Goal: Task Accomplishment & Management: Use online tool/utility

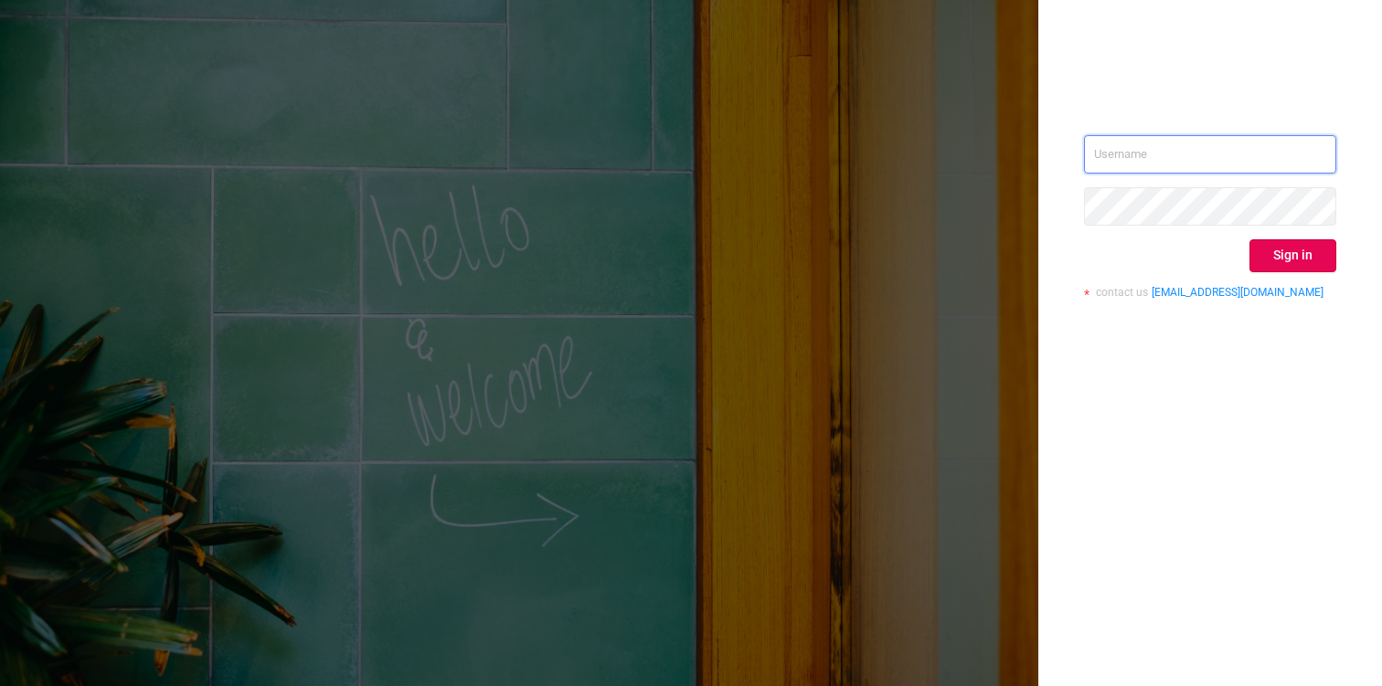
click at [1194, 152] on input "text" at bounding box center [1210, 154] width 252 height 38
type input "a.blinov@buzzoola.com"
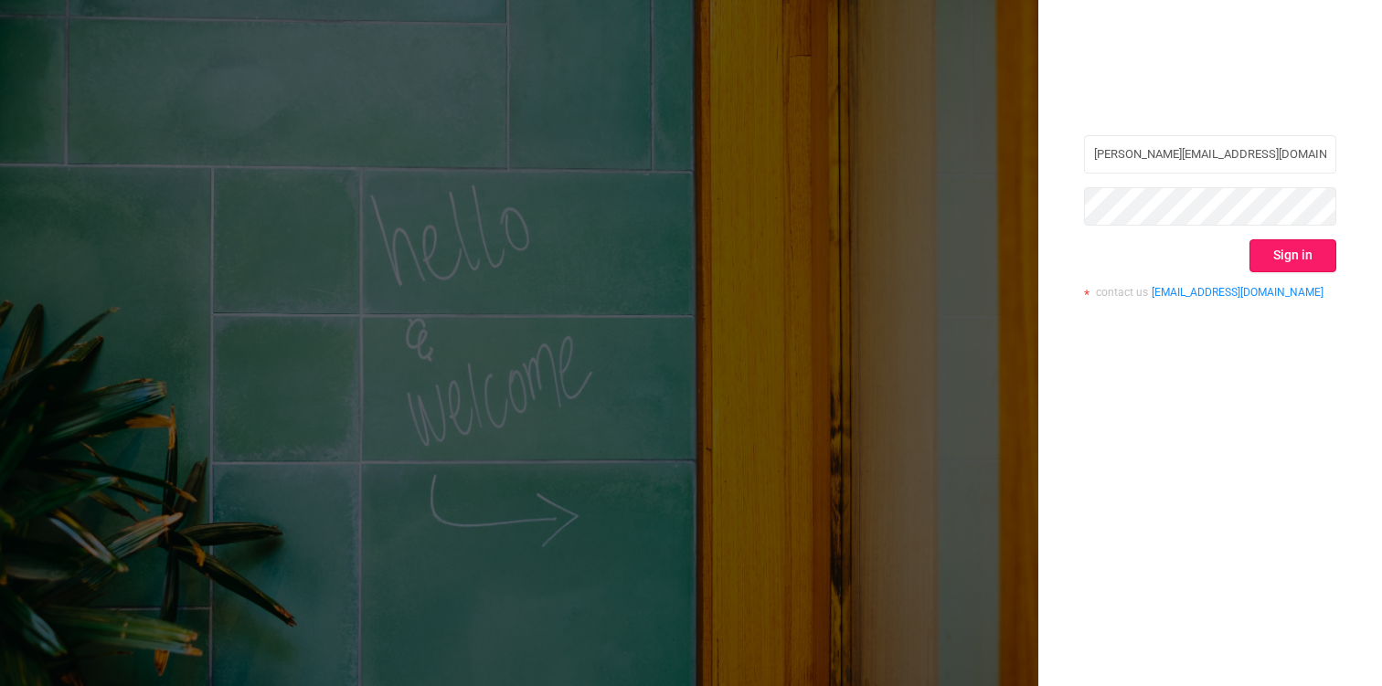
click at [1282, 242] on button "Sign in" at bounding box center [1292, 255] width 87 height 33
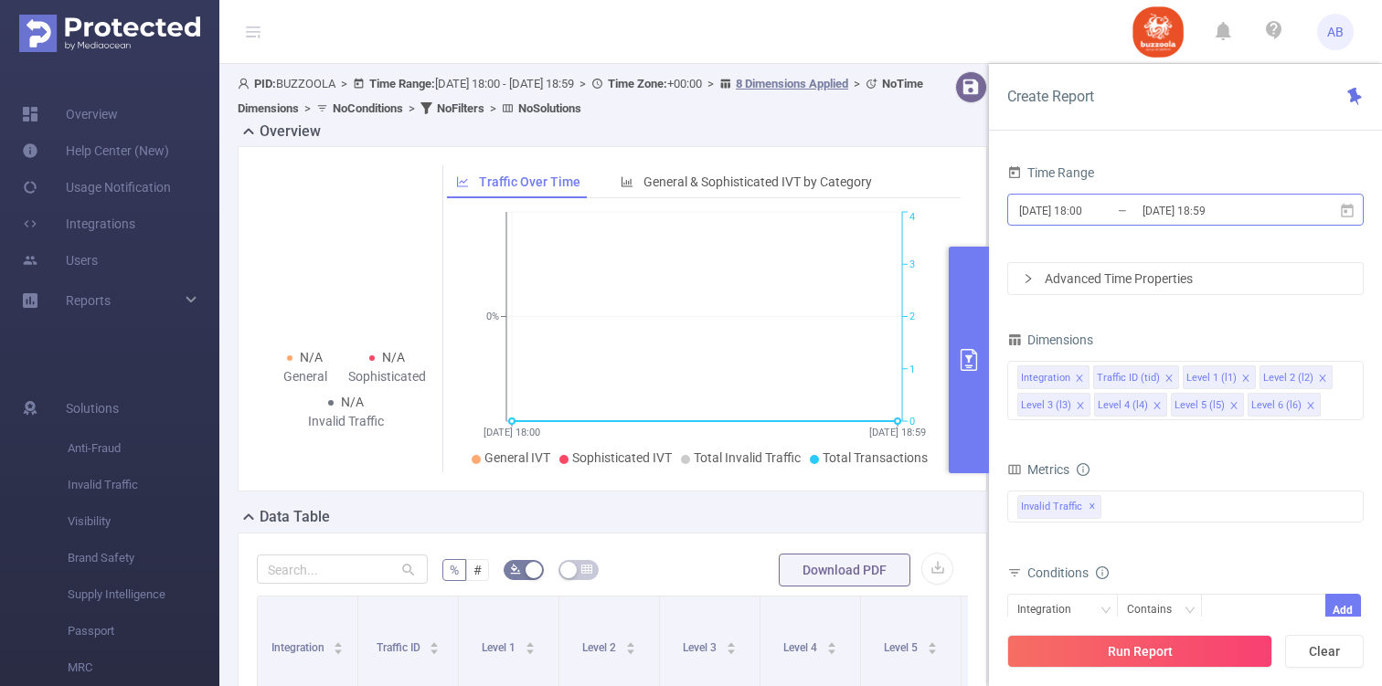
click at [1224, 200] on input "[DATE] 18:59" at bounding box center [1214, 210] width 148 height 25
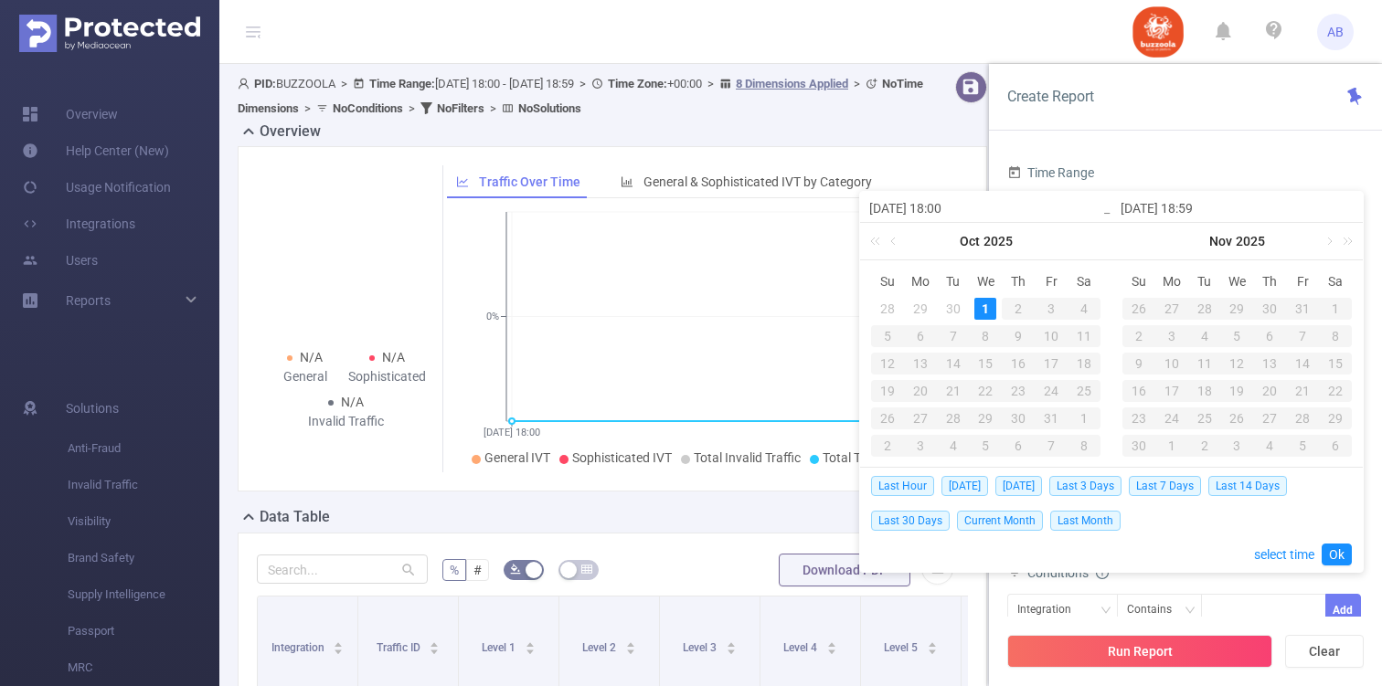
click at [904, 247] on div "Oct 2025" at bounding box center [985, 241] width 251 height 37
click at [894, 243] on link at bounding box center [894, 241] width 16 height 37
click at [947, 306] on div "1" at bounding box center [953, 309] width 22 height 22
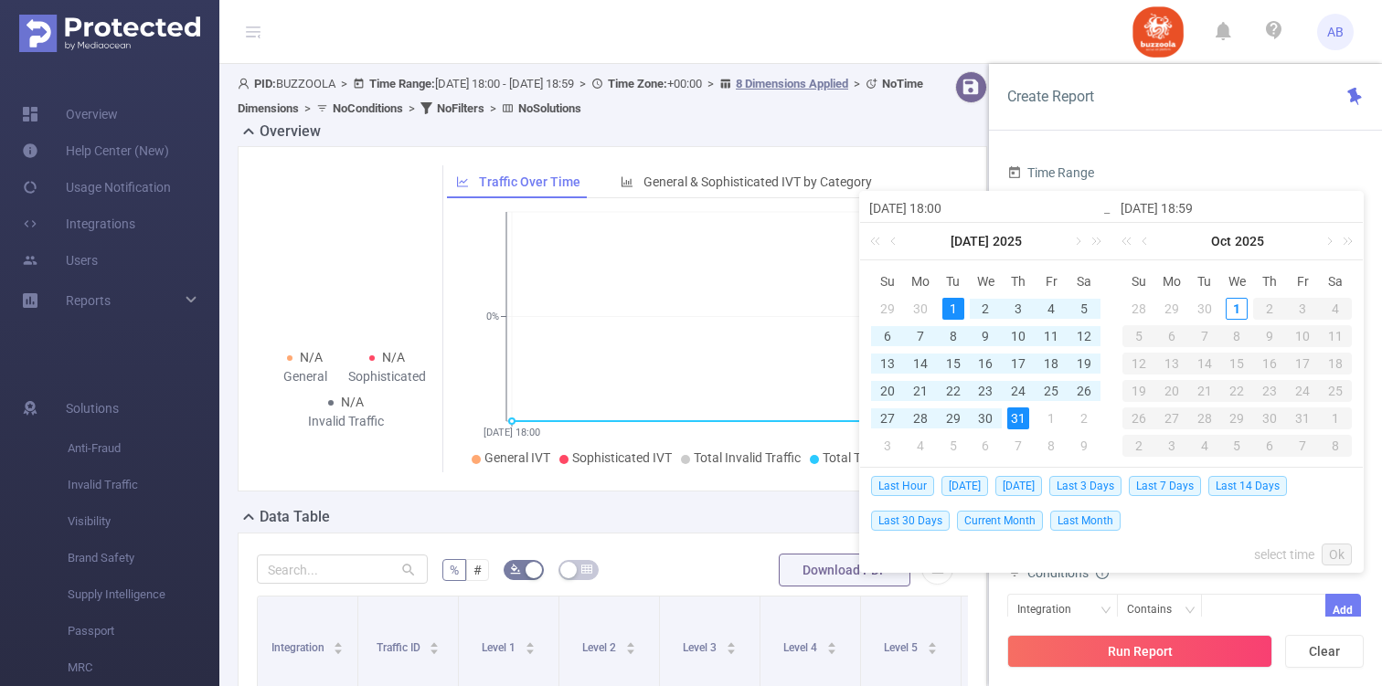
click at [1013, 419] on div "31" at bounding box center [1018, 419] width 22 height 22
type input "2025-07-01 18:00"
type input "2025-07-31 18:59"
type input "2025-07-01 18:00"
type input "2025-07-31 18:59"
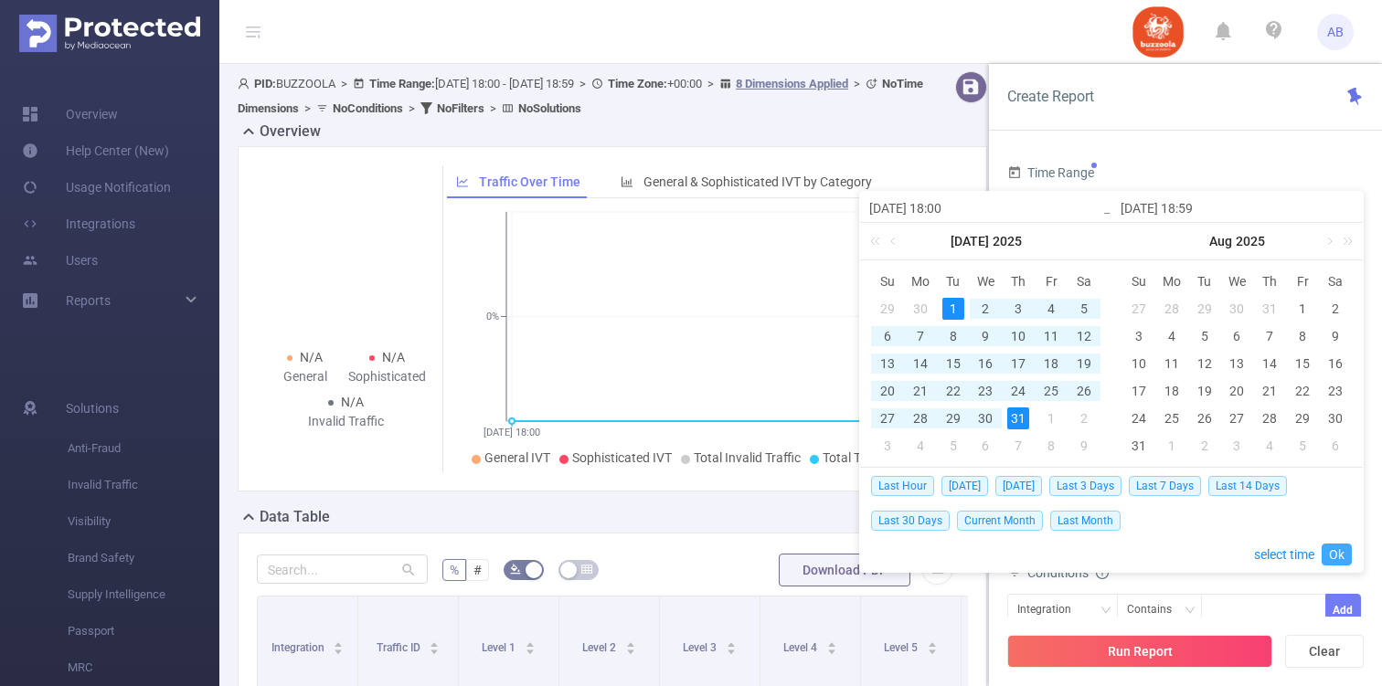
click at [1335, 556] on link "Ok" at bounding box center [1336, 555] width 30 height 22
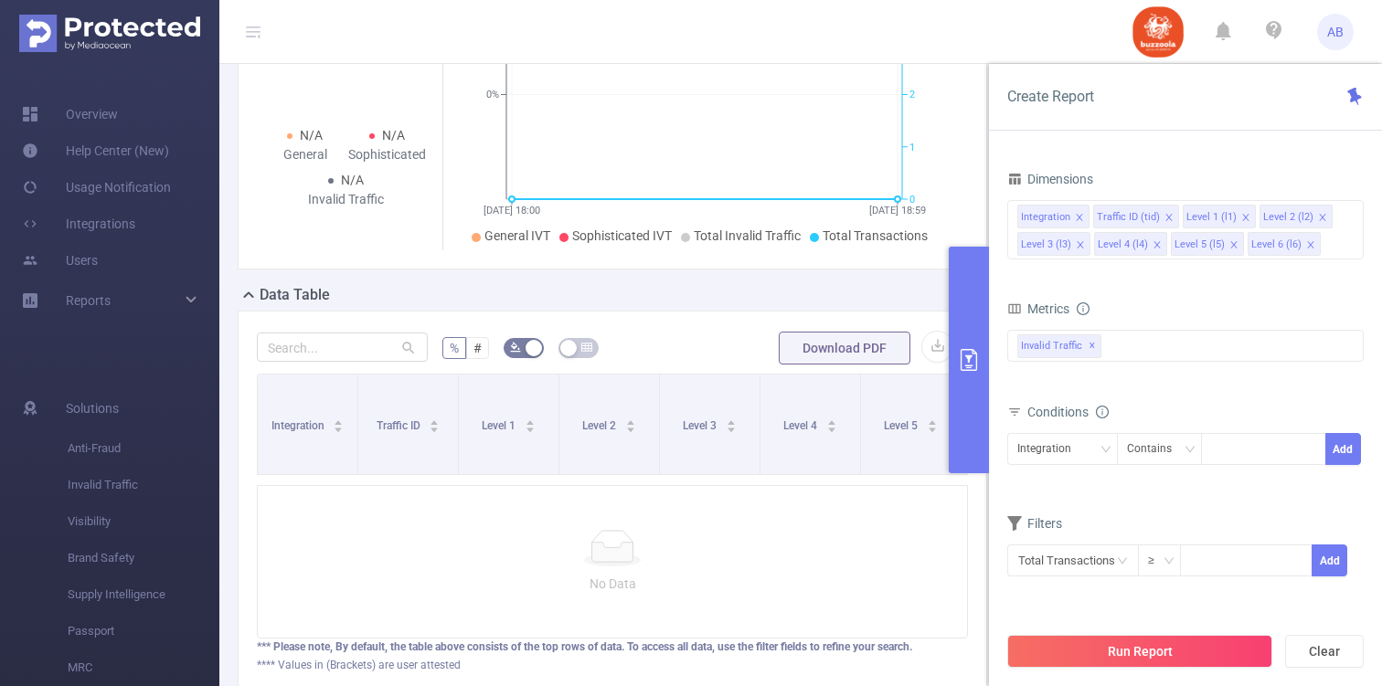
scroll to position [226, 0]
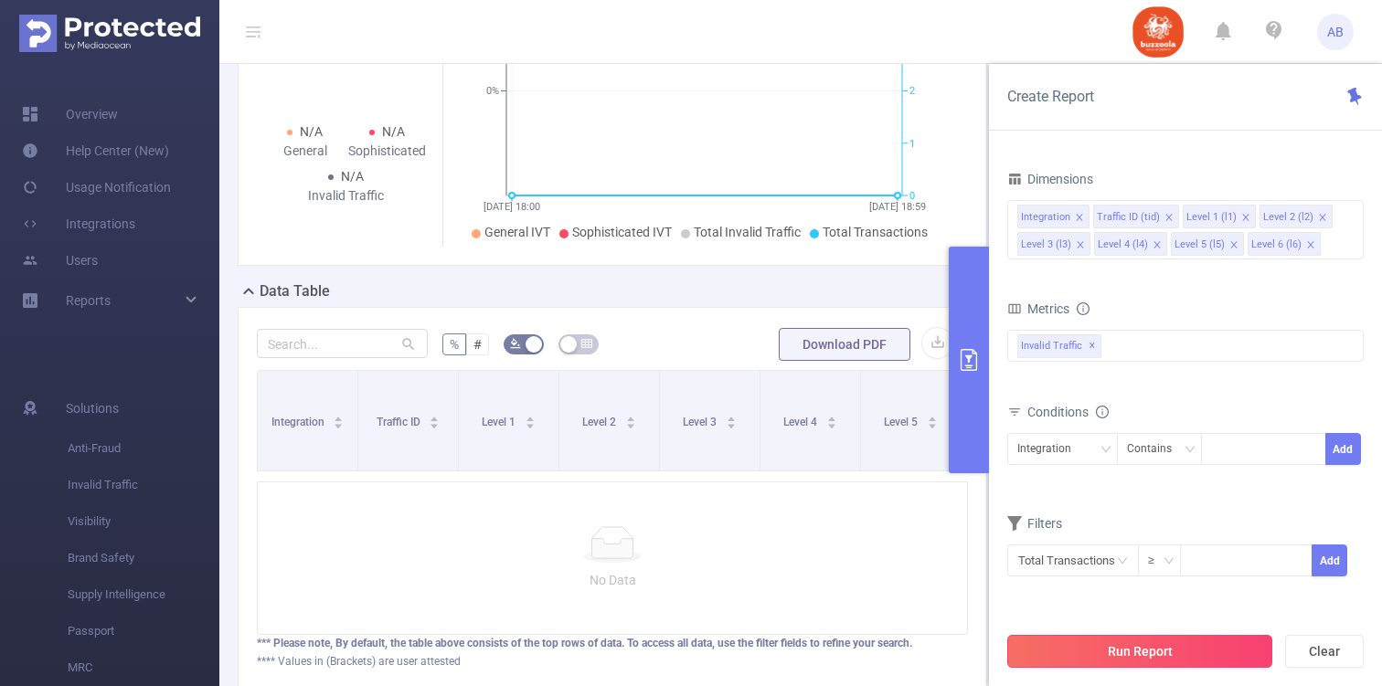
click at [1192, 658] on button "Run Report" at bounding box center [1139, 651] width 265 height 33
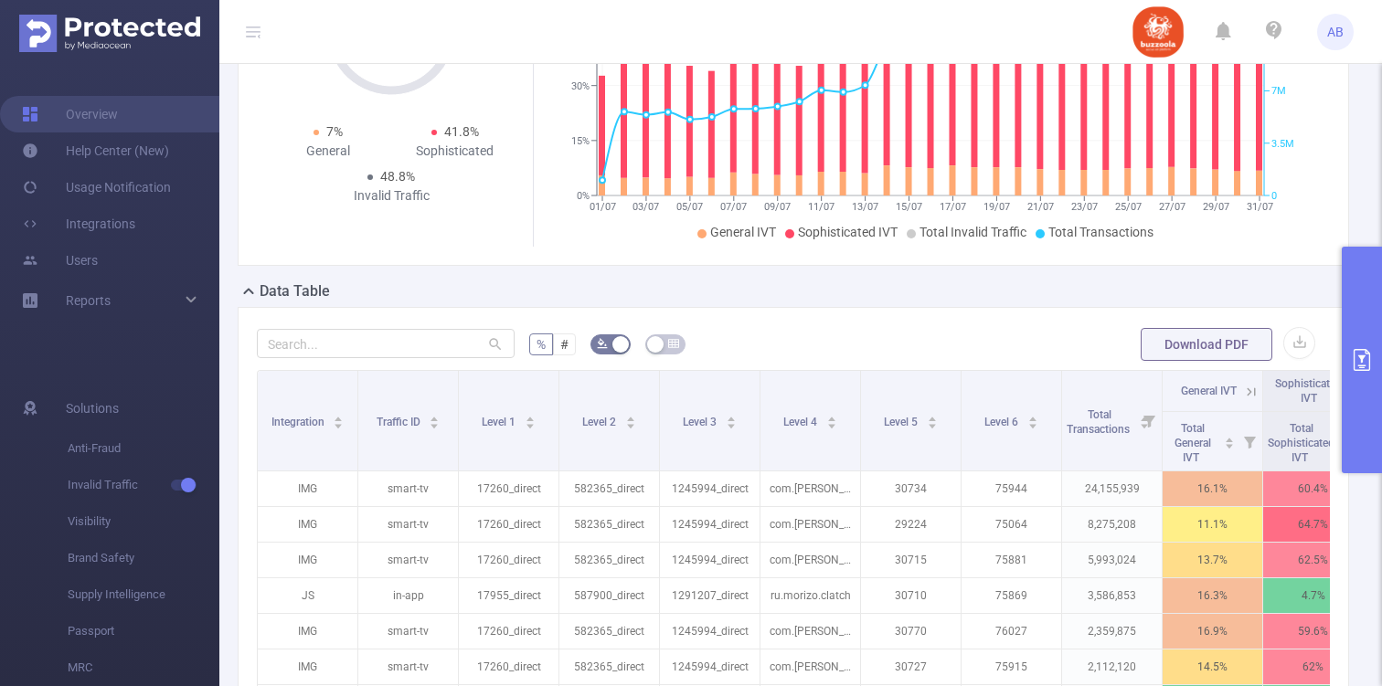
click at [1361, 371] on button "primary" at bounding box center [1361, 360] width 40 height 227
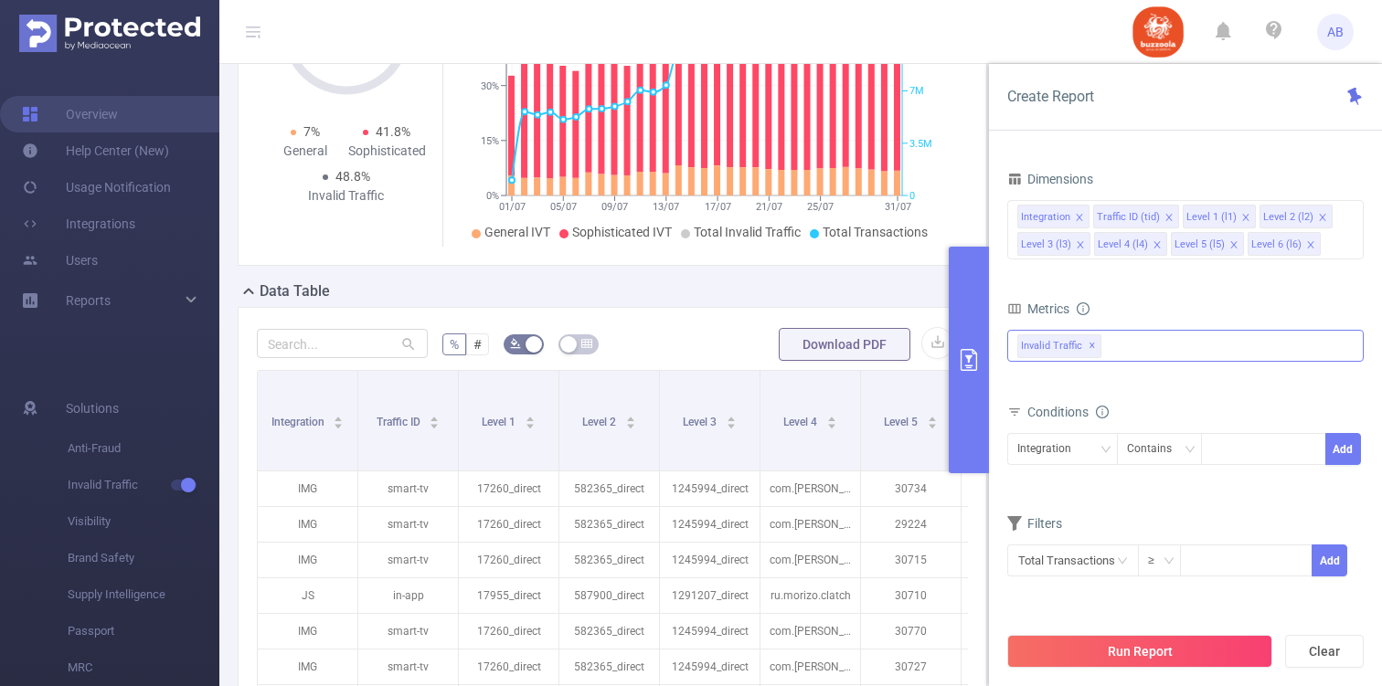
click at [1137, 338] on div "Invalid Traffic ✕" at bounding box center [1185, 346] width 356 height 32
click at [1149, 268] on div "Dimensions Integration Traffic ID (tid) Level 1 (l1) Level 2 (l2) Level 3 (l3) …" at bounding box center [1185, 220] width 356 height 108
click at [1086, 450] on div "Integration" at bounding box center [1062, 449] width 90 height 30
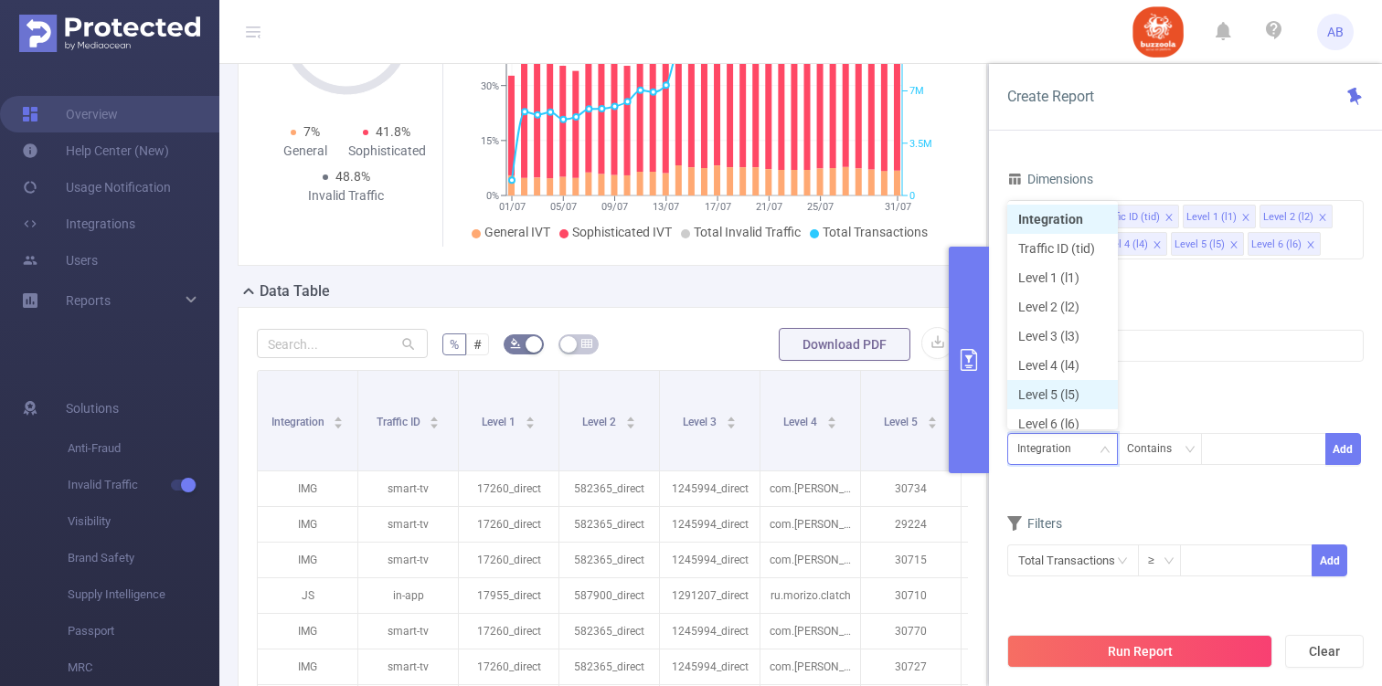
scroll to position [9, 0]
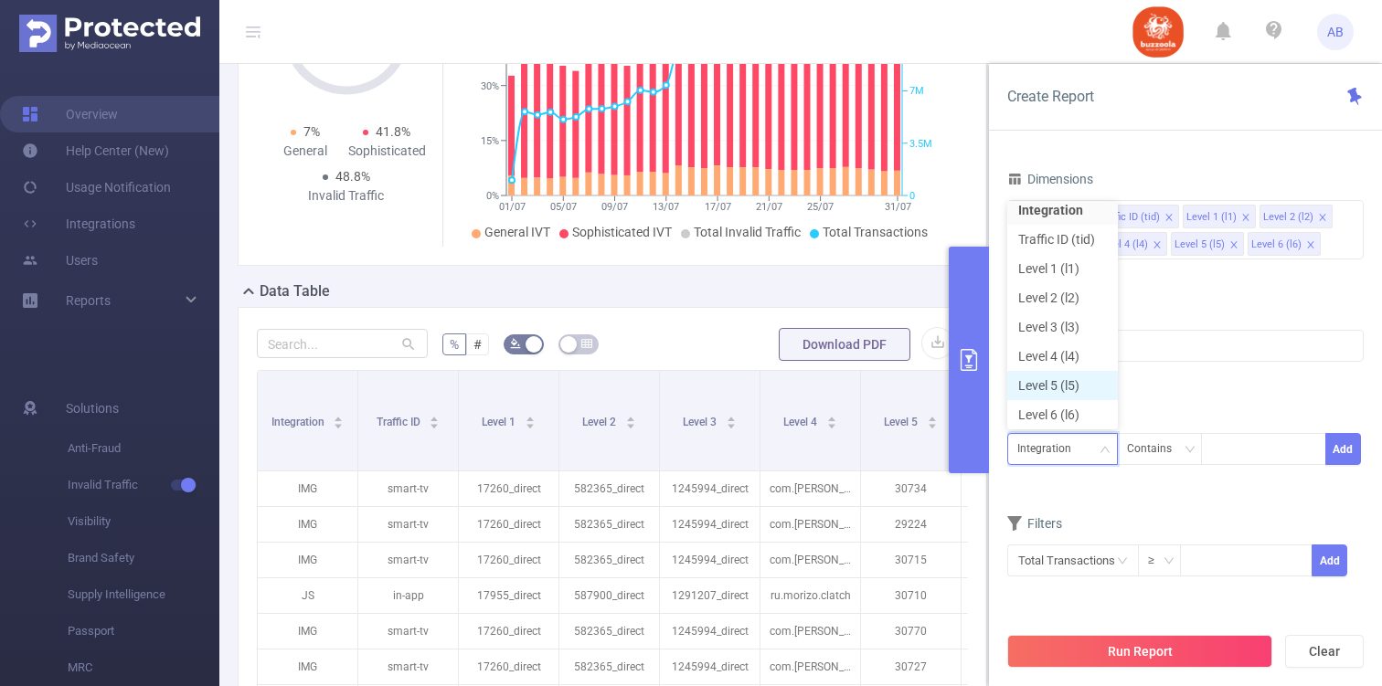
click at [1079, 386] on li "Level 5 (l5)" at bounding box center [1062, 385] width 111 height 29
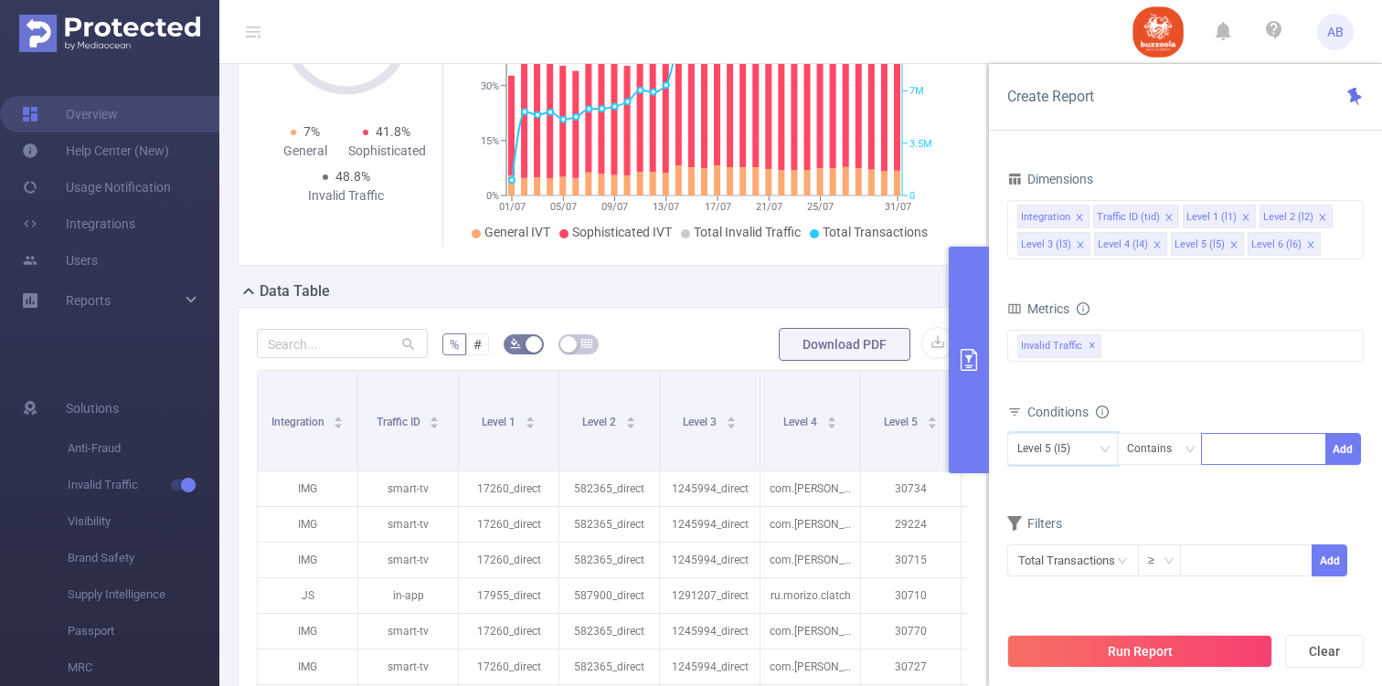
click at [1220, 441] on div at bounding box center [1263, 449] width 105 height 30
paste input "28003"
type input "28003"
paste input "29482"
type input "29482"
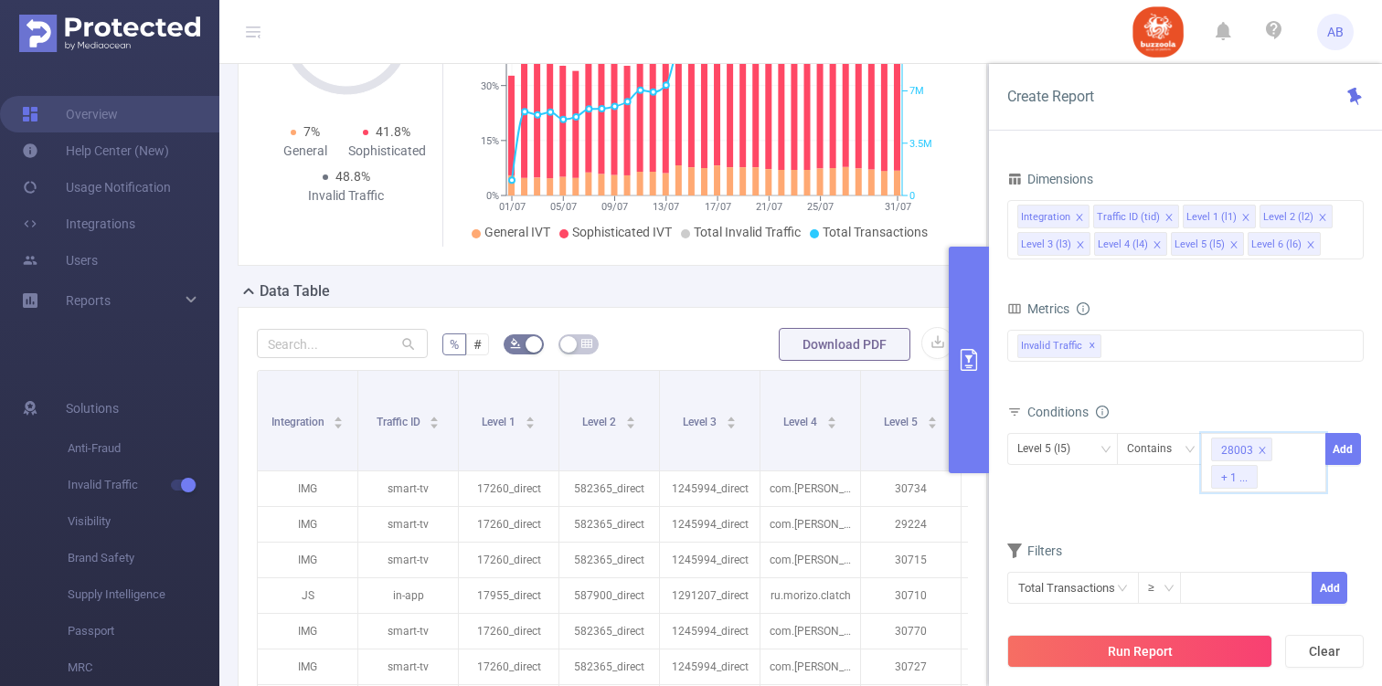
paste input "352211"
type input "352211"
paste input "29288"
type input "29288"
paste input "29481"
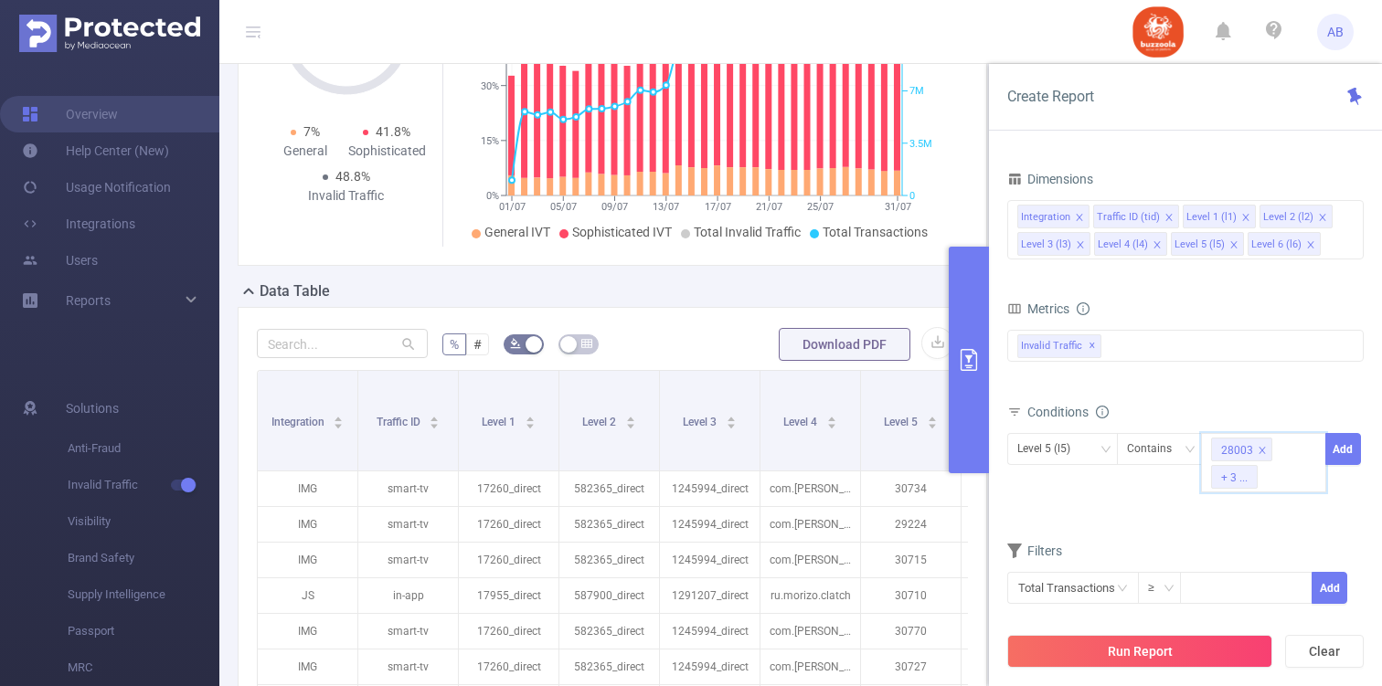
type input "29481"
click at [1343, 450] on button "Add" at bounding box center [1343, 449] width 36 height 32
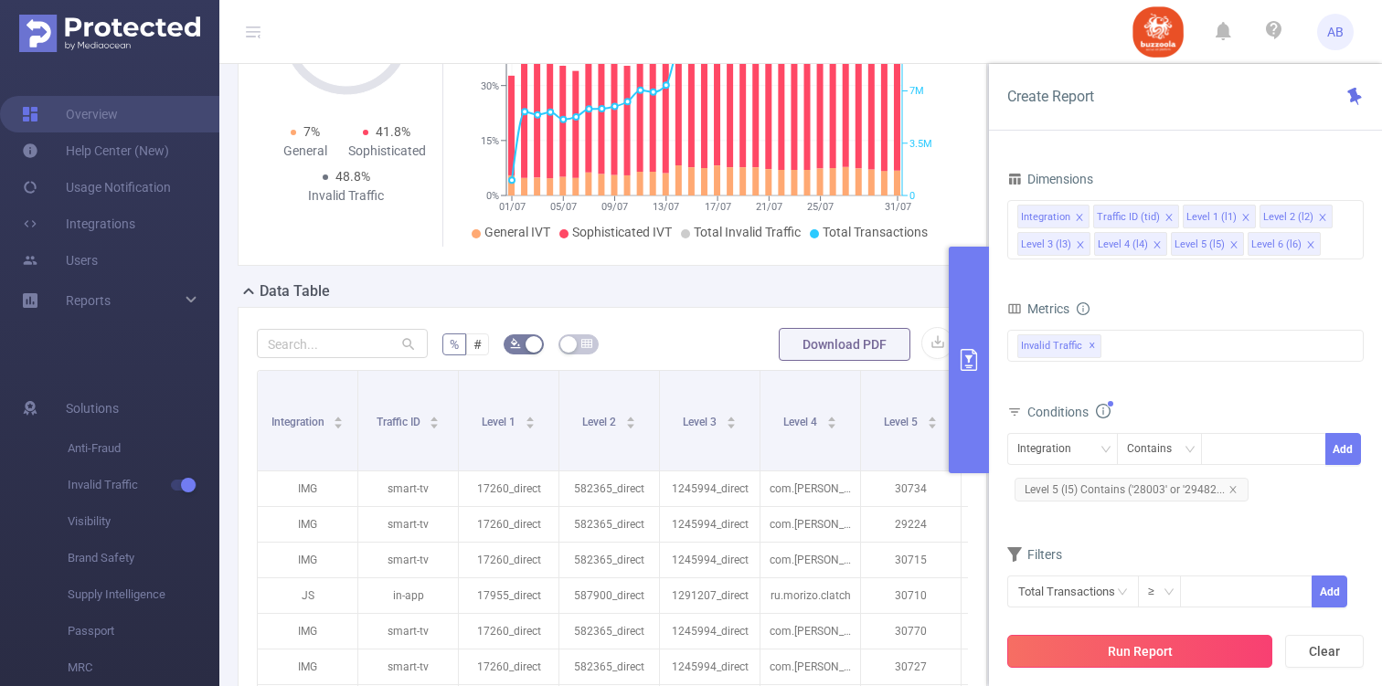
click at [1160, 655] on button "Run Report" at bounding box center [1139, 651] width 265 height 33
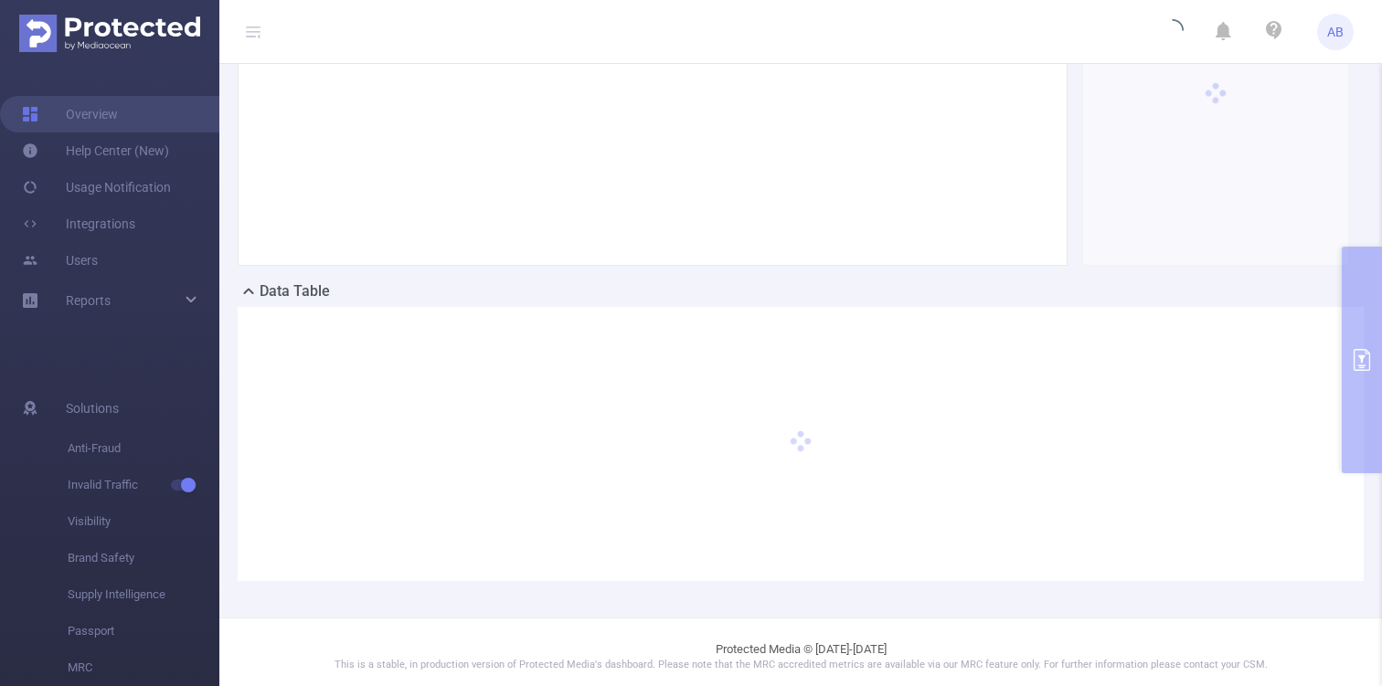
scroll to position [0, 0]
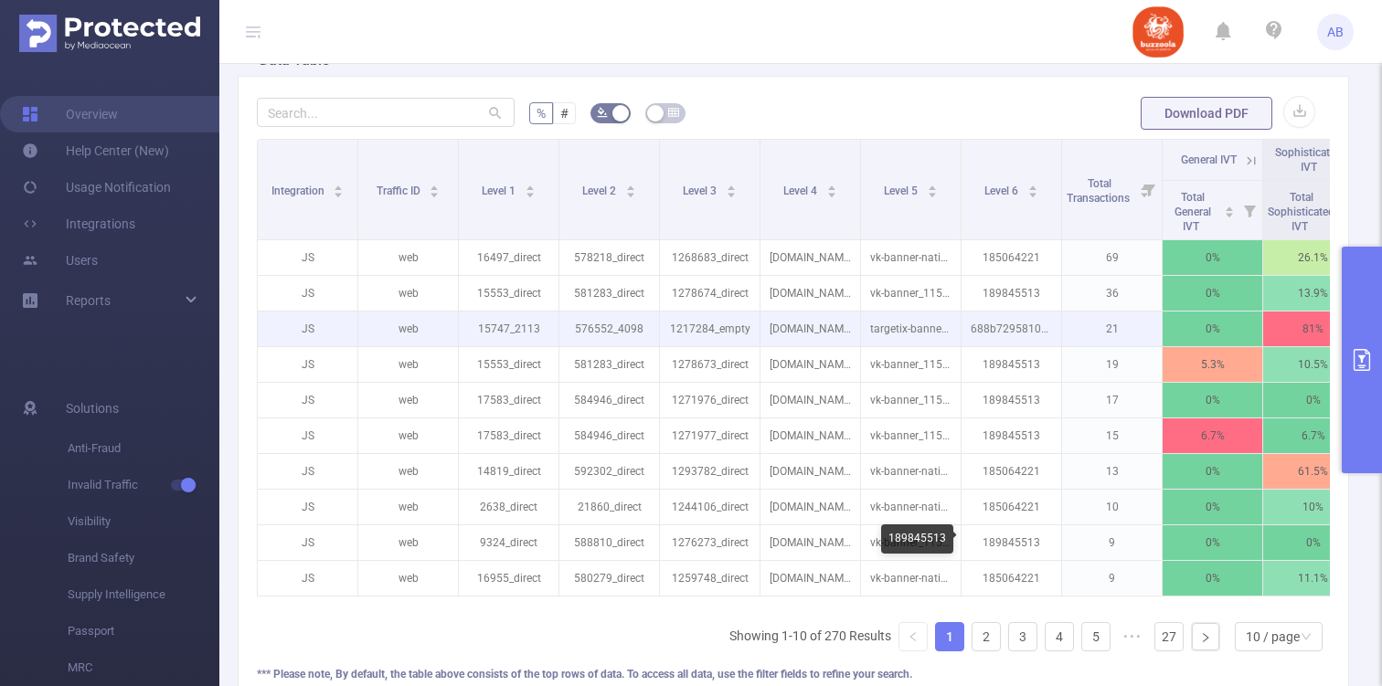
scroll to position [238, 0]
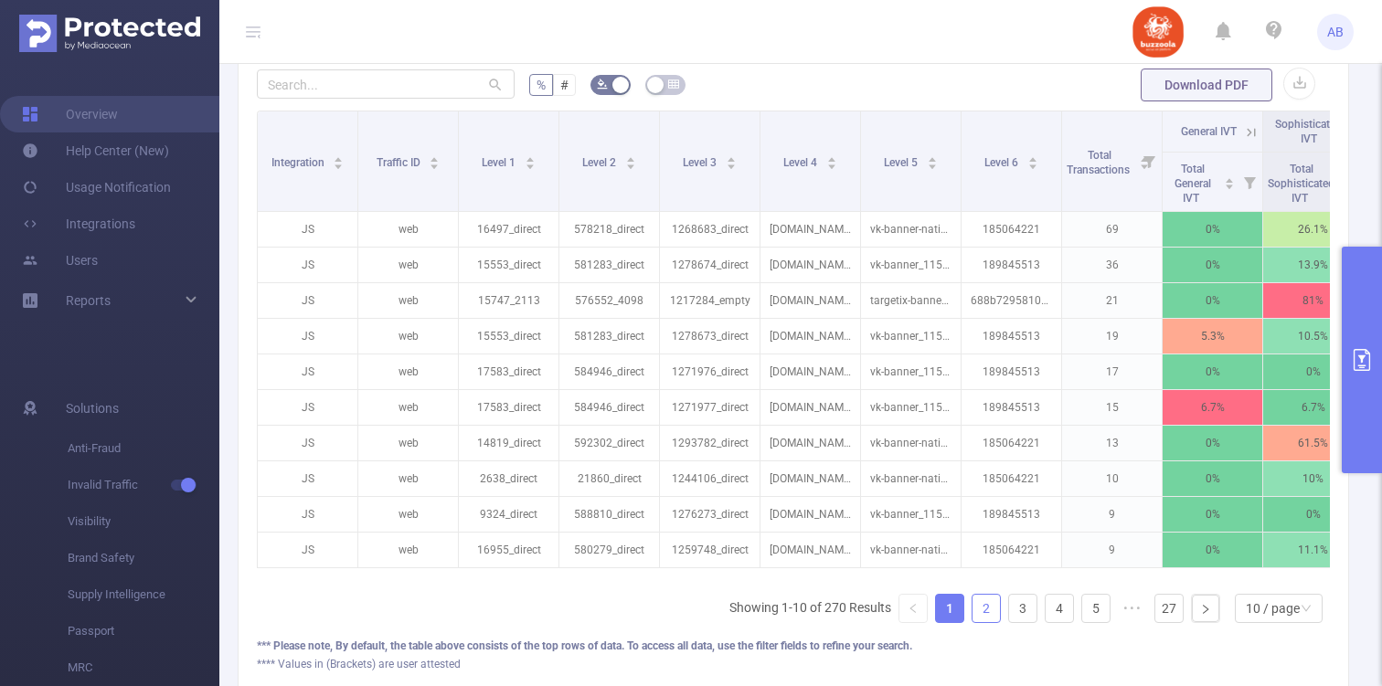
click at [989, 599] on link "2" at bounding box center [985, 608] width 27 height 27
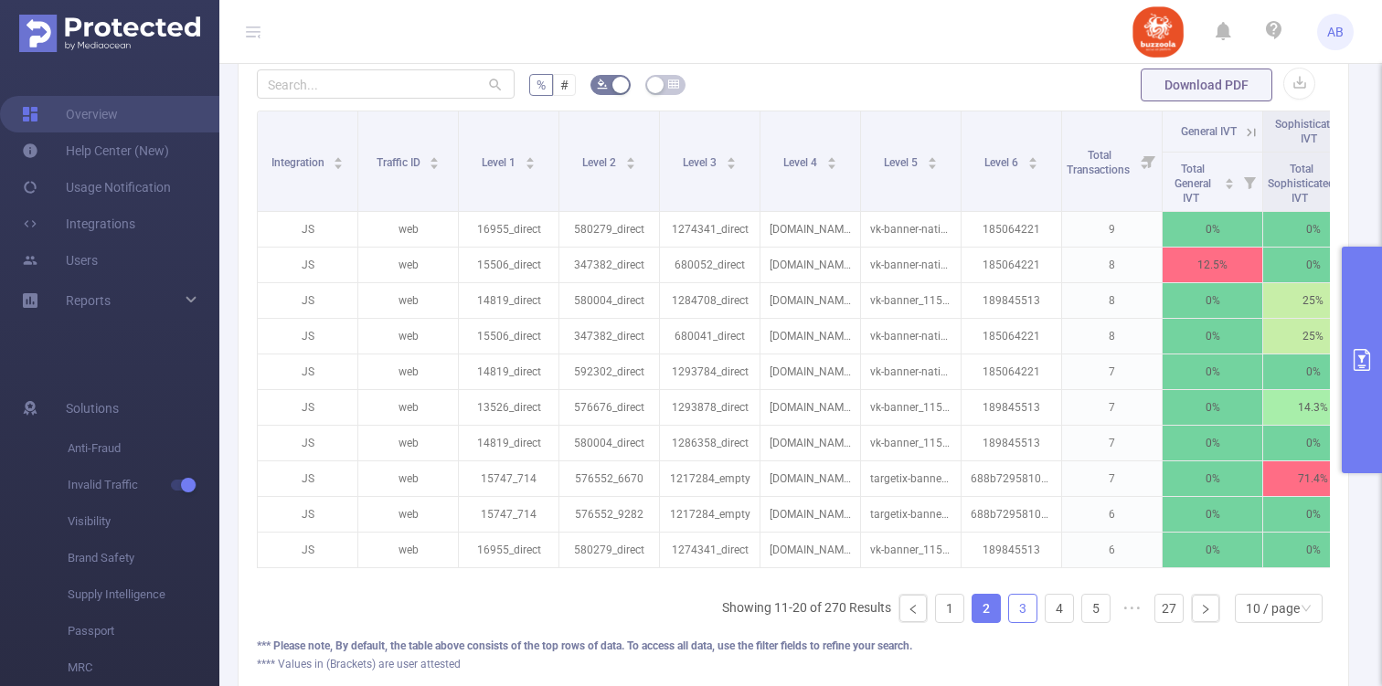
click at [1025, 598] on link "3" at bounding box center [1022, 608] width 27 height 27
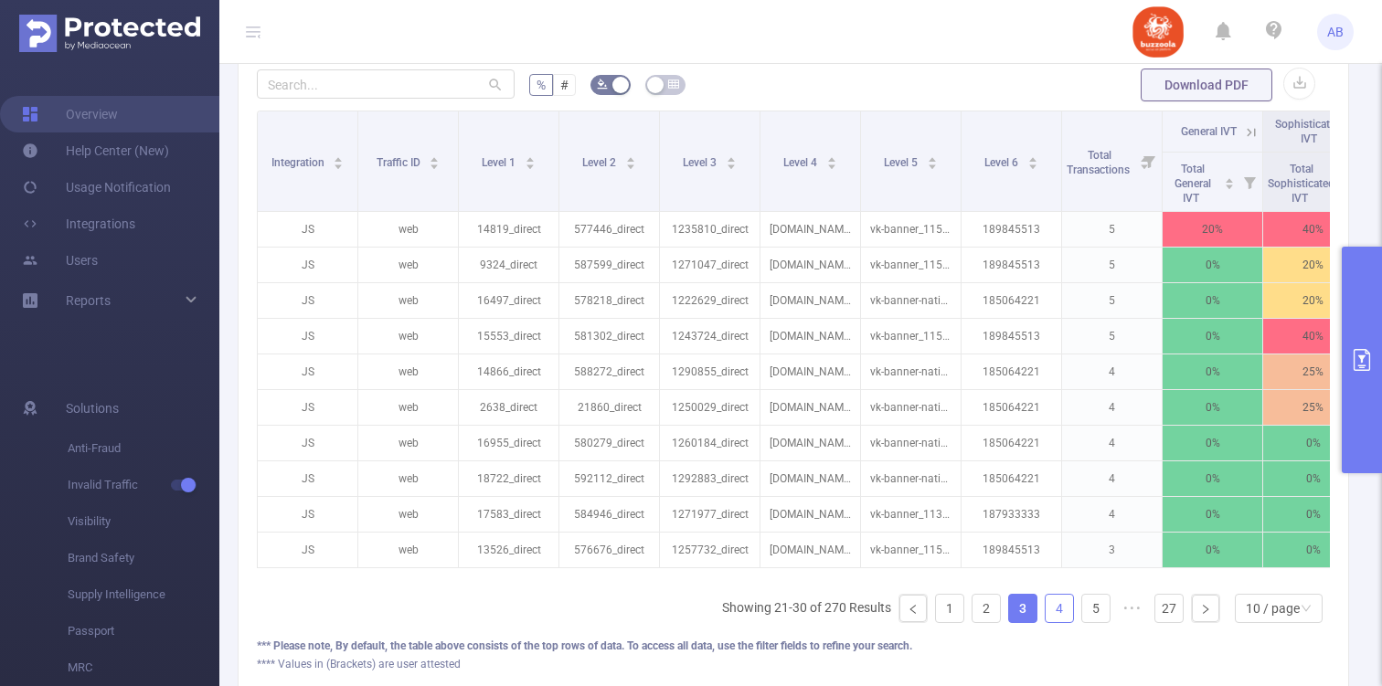
click at [1053, 602] on link "4" at bounding box center [1058, 608] width 27 height 27
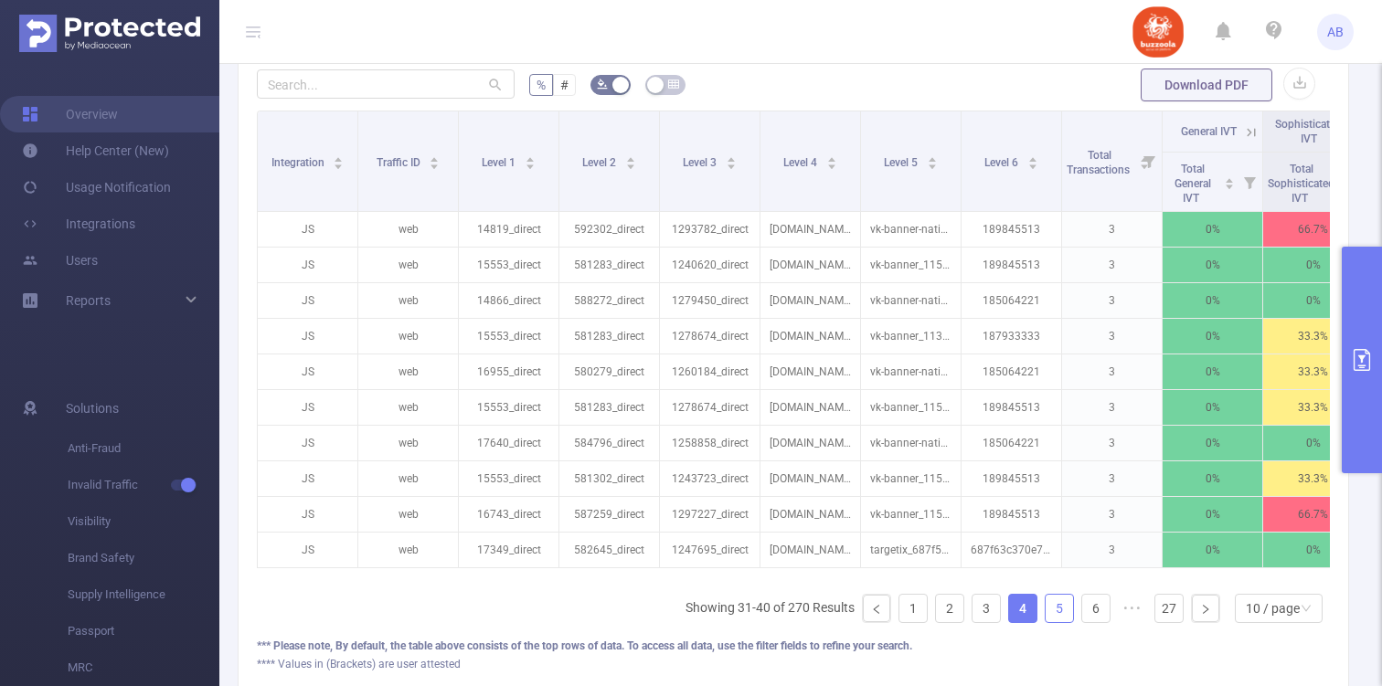
click at [1064, 616] on link "5" at bounding box center [1058, 608] width 27 height 27
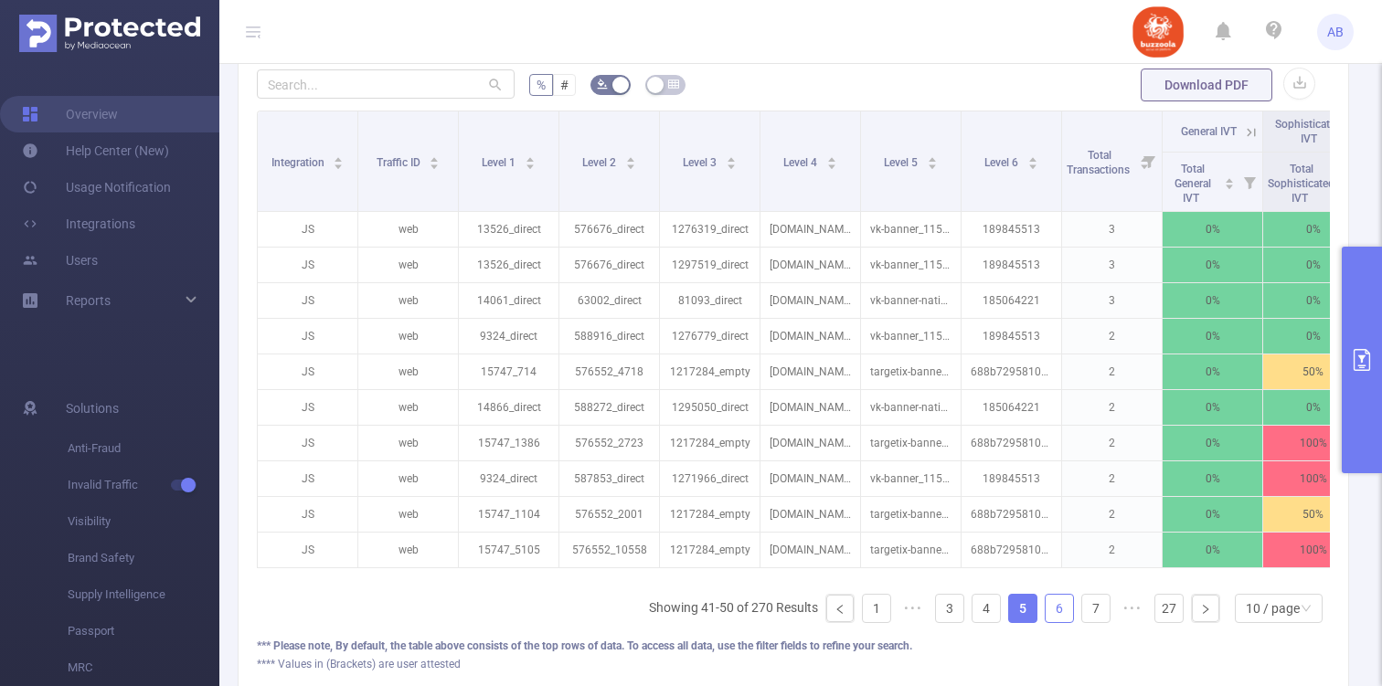
click at [1063, 618] on link "6" at bounding box center [1058, 608] width 27 height 27
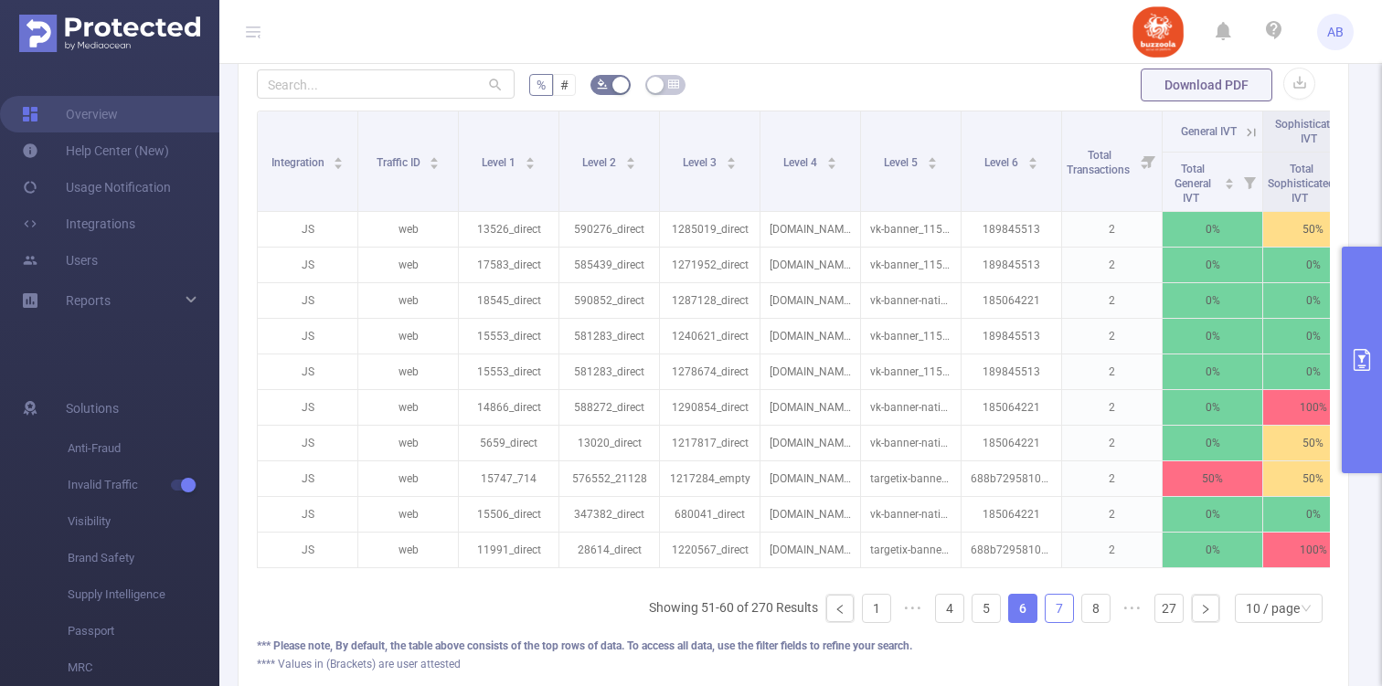
click at [1065, 614] on link "7" at bounding box center [1058, 608] width 27 height 27
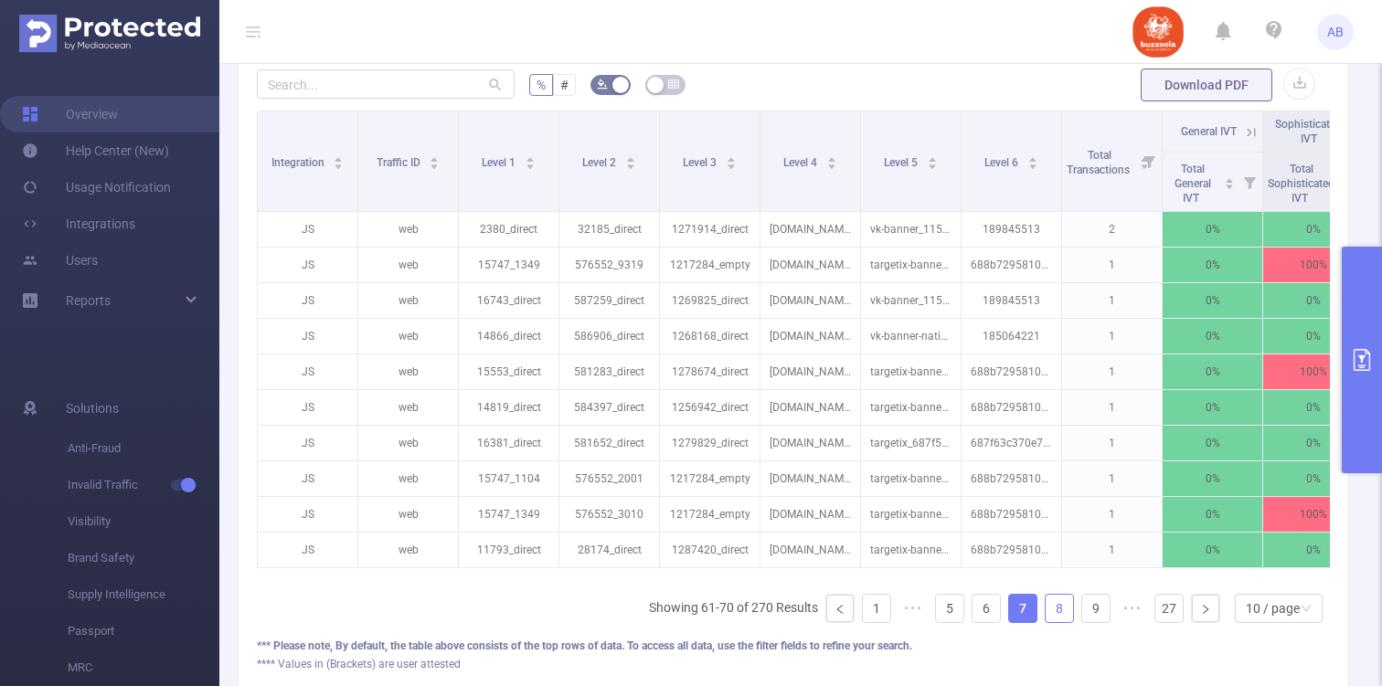
click at [1063, 613] on link "8" at bounding box center [1058, 608] width 27 height 27
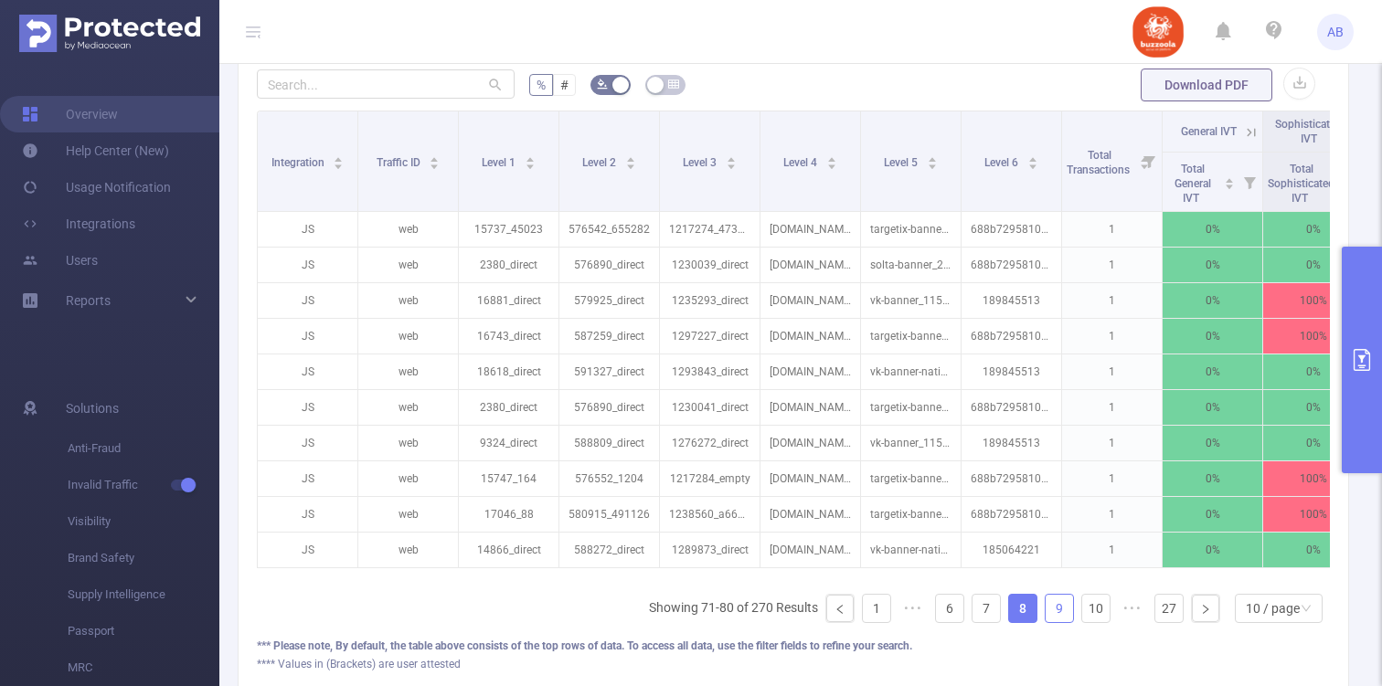
click at [1069, 606] on link "9" at bounding box center [1058, 608] width 27 height 27
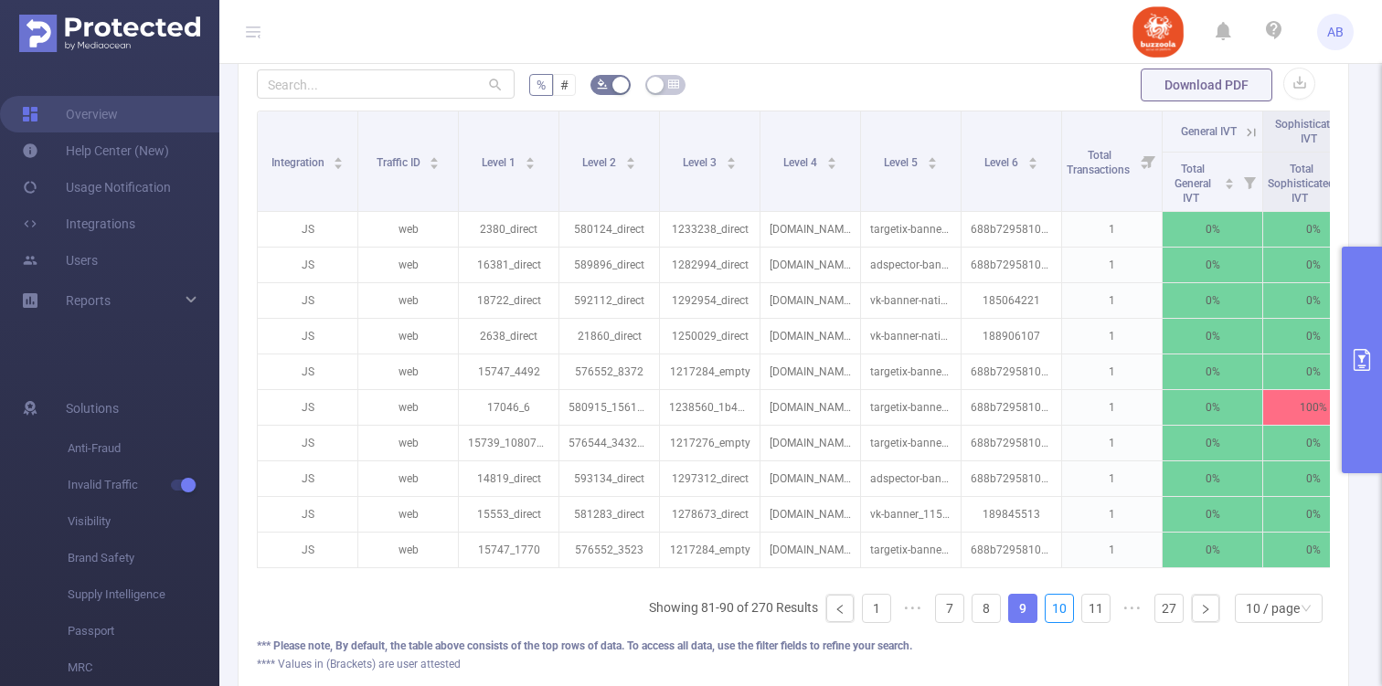
click at [1069, 606] on link "10" at bounding box center [1058, 608] width 27 height 27
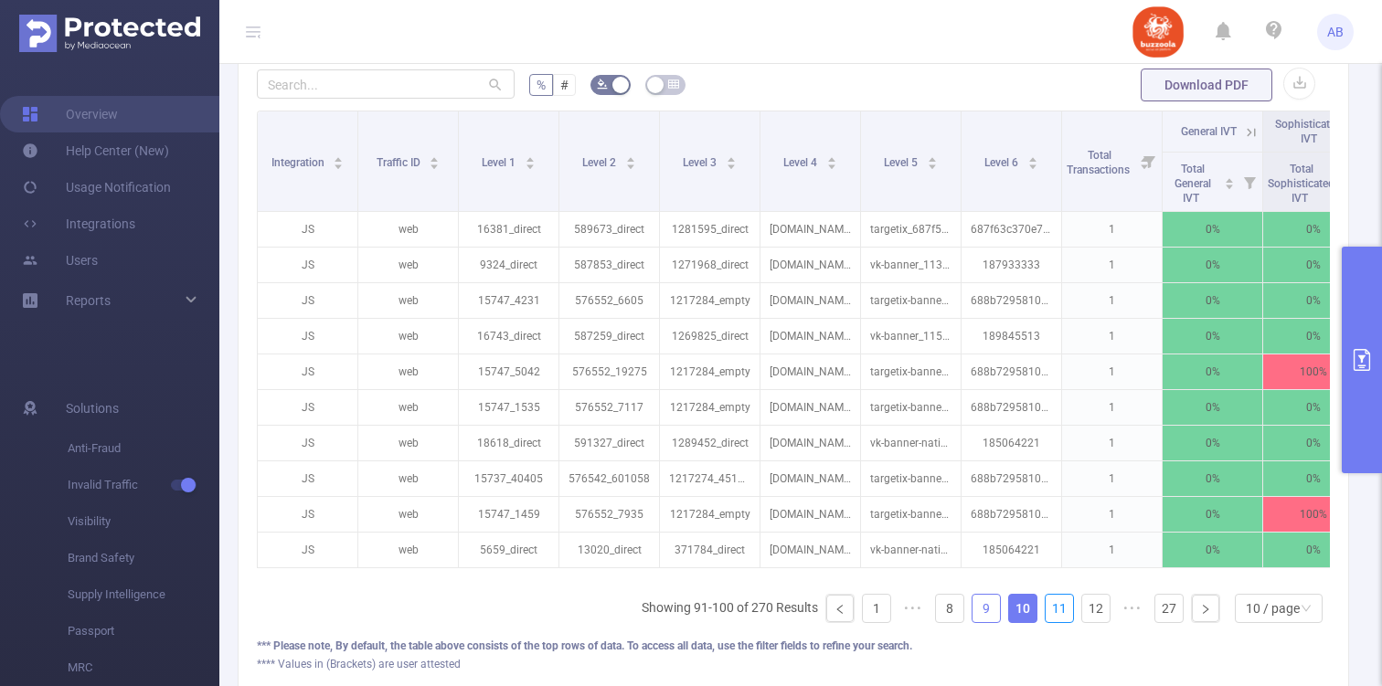
click at [1069, 606] on link "11" at bounding box center [1058, 608] width 27 height 27
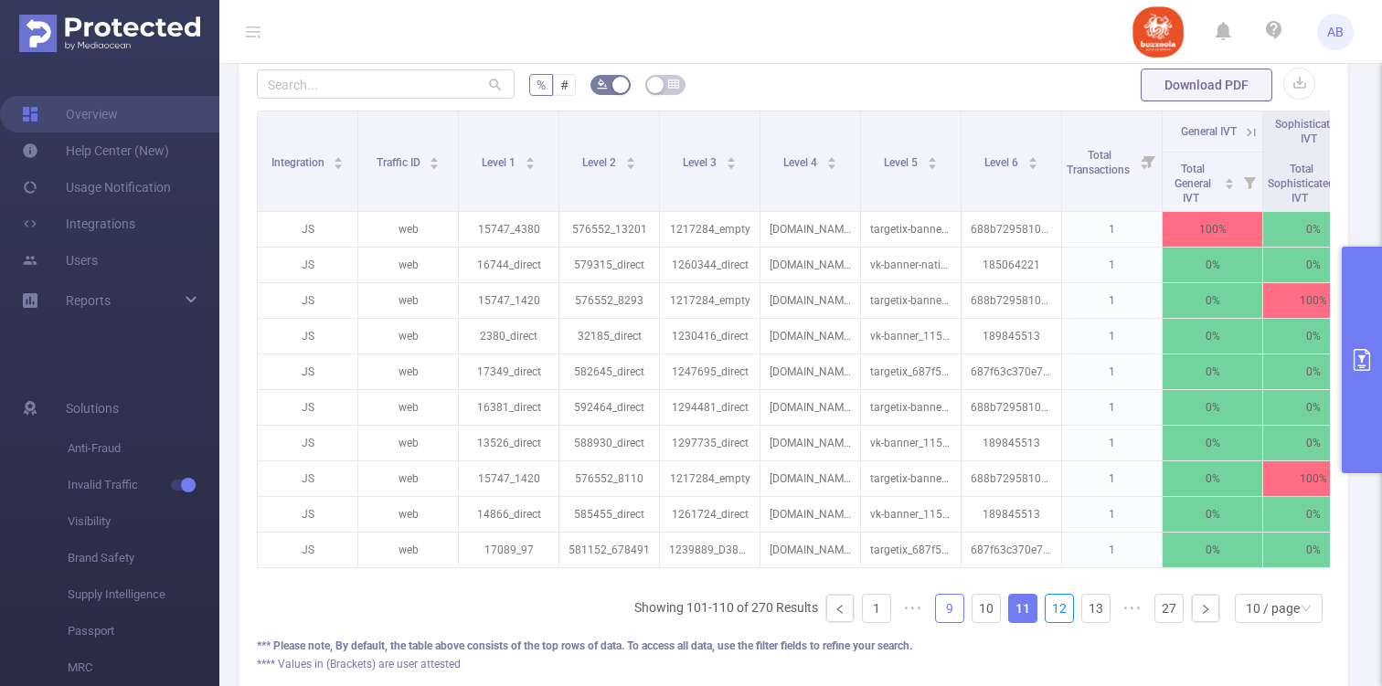
click at [1069, 606] on link "12" at bounding box center [1058, 608] width 27 height 27
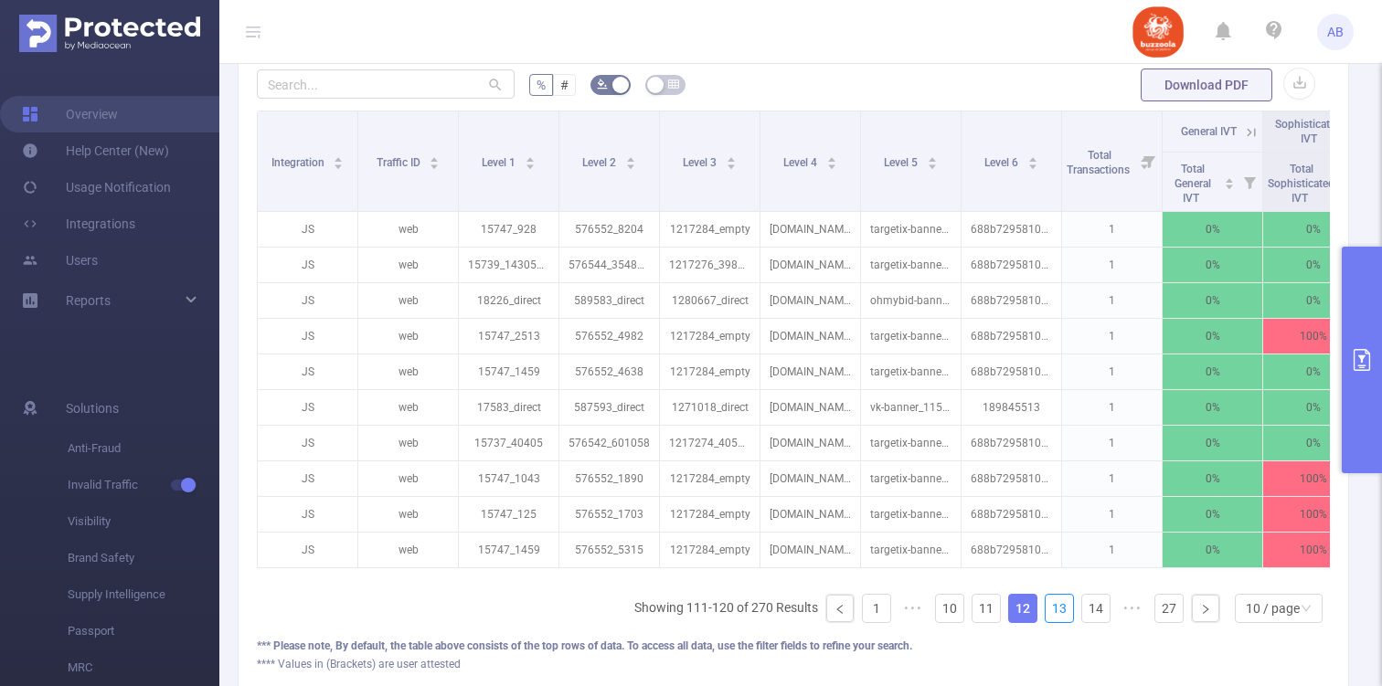
click at [1069, 606] on link "13" at bounding box center [1058, 608] width 27 height 27
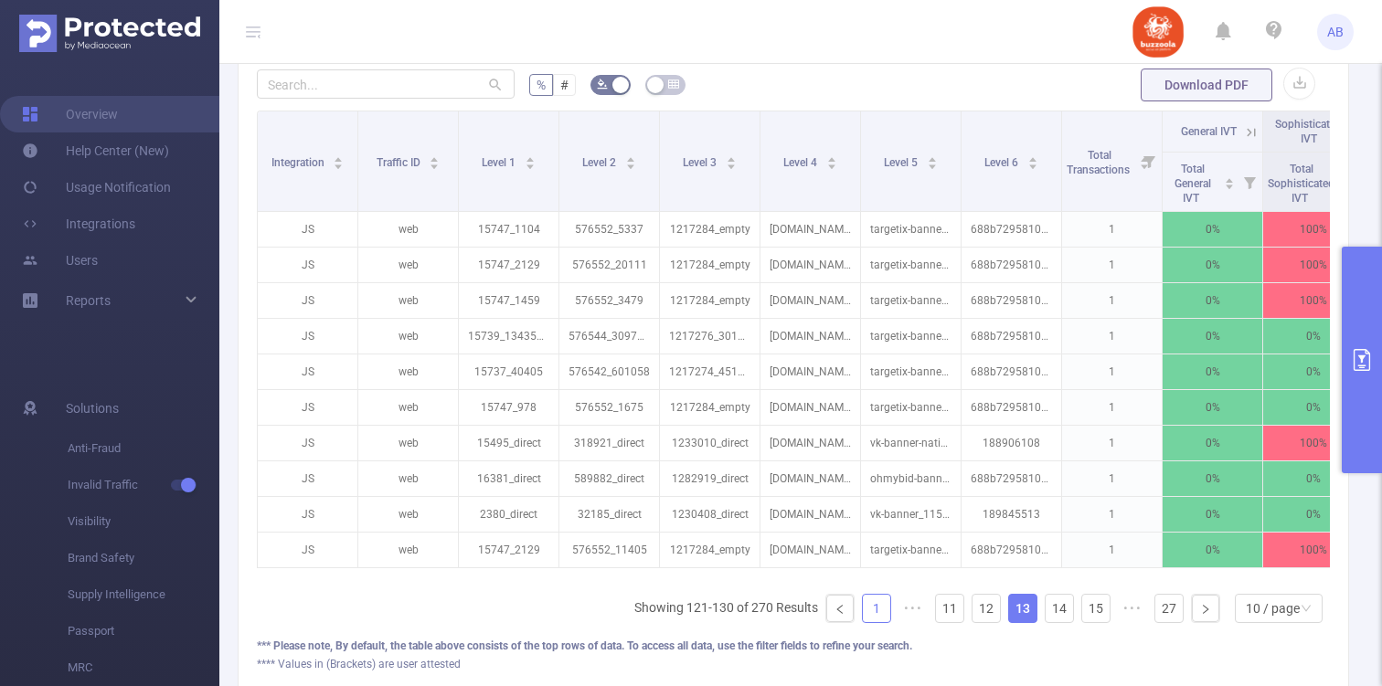
click at [887, 609] on link "1" at bounding box center [876, 608] width 27 height 27
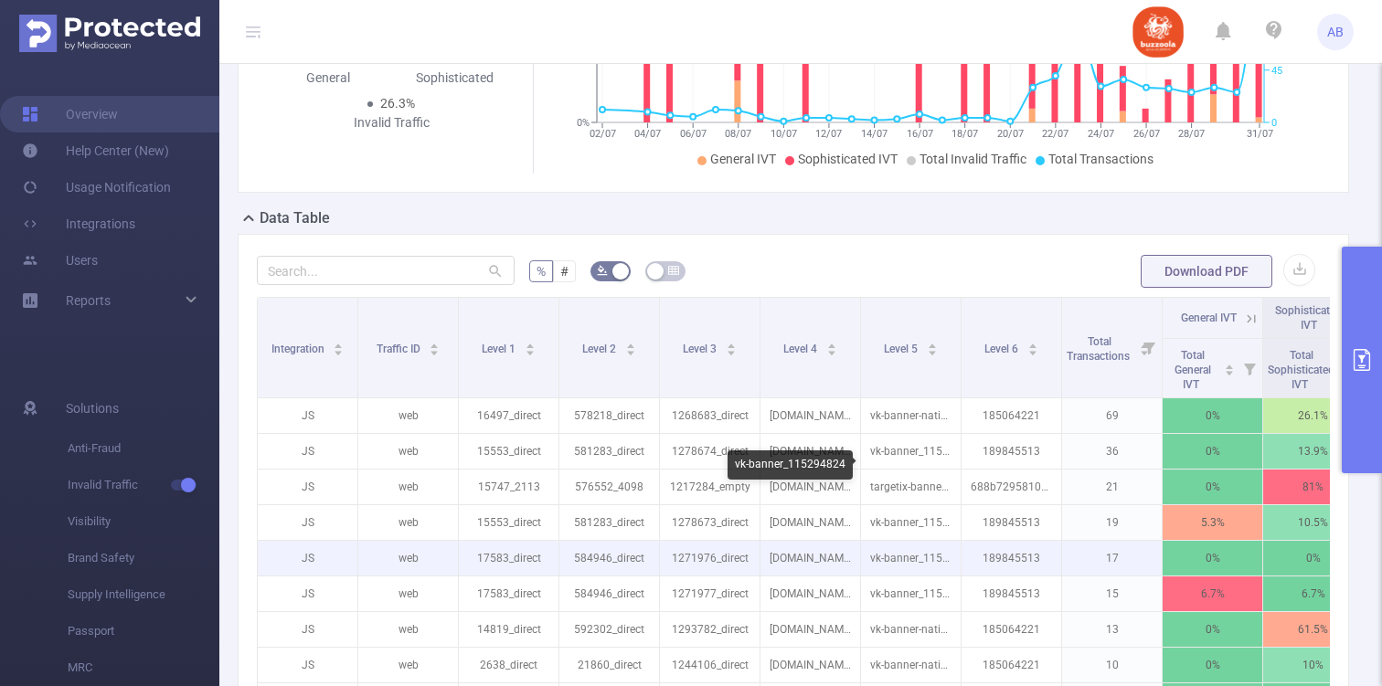
scroll to position [189, 0]
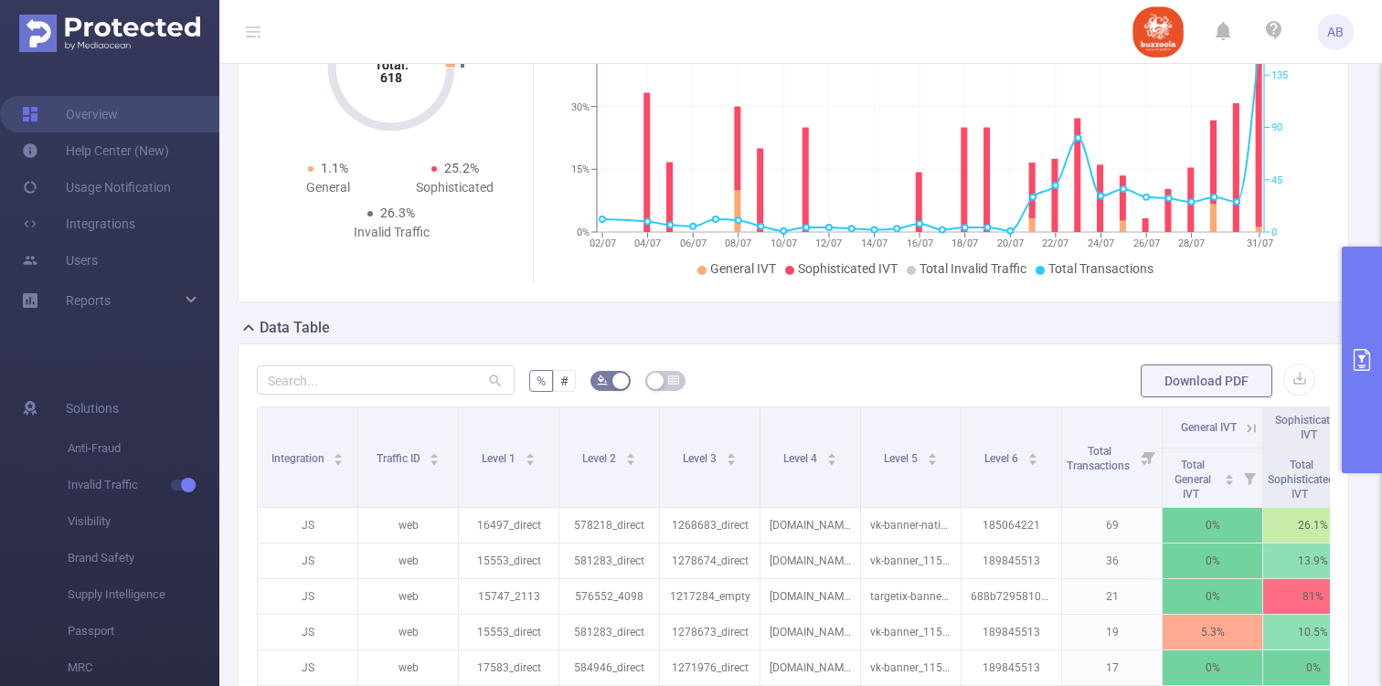
click at [1364, 365] on icon "primary" at bounding box center [1361, 360] width 22 height 22
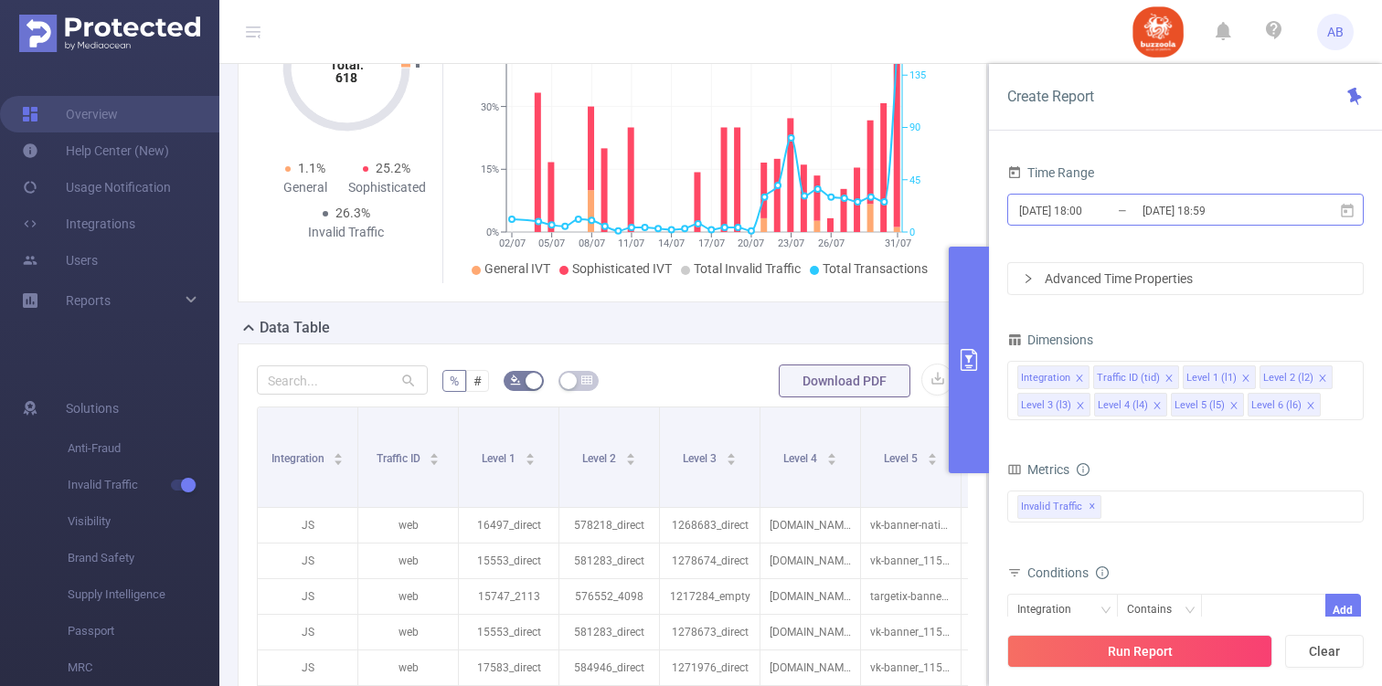
click at [1118, 220] on input "2025-07-01 18:00" at bounding box center [1091, 210] width 148 height 25
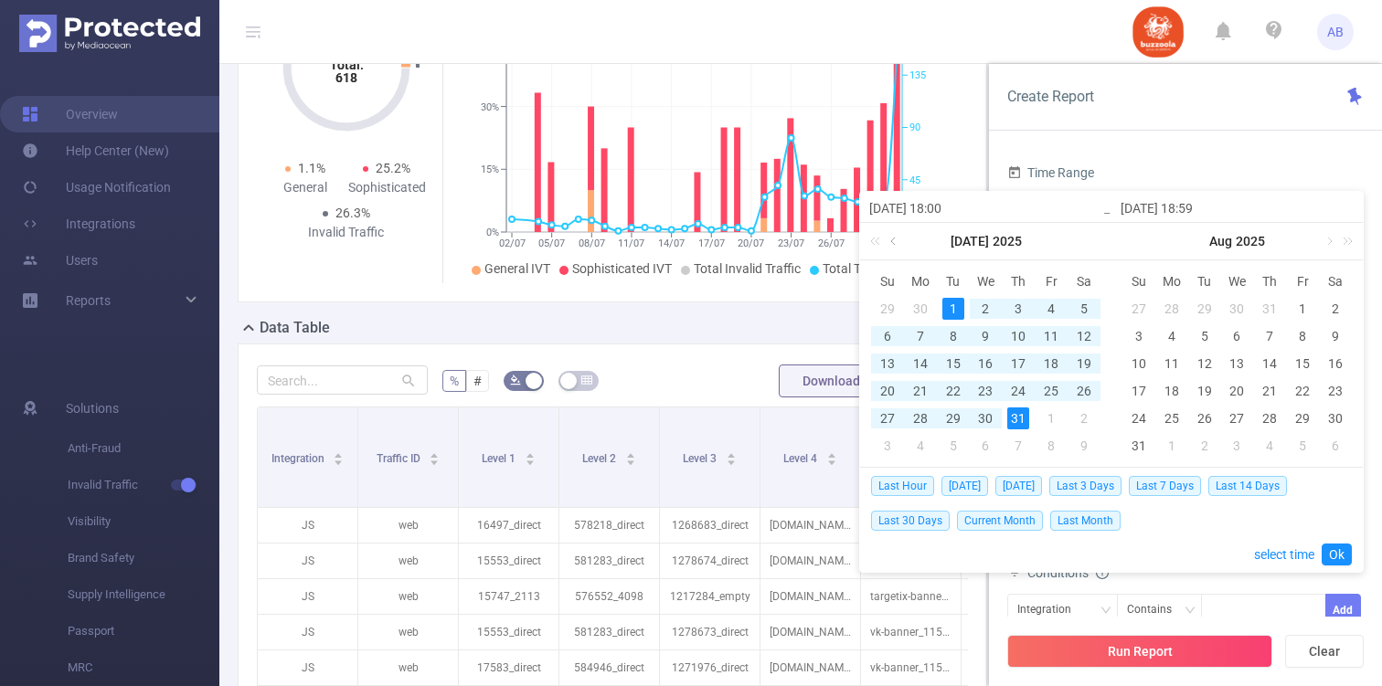
click at [898, 244] on link at bounding box center [894, 241] width 16 height 37
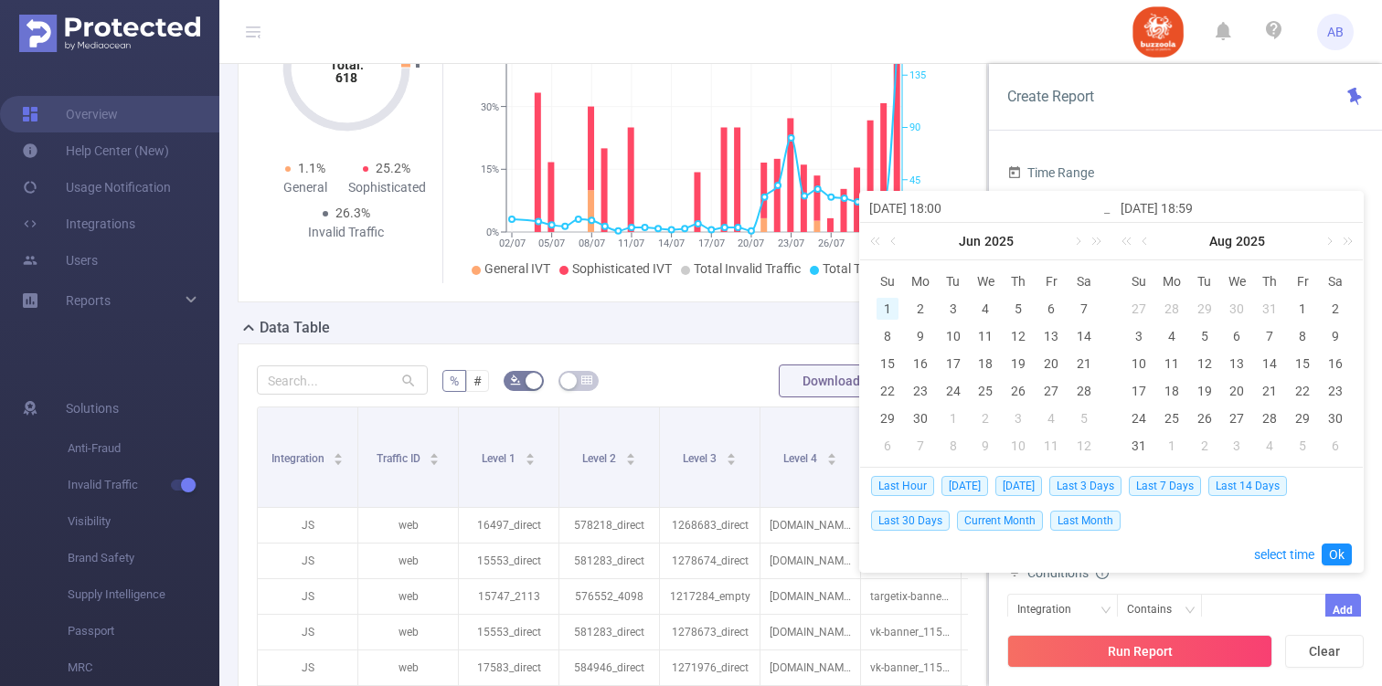
click at [891, 309] on div "1" at bounding box center [887, 309] width 22 height 22
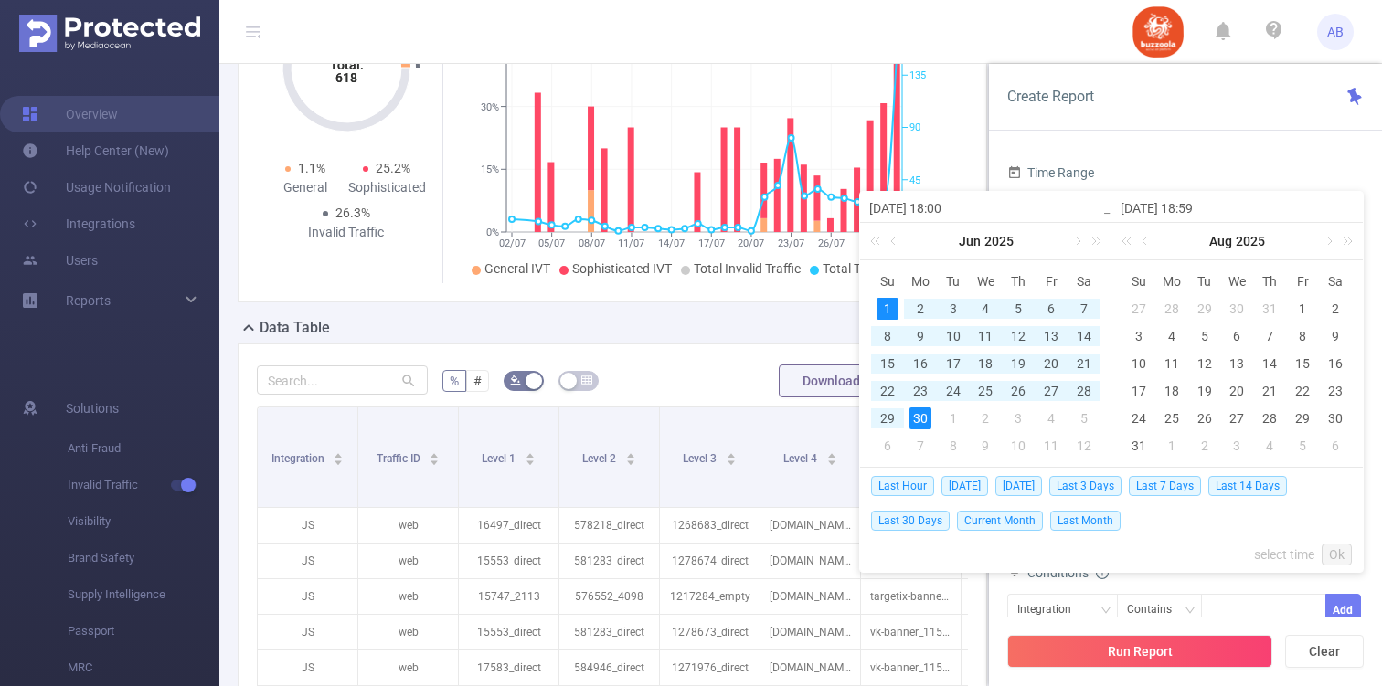
click at [919, 422] on div "30" at bounding box center [920, 419] width 22 height 22
type input "2025-06-01 18:00"
type input "2025-06-30 18:59"
type input "2025-06-01 18:00"
type input "2025-06-30 18:59"
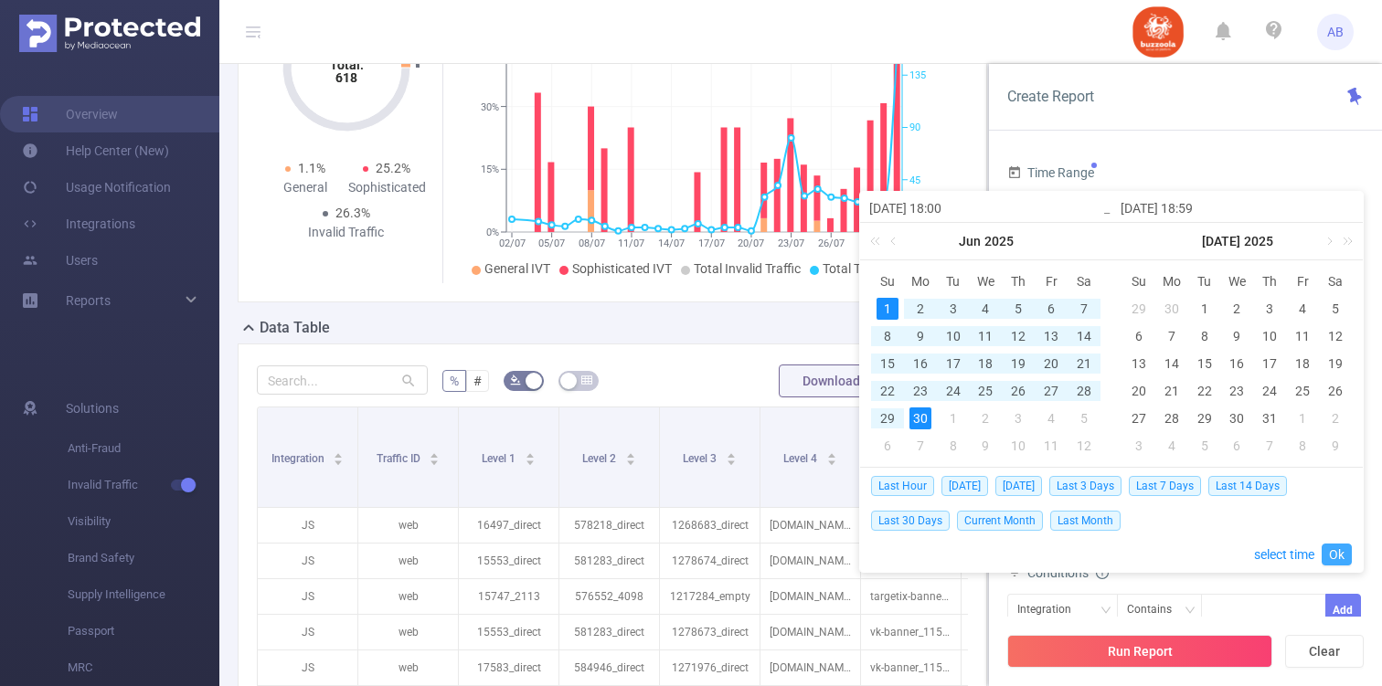
click at [1335, 556] on link "Ok" at bounding box center [1336, 555] width 30 height 22
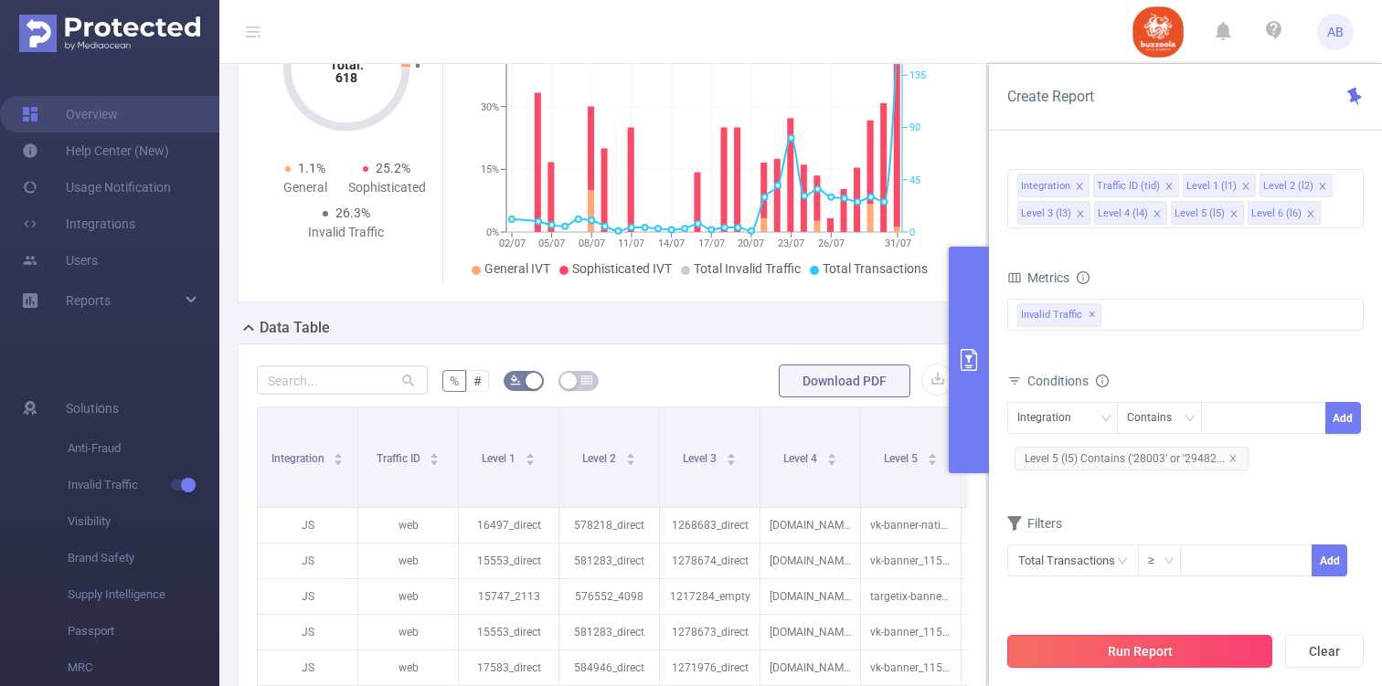
click at [1149, 643] on button "Run Report" at bounding box center [1139, 651] width 265 height 33
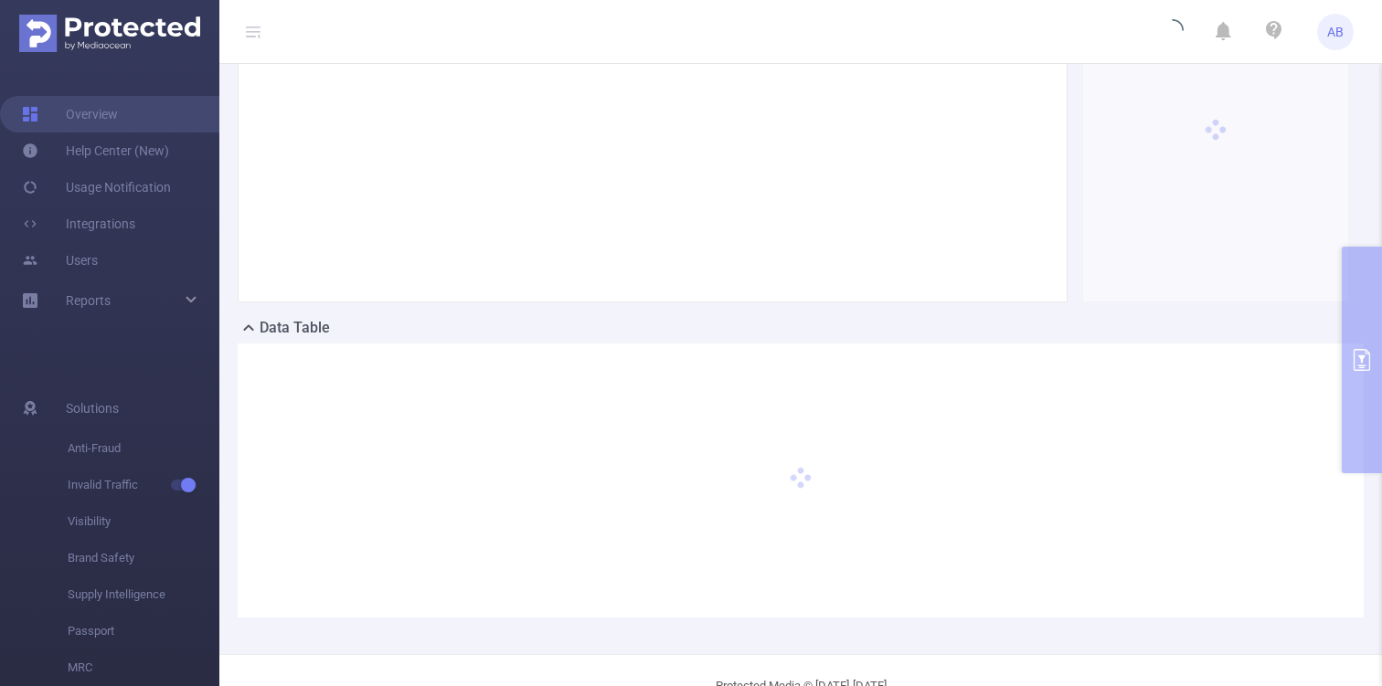
scroll to position [0, 0]
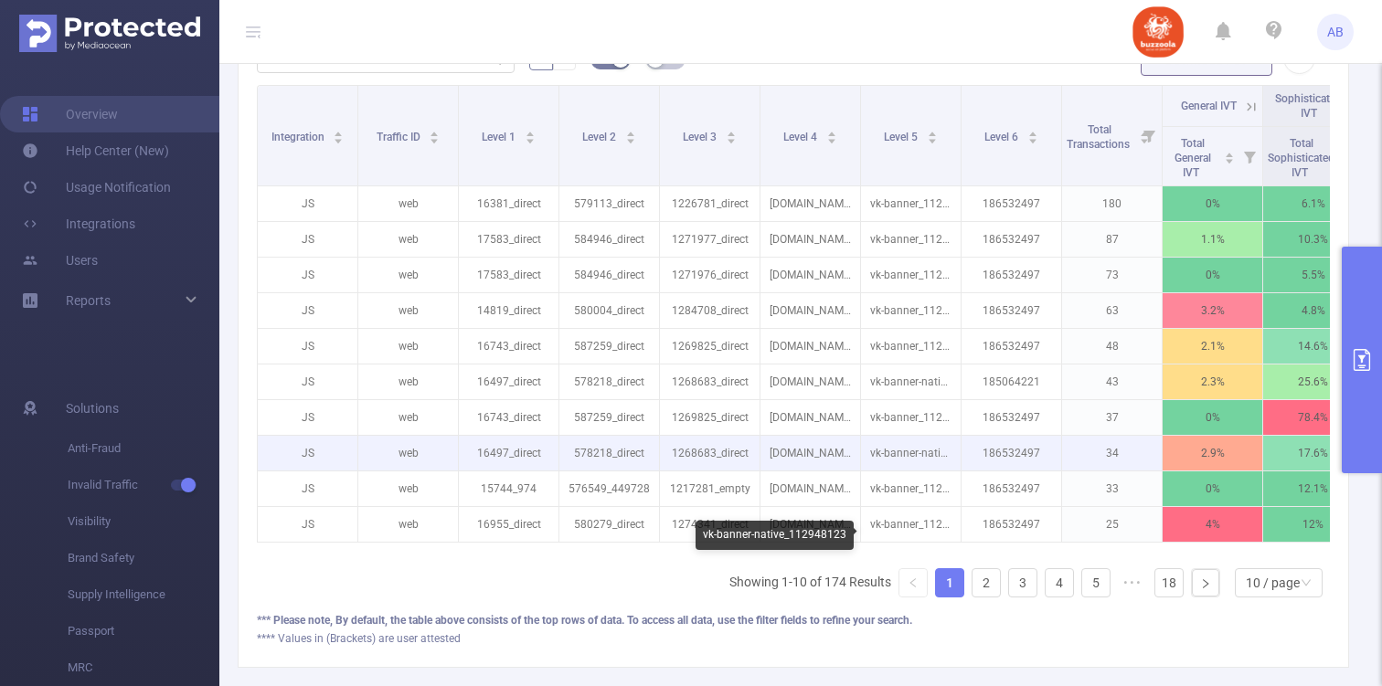
scroll to position [359, 0]
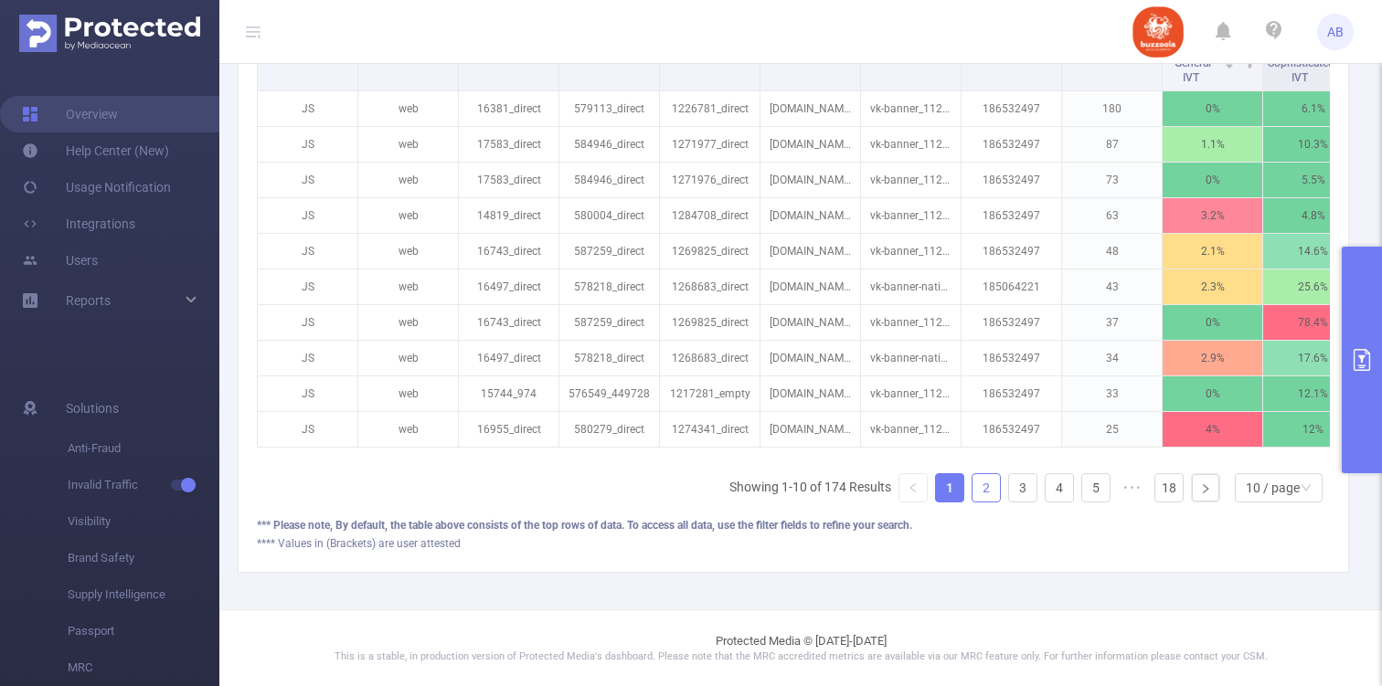
click at [988, 480] on link "2" at bounding box center [985, 487] width 27 height 27
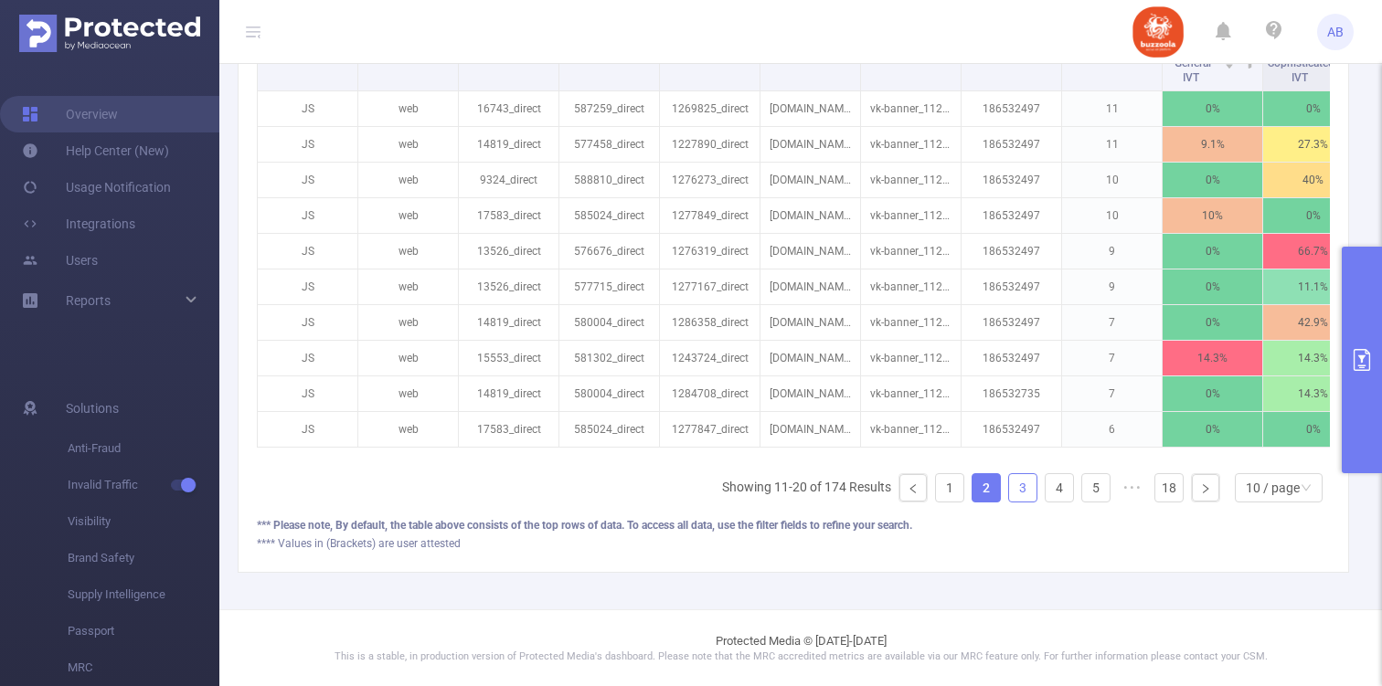
click at [1022, 478] on link "3" at bounding box center [1022, 487] width 27 height 27
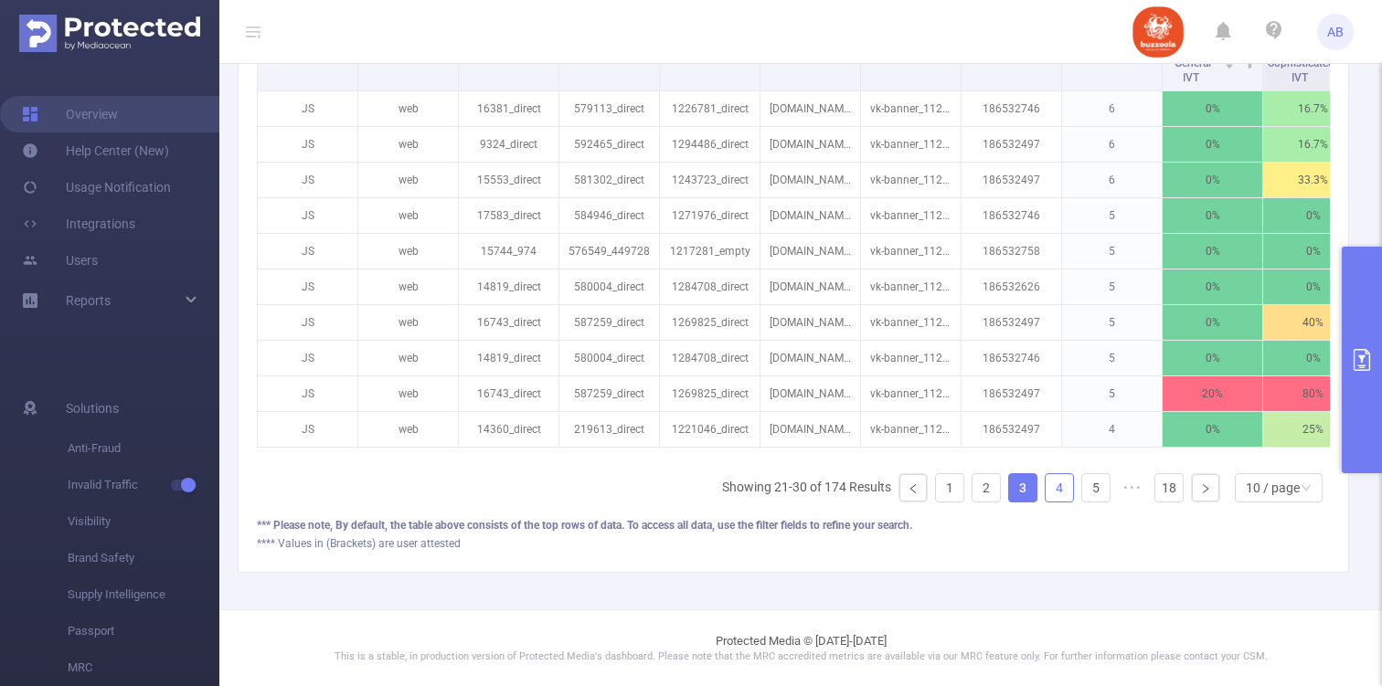
click at [1053, 482] on link "4" at bounding box center [1058, 487] width 27 height 27
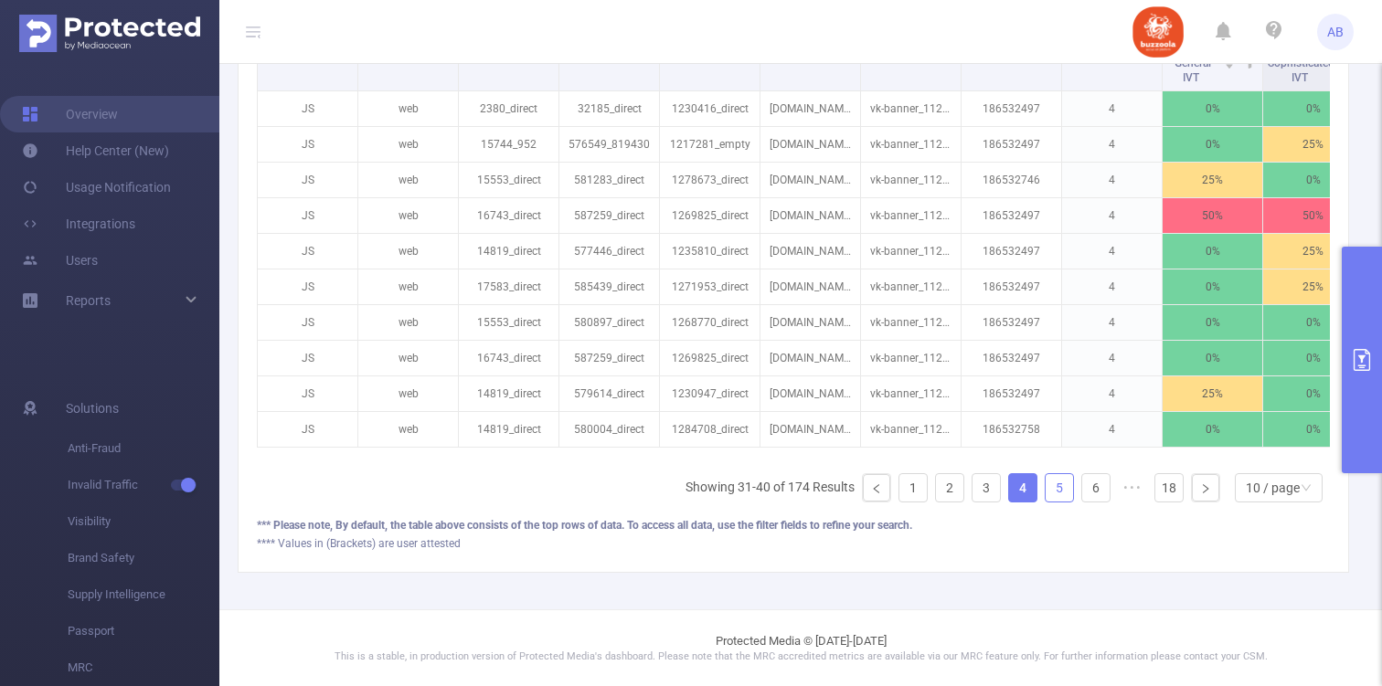
click at [1065, 488] on link "5" at bounding box center [1058, 487] width 27 height 27
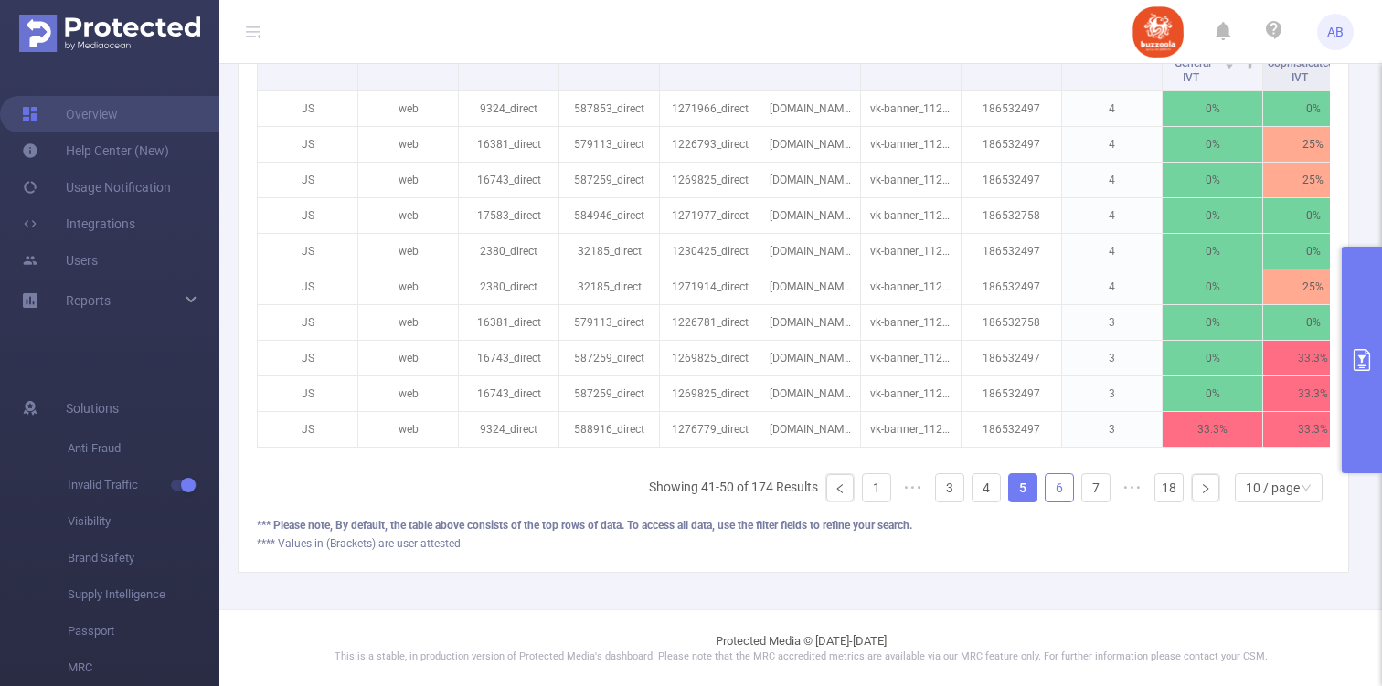
click at [1063, 487] on link "6" at bounding box center [1058, 487] width 27 height 27
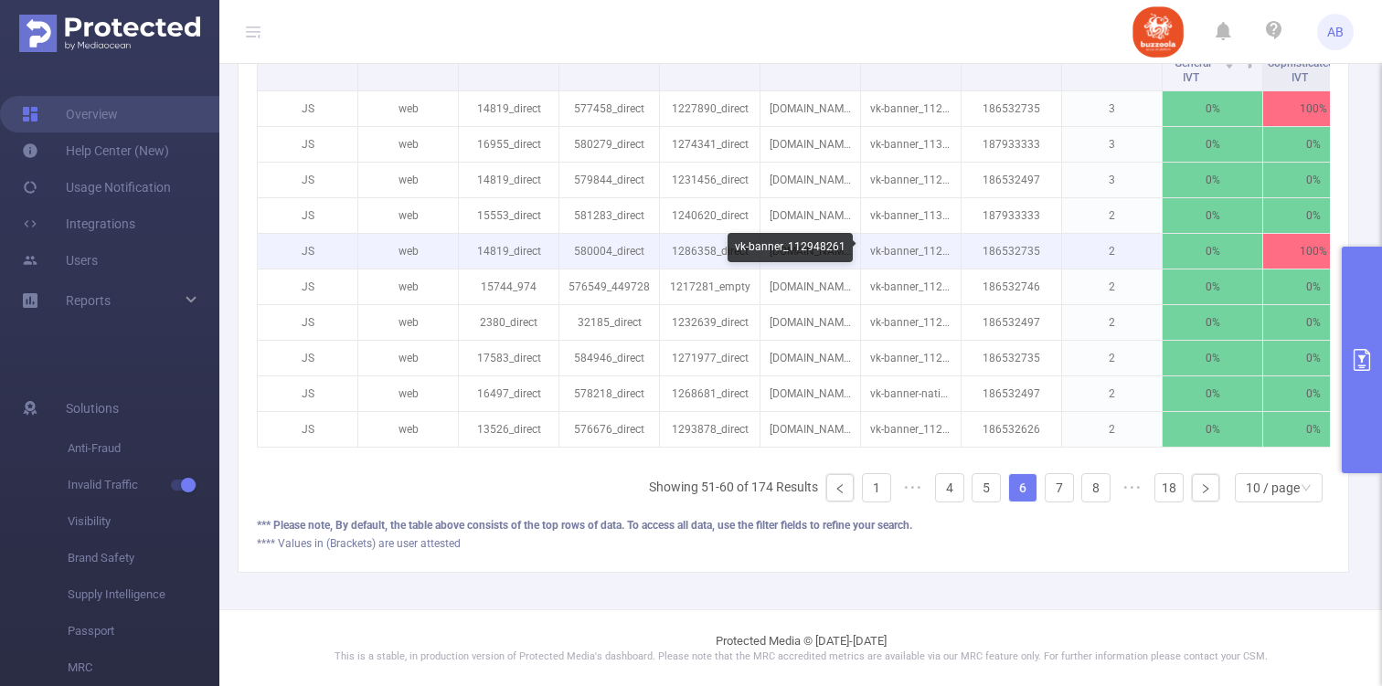
scroll to position [0, 0]
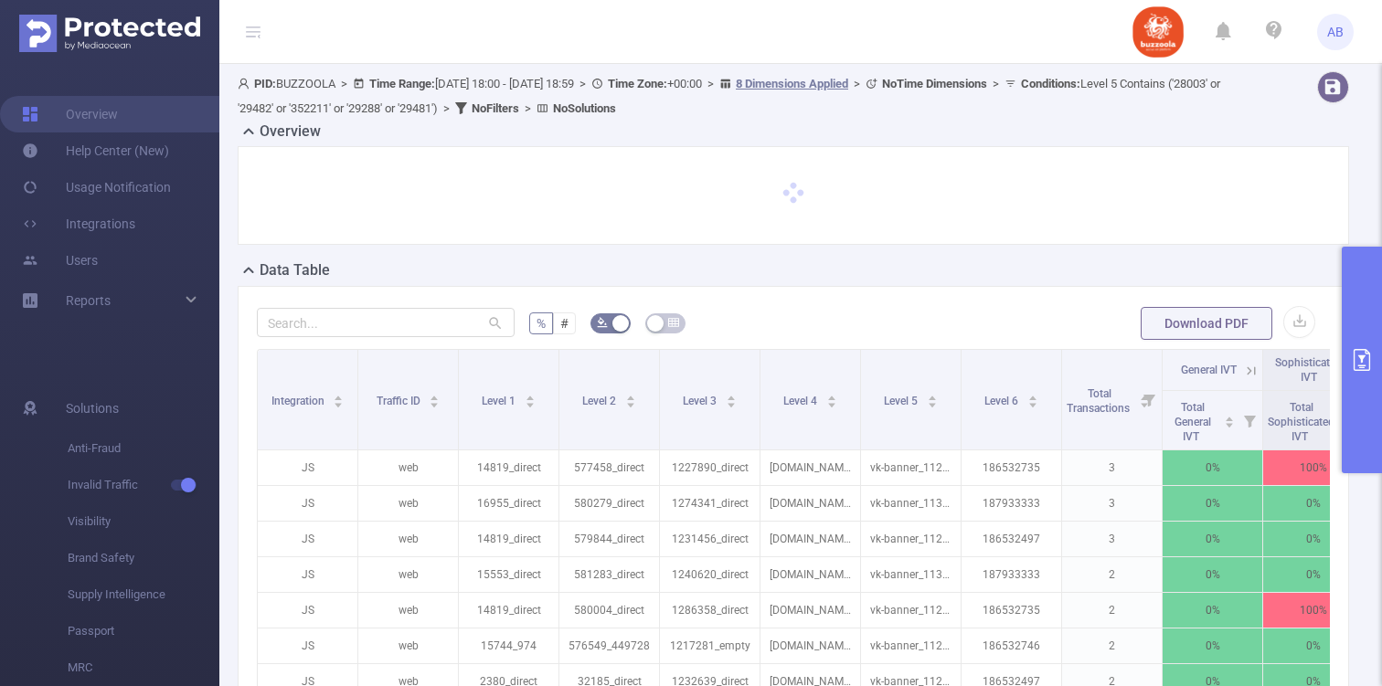
click at [1375, 357] on button "primary" at bounding box center [1361, 360] width 40 height 227
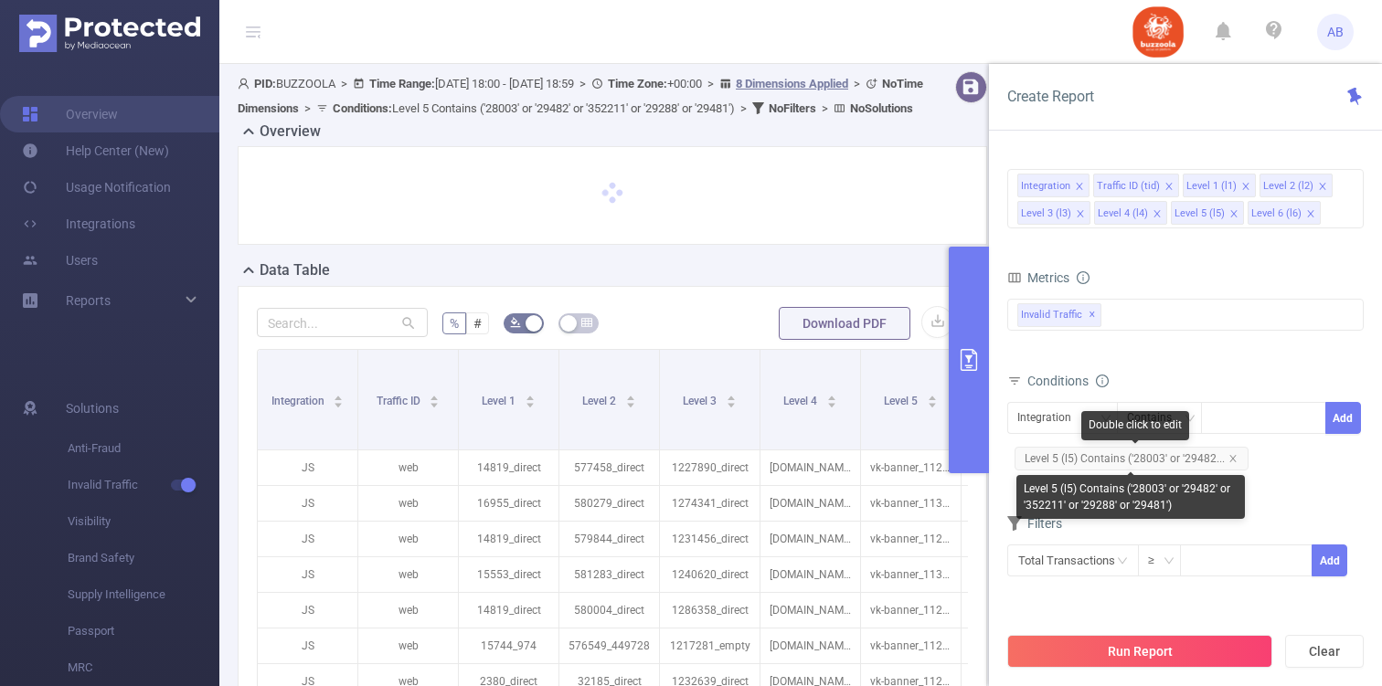
click at [1083, 417] on div "Double click to edit" at bounding box center [1135, 425] width 108 height 29
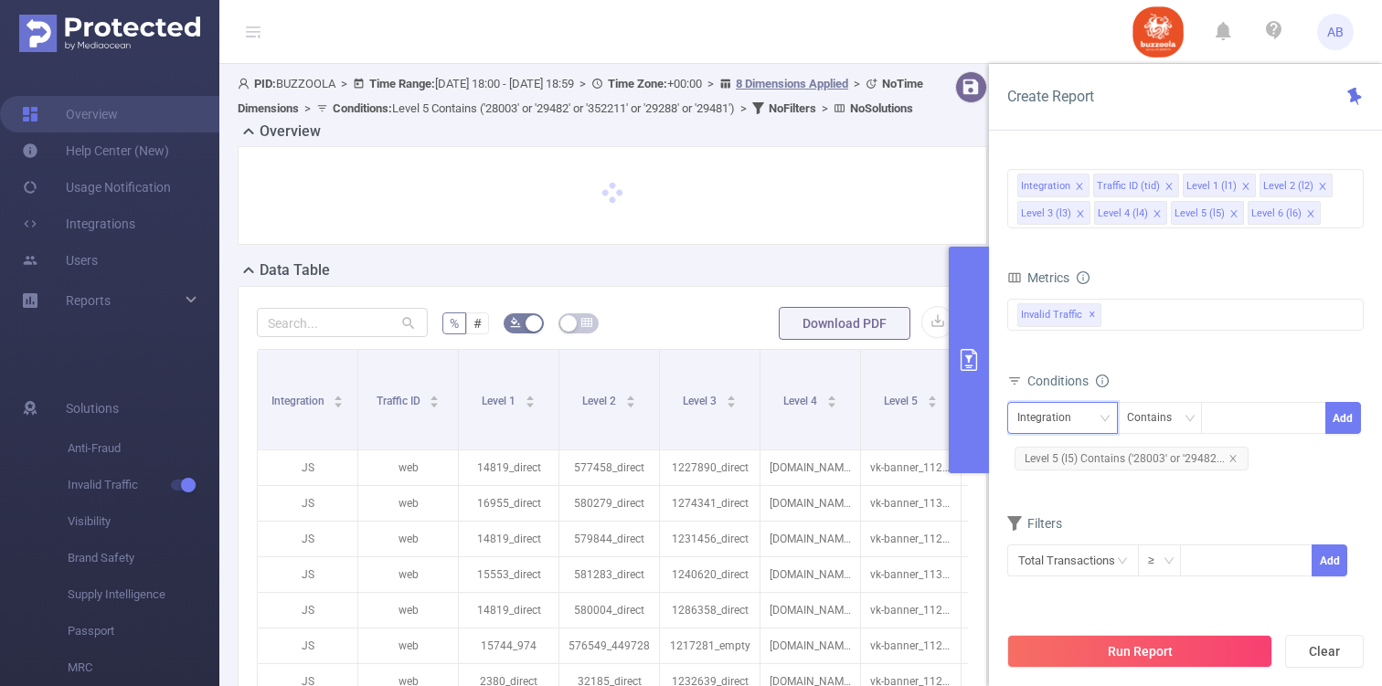
click at [1052, 415] on div "Integration" at bounding box center [1050, 418] width 67 height 30
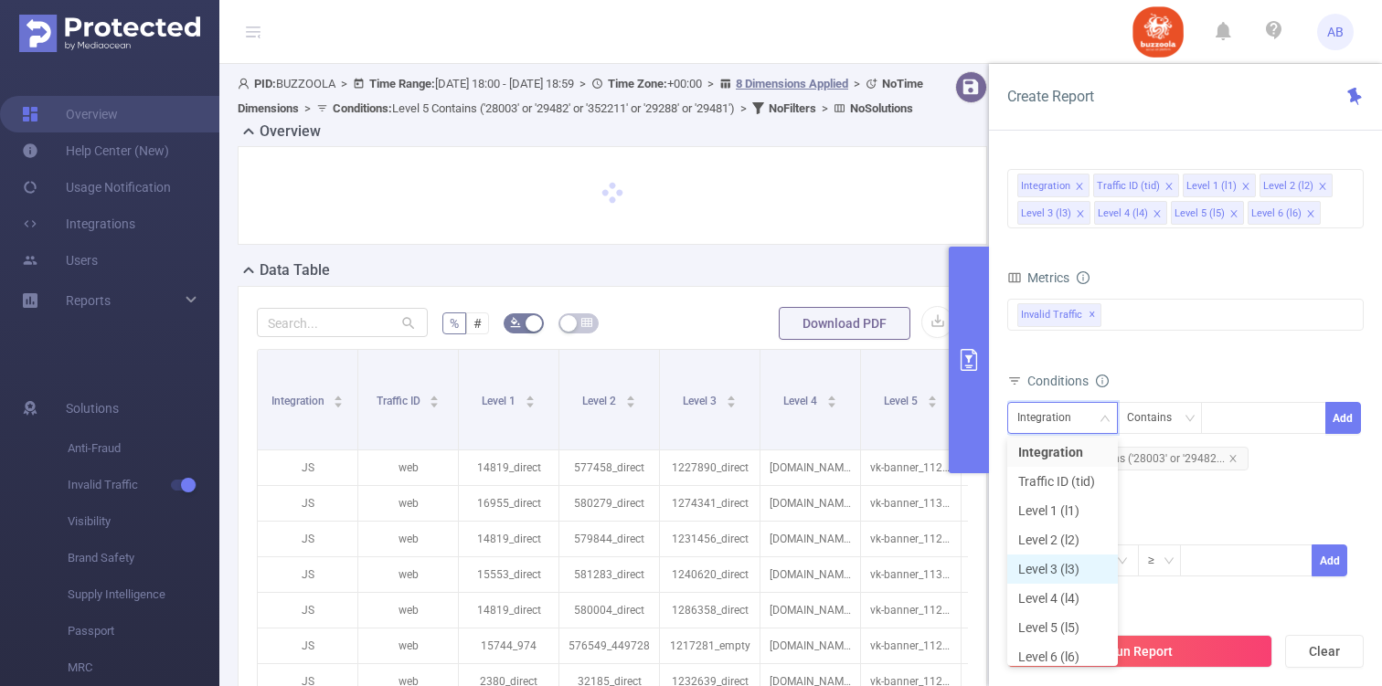
click at [1078, 575] on li "Level 3 (l3)" at bounding box center [1062, 569] width 111 height 29
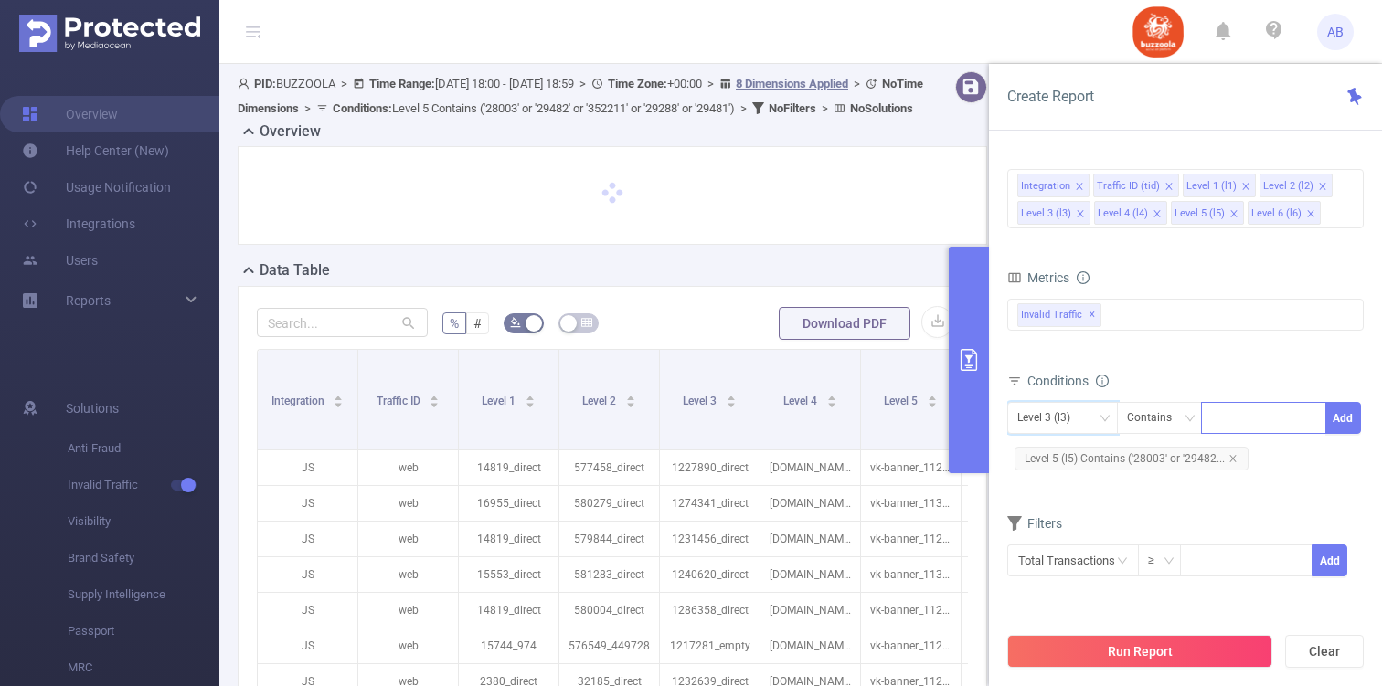
click at [1244, 427] on div at bounding box center [1263, 418] width 105 height 30
paste input "1228959"
type input "1228959"
click at [1240, 461] on li "1228959" at bounding box center [1263, 455] width 125 height 29
click at [1339, 411] on button "Add" at bounding box center [1343, 418] width 36 height 32
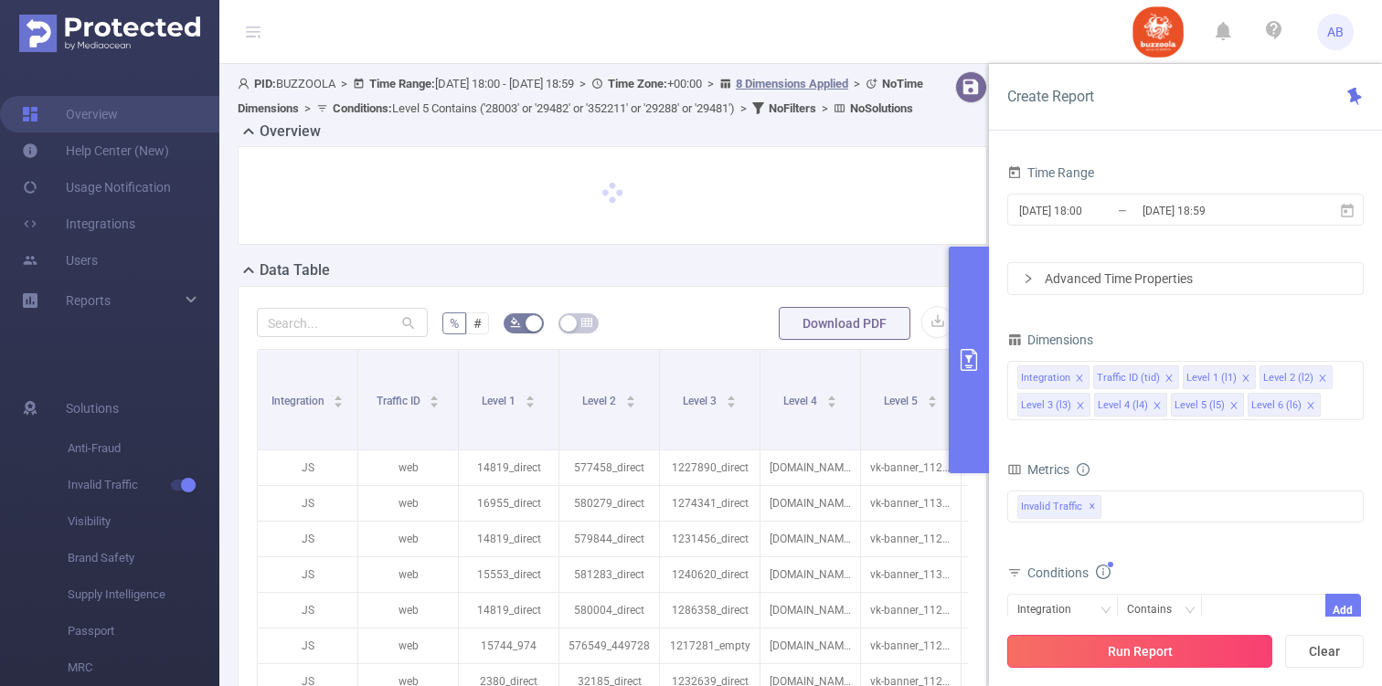
click at [1196, 659] on button "Run Report" at bounding box center [1139, 651] width 265 height 33
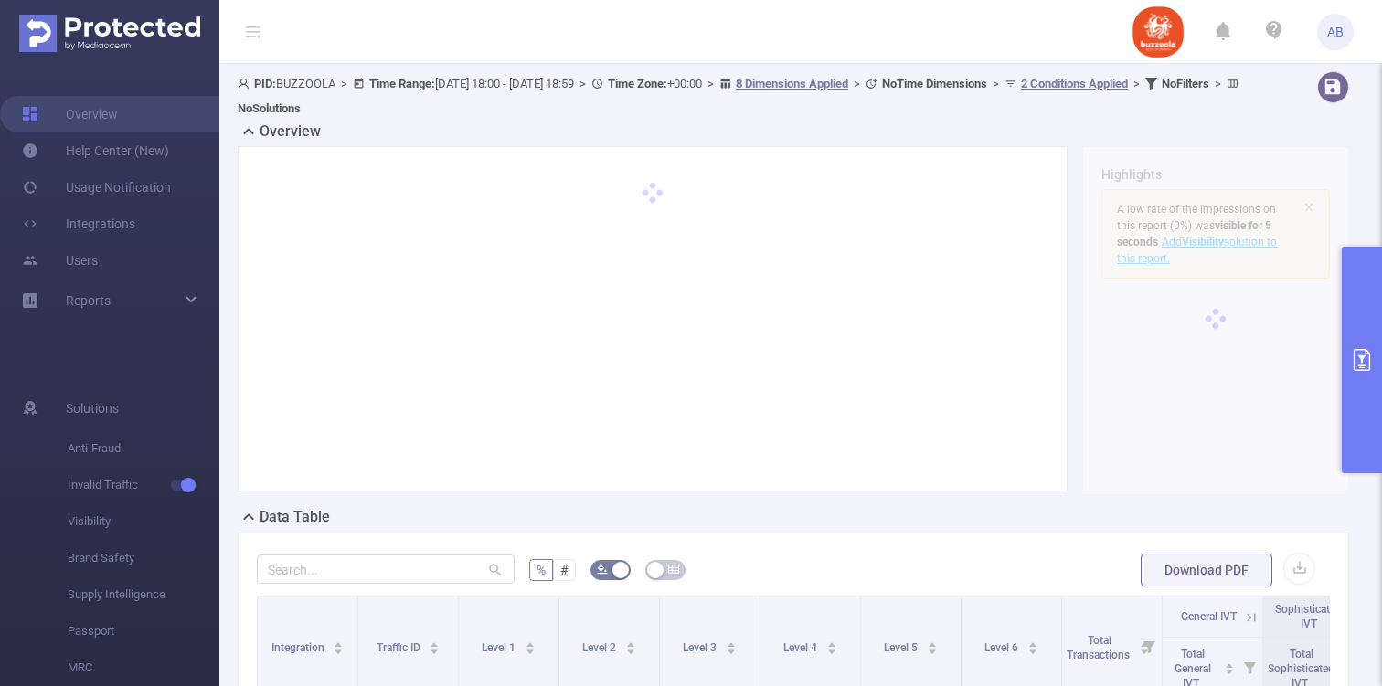
click at [1369, 330] on button "primary" at bounding box center [1361, 360] width 40 height 227
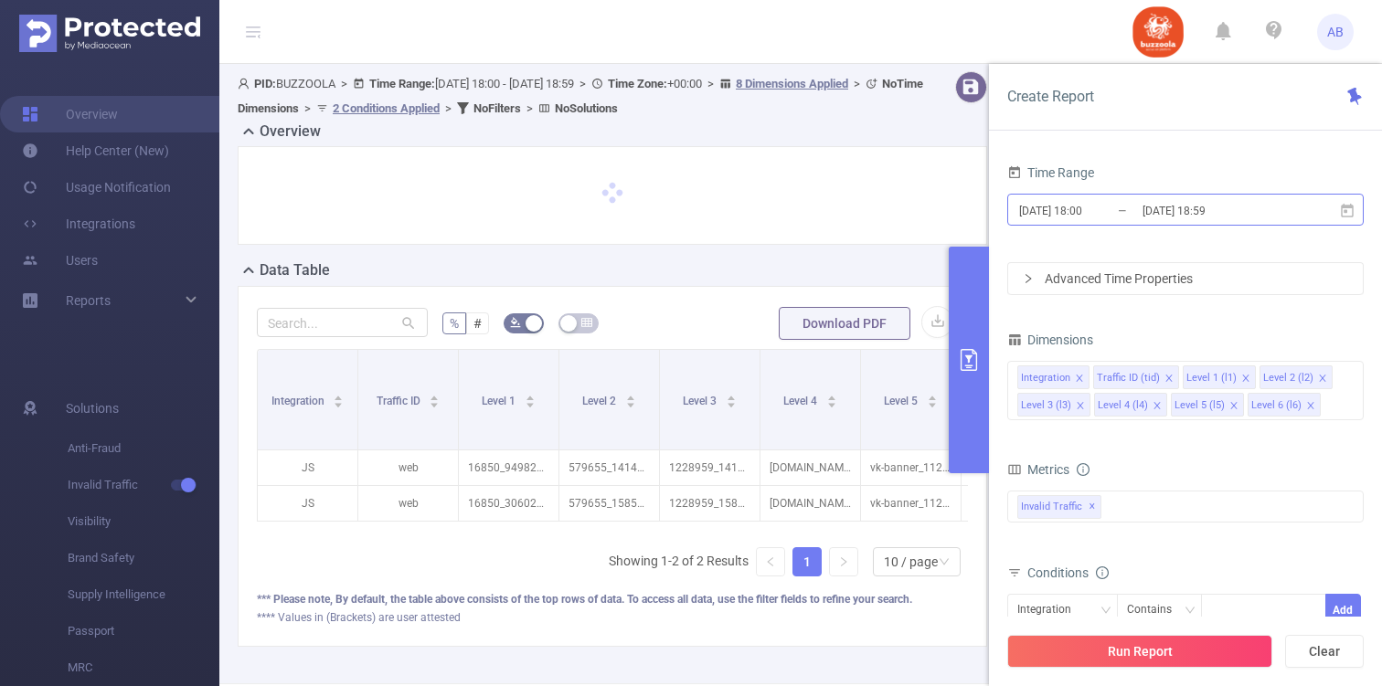
click at [1179, 211] on input "2025-06-30 18:59" at bounding box center [1214, 210] width 148 height 25
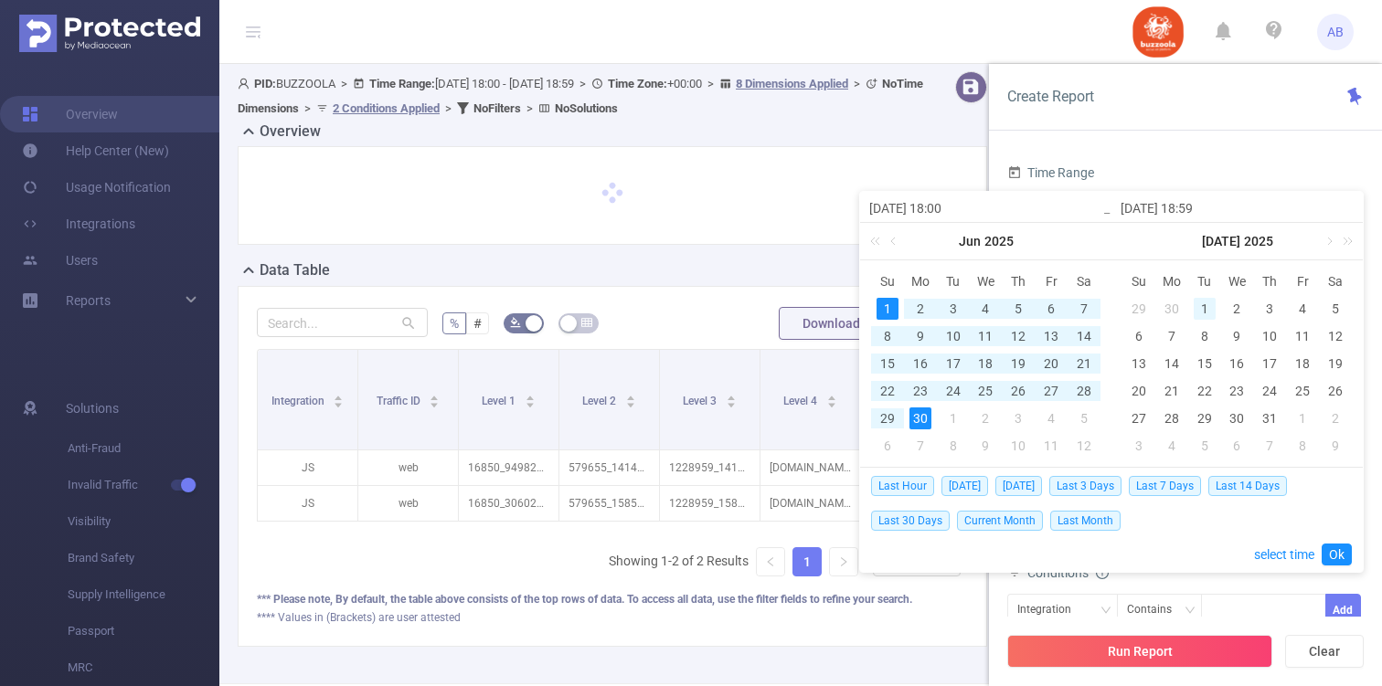
click at [1204, 309] on div "1" at bounding box center [1204, 309] width 22 height 22
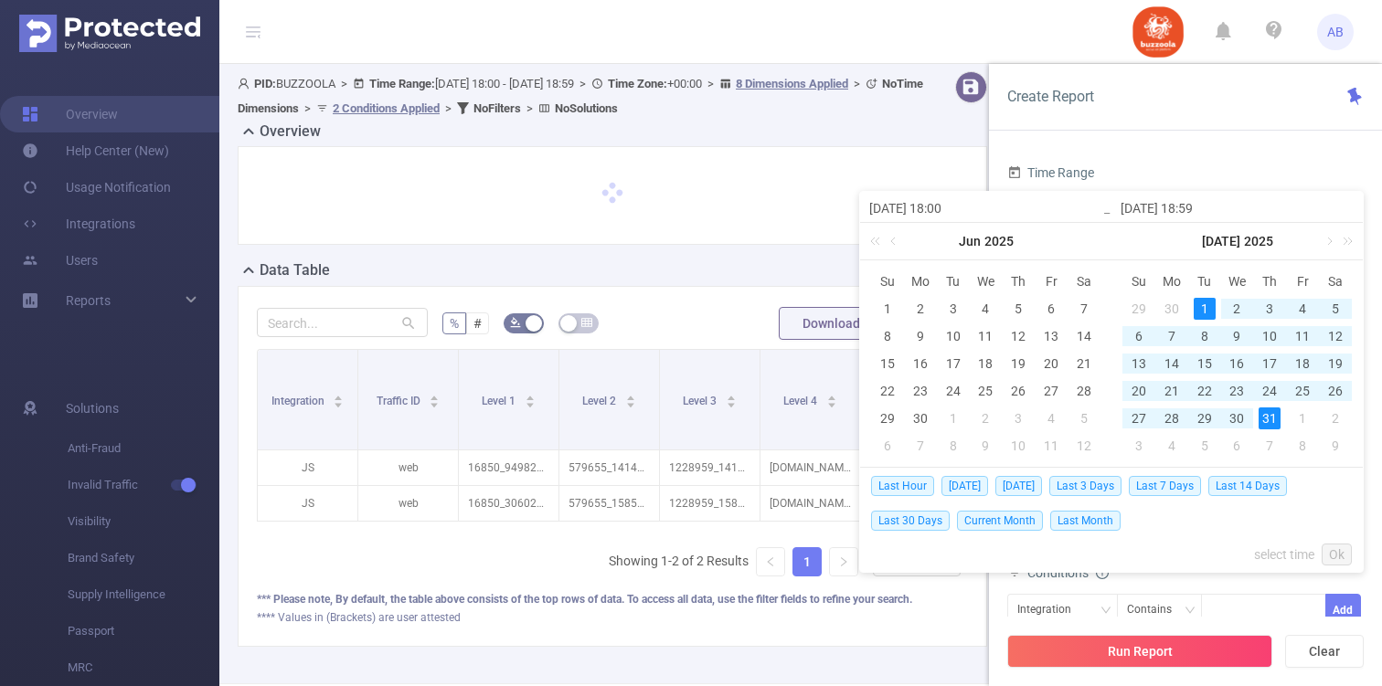
click at [1270, 413] on div "31" at bounding box center [1269, 419] width 22 height 22
type input "2025-07-01 18:00"
type input "2025-07-31 18:59"
type input "2025-07-01 18:00"
type input "2025-07-31 18:59"
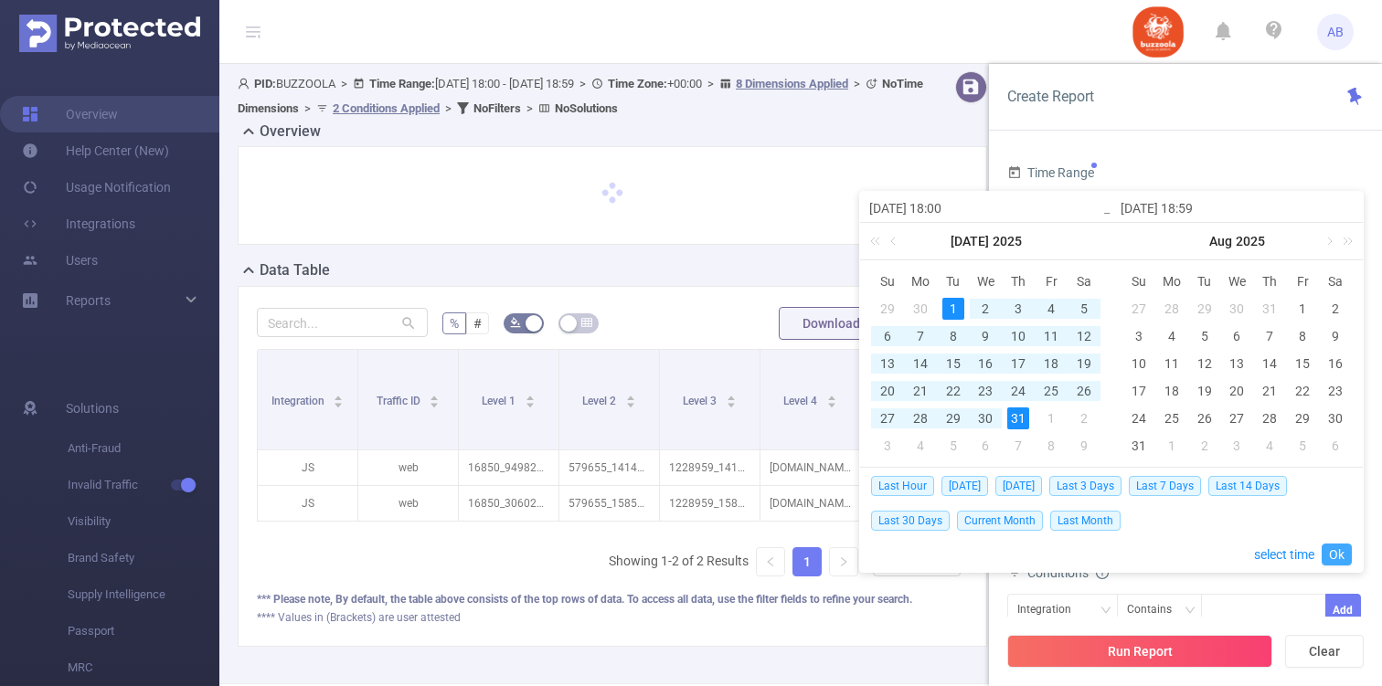
click at [1339, 556] on link "Ok" at bounding box center [1336, 555] width 30 height 22
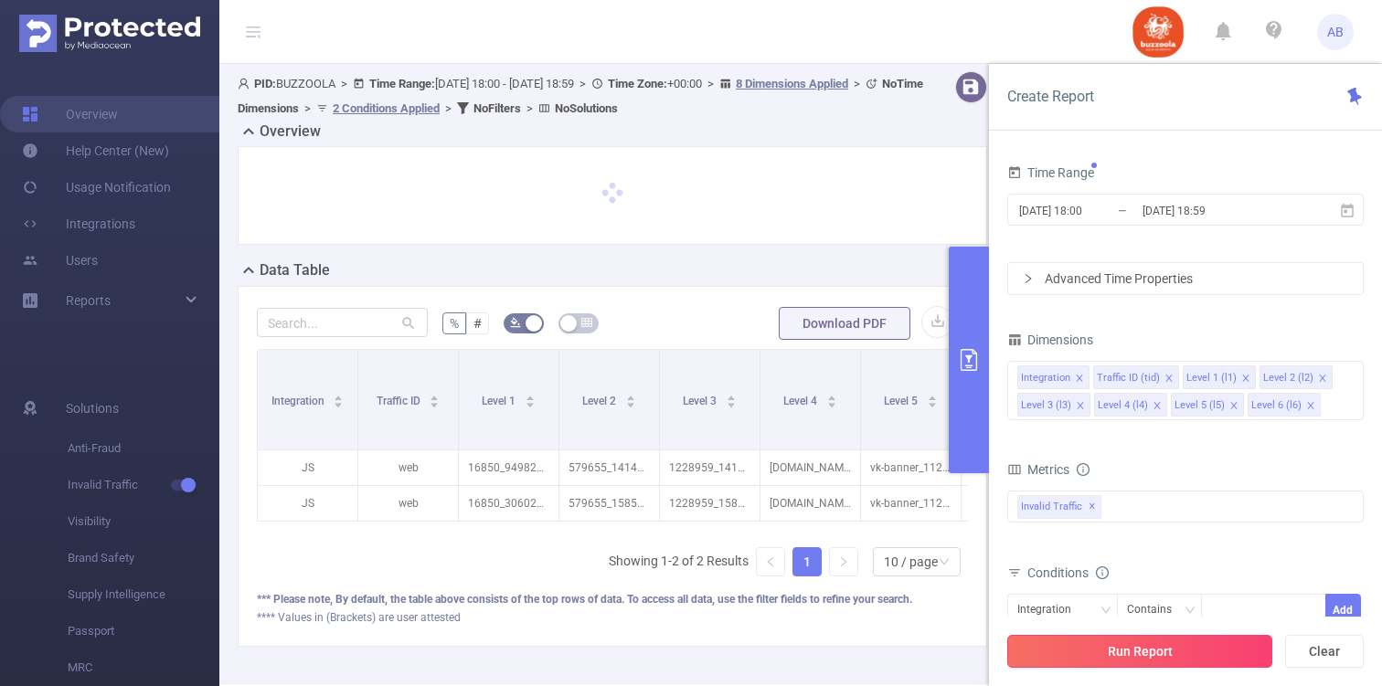
click at [1175, 647] on button "Run Report" at bounding box center [1139, 651] width 265 height 33
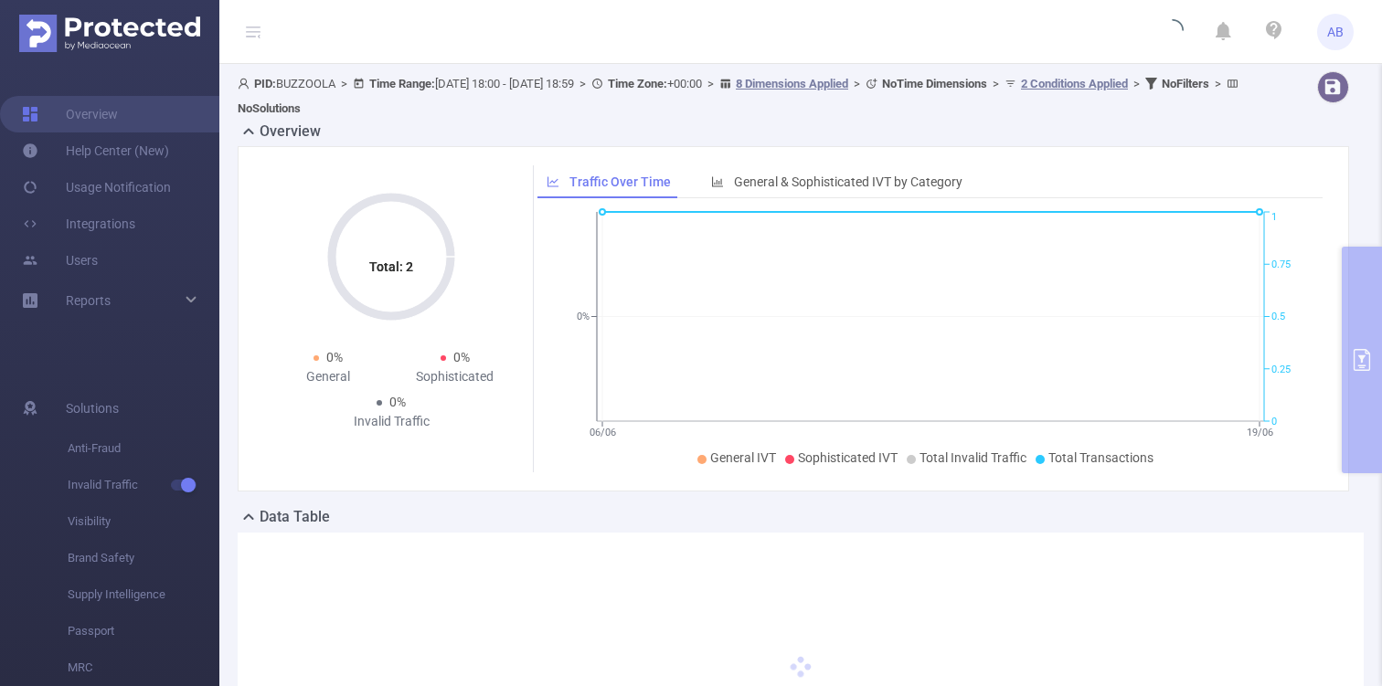
scroll to position [234, 0]
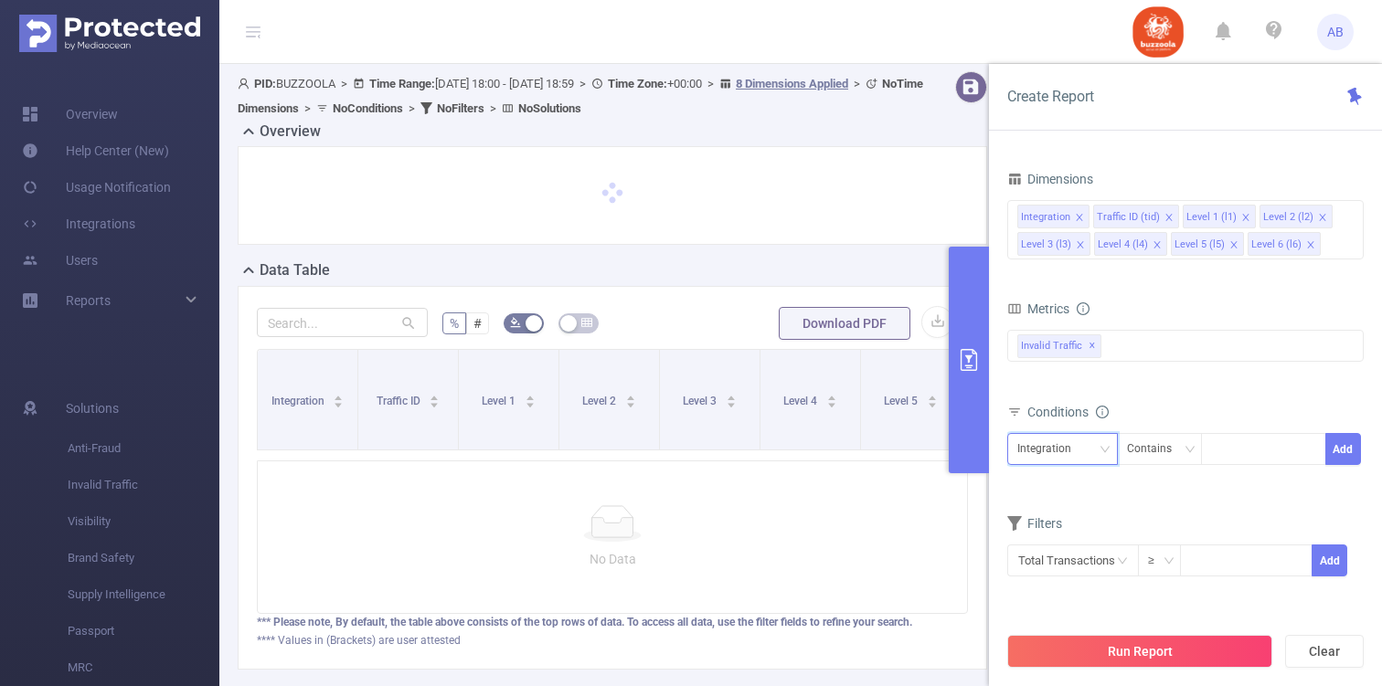
click at [1100, 455] on icon "icon: down" at bounding box center [1104, 450] width 11 height 13
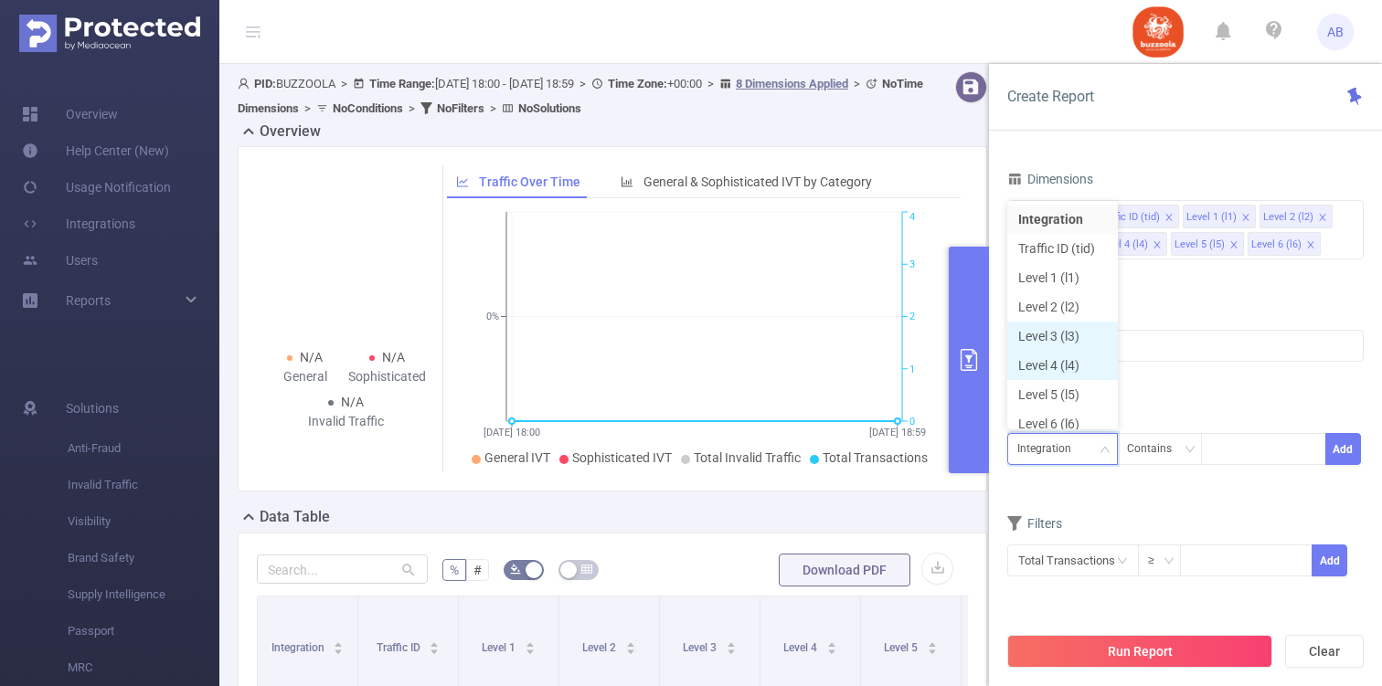
scroll to position [9, 0]
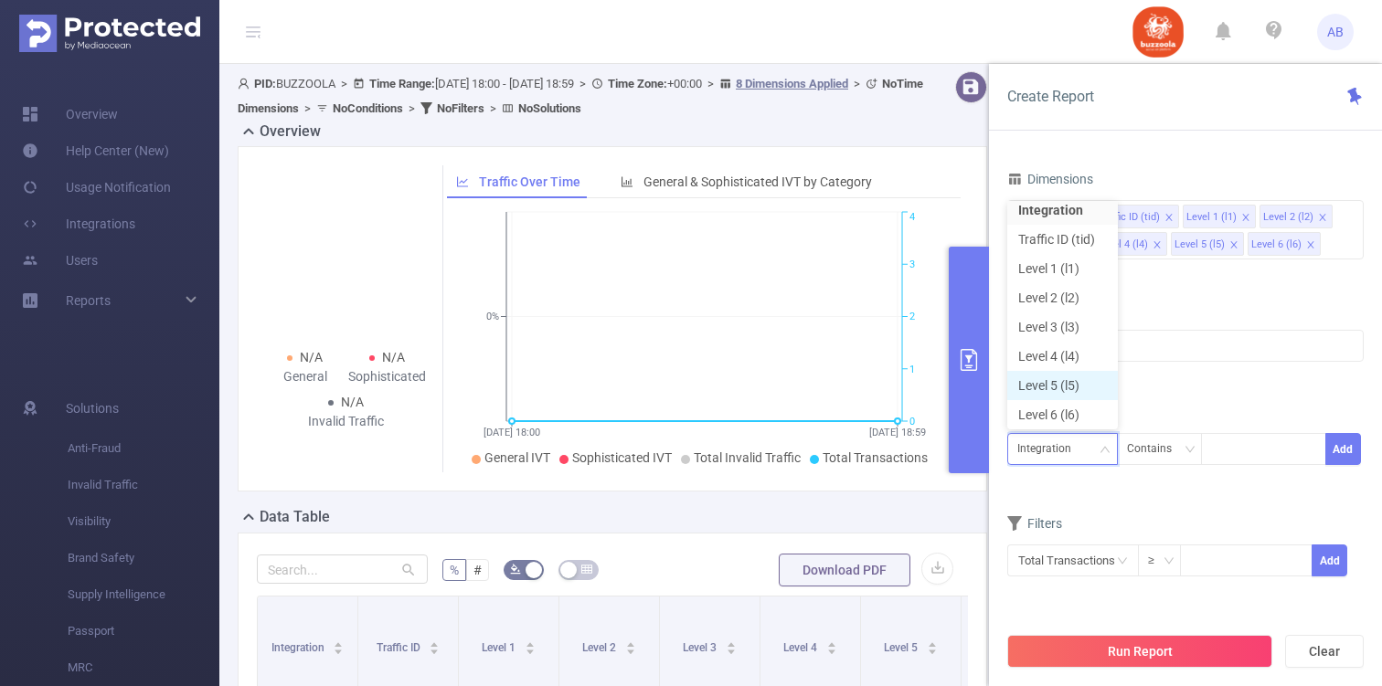
click at [1073, 389] on li "Level 5 (l5)" at bounding box center [1062, 385] width 111 height 29
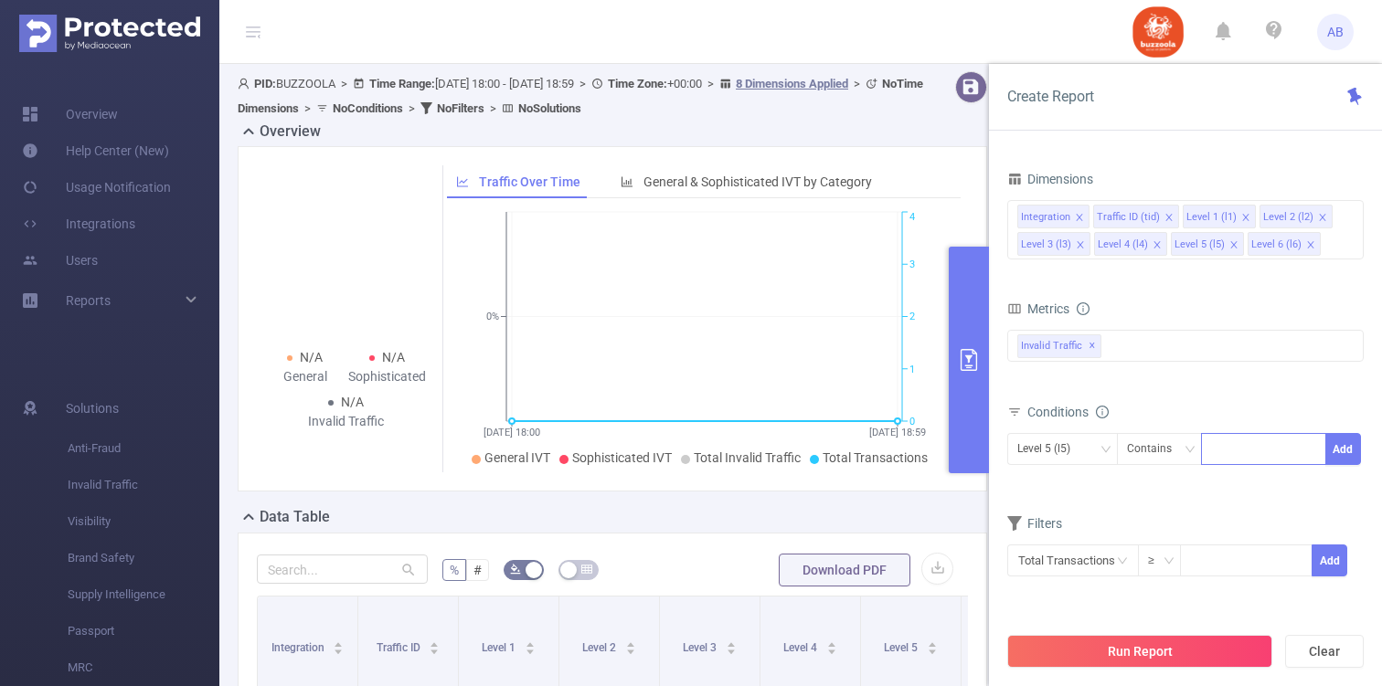
click at [1226, 441] on div at bounding box center [1263, 449] width 105 height 30
paste input "28003"
type input "28003"
click at [1231, 486] on li "28003" at bounding box center [1263, 486] width 125 height 29
click at [1344, 442] on button "Add" at bounding box center [1343, 449] width 36 height 32
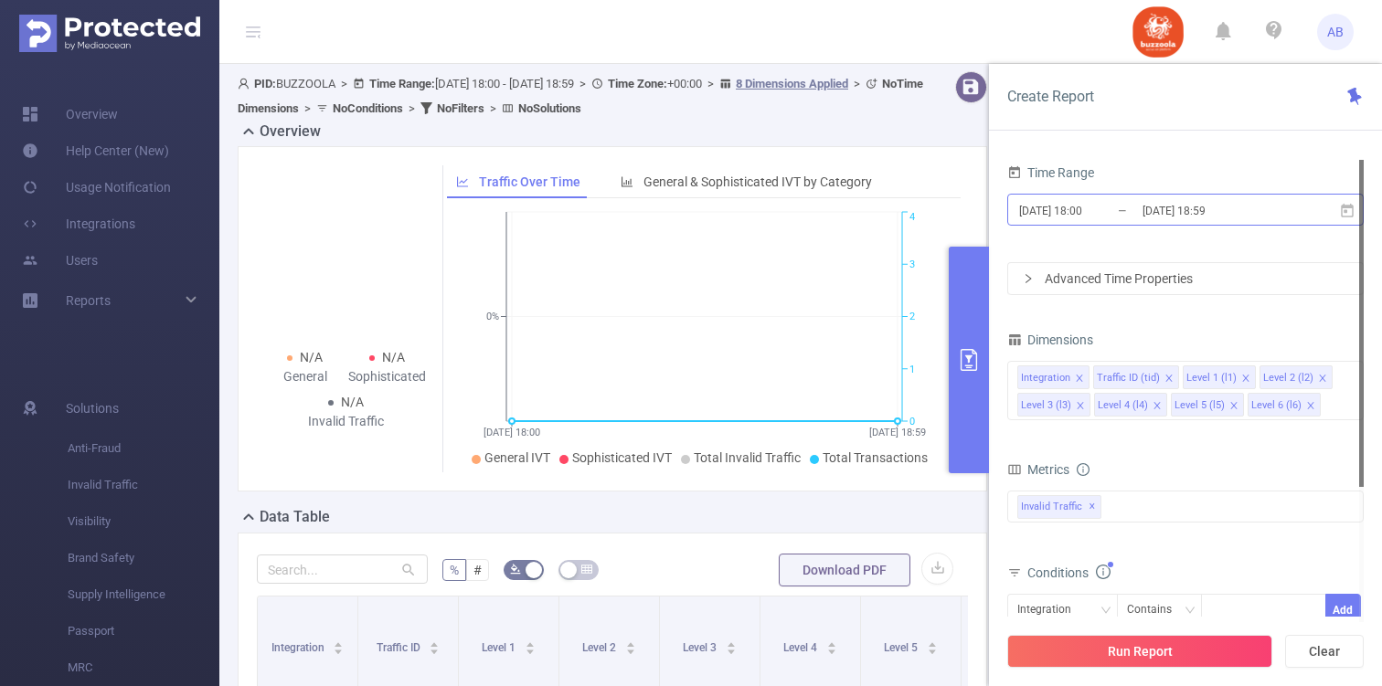
click at [1163, 216] on input "[DATE] 18:59" at bounding box center [1214, 210] width 148 height 25
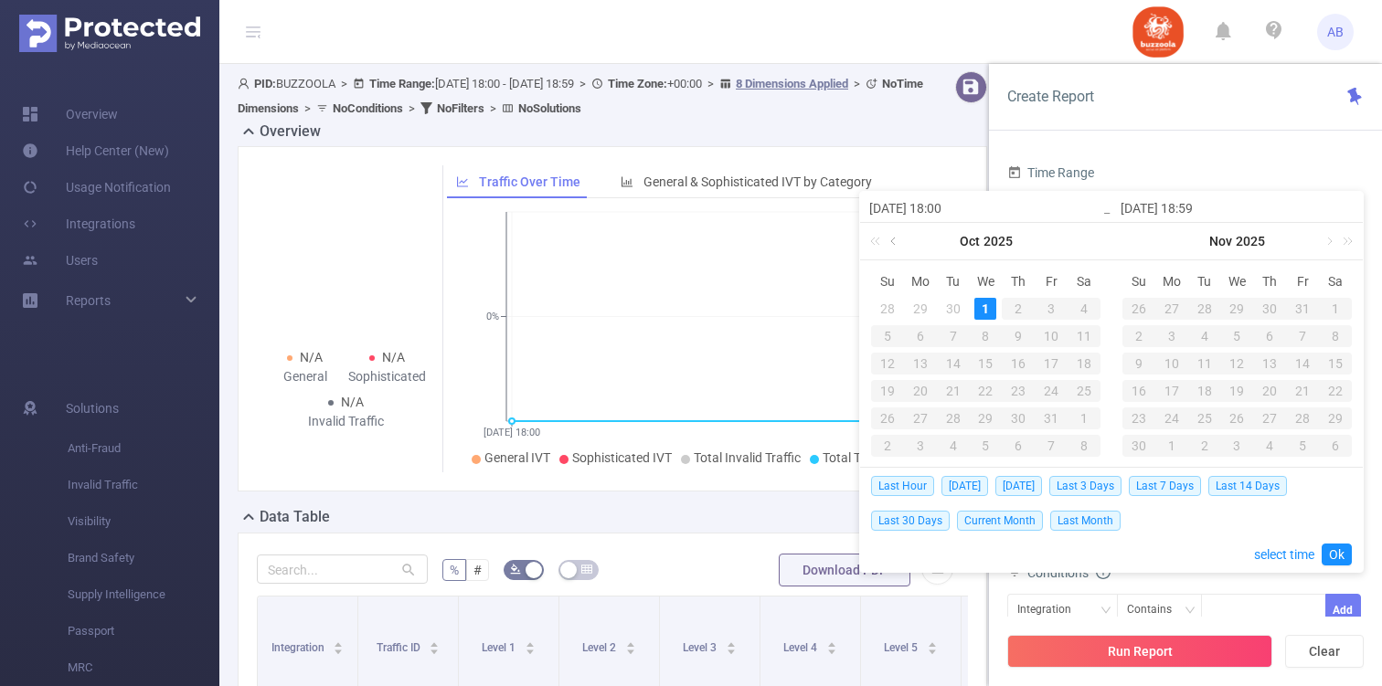
click at [895, 242] on link at bounding box center [894, 241] width 16 height 37
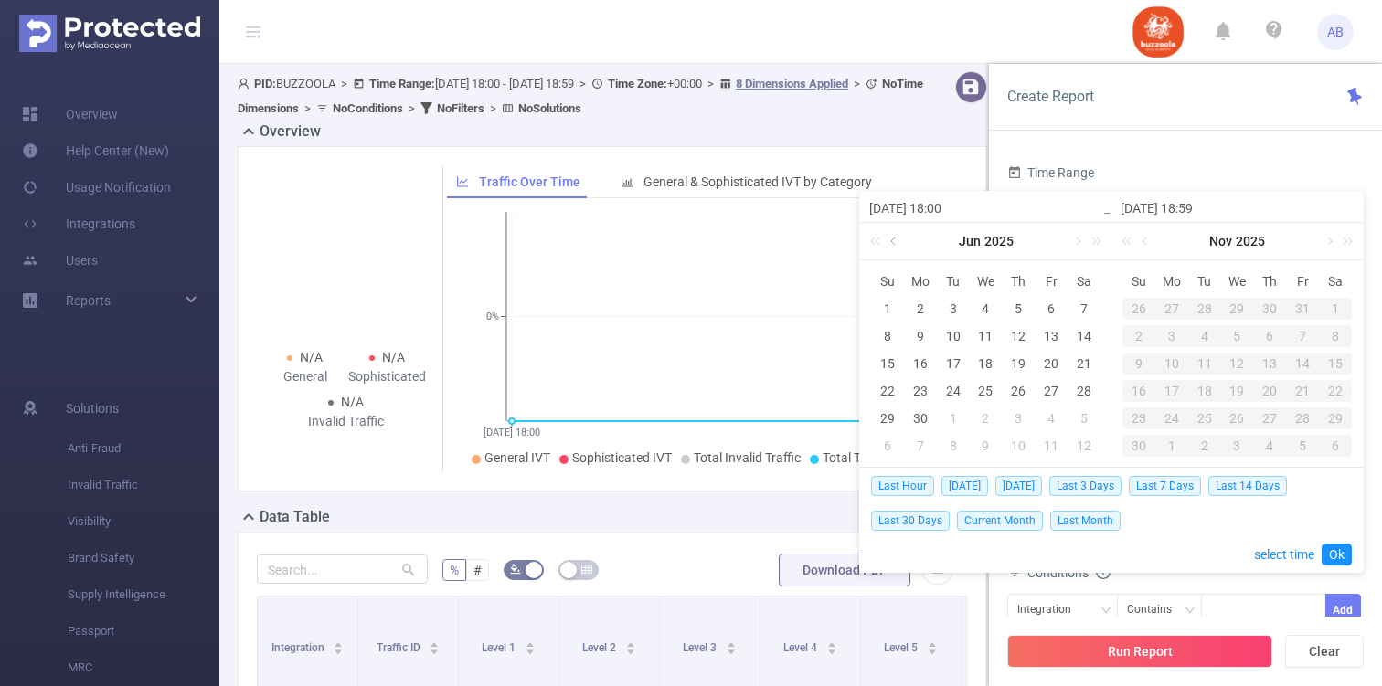
click at [895, 242] on link at bounding box center [894, 241] width 16 height 37
click at [1081, 310] on div "1" at bounding box center [1084, 309] width 22 height 22
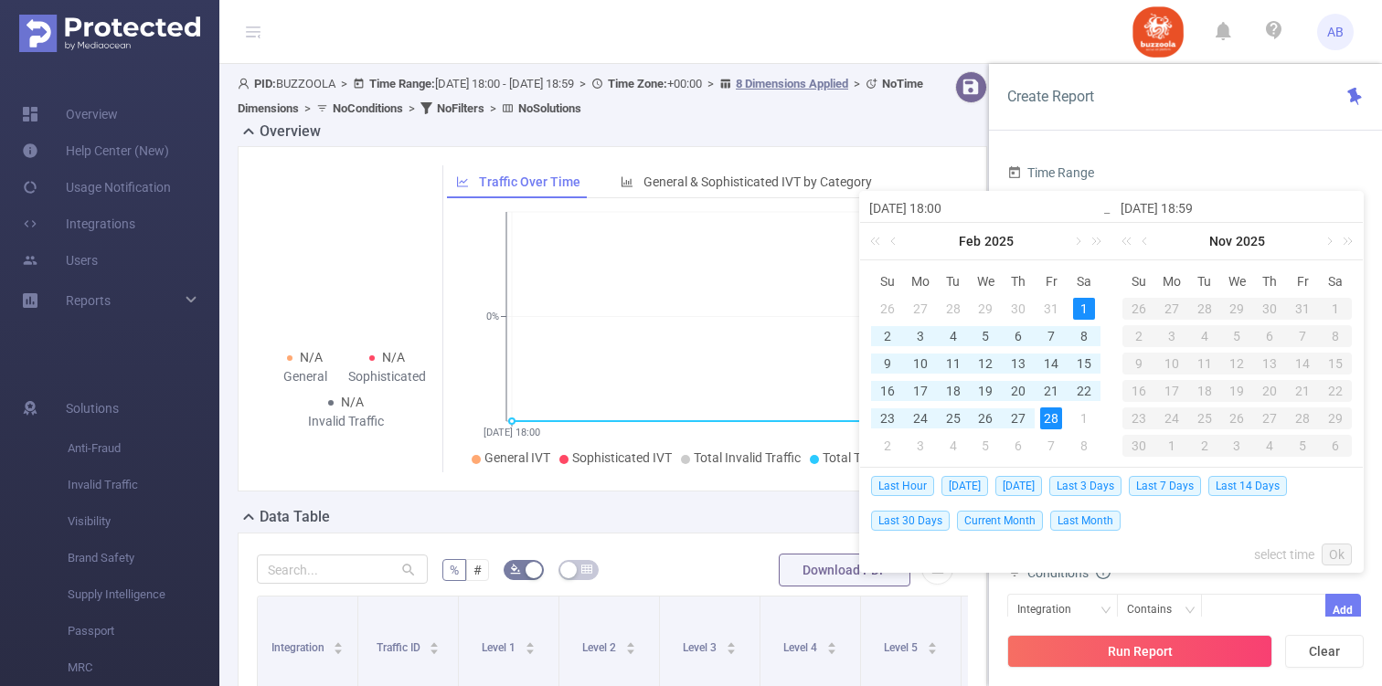
click at [1053, 423] on div "28" at bounding box center [1051, 419] width 22 height 22
type input "[DATE] 18:00"
type input "[DATE] 18:59"
type input "[DATE] 18:00"
type input "[DATE] 18:59"
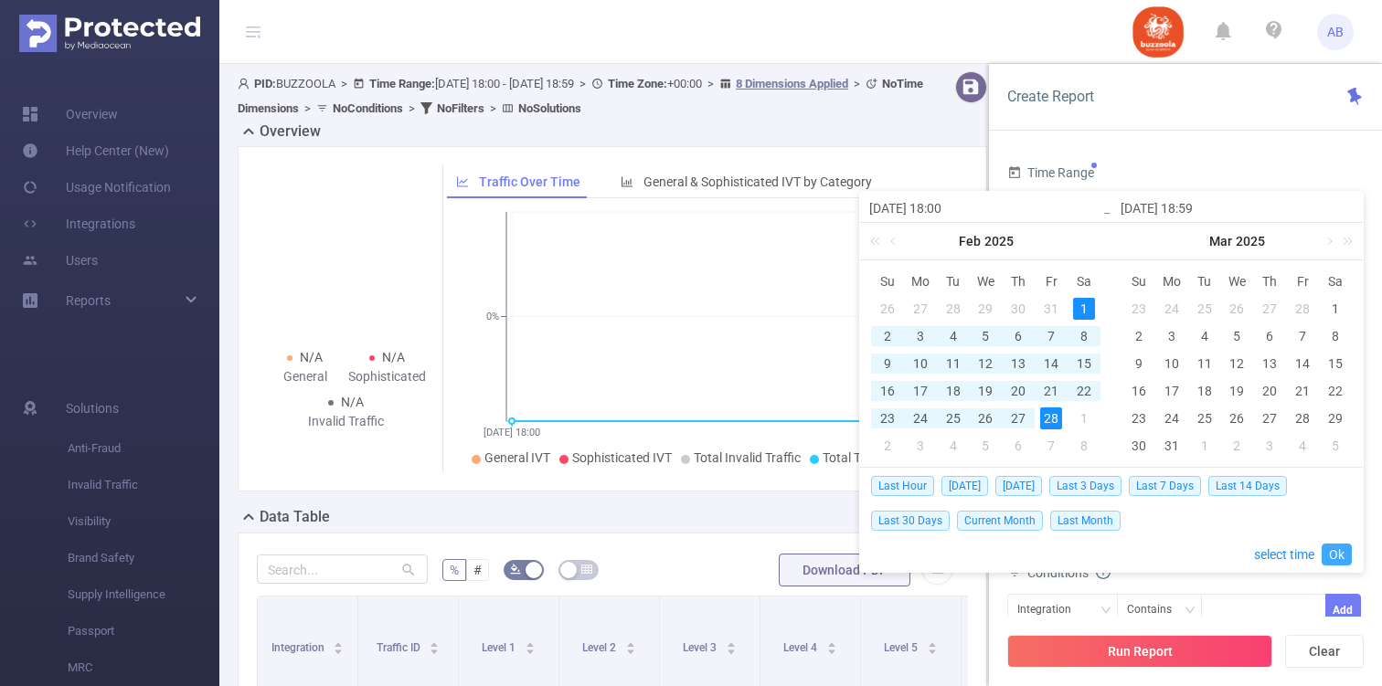
click at [1339, 551] on link "Ok" at bounding box center [1336, 555] width 30 height 22
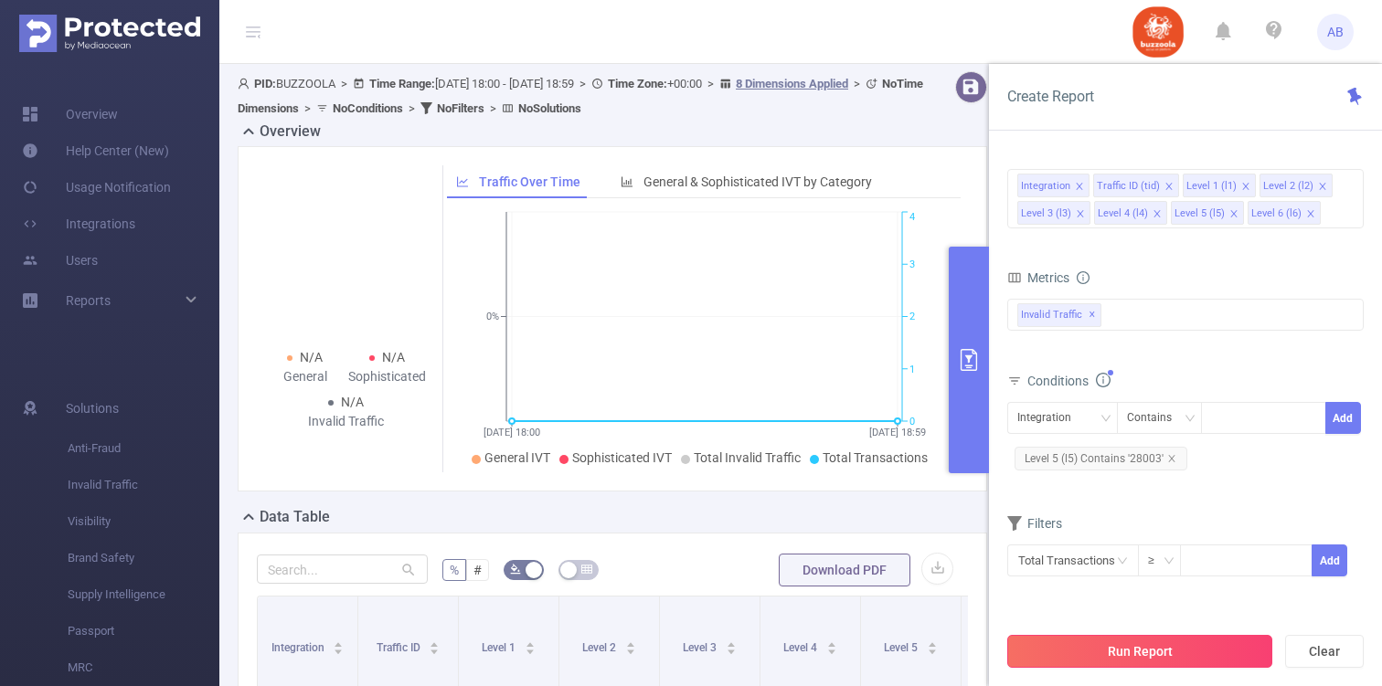
click at [1138, 644] on button "Run Report" at bounding box center [1139, 651] width 265 height 33
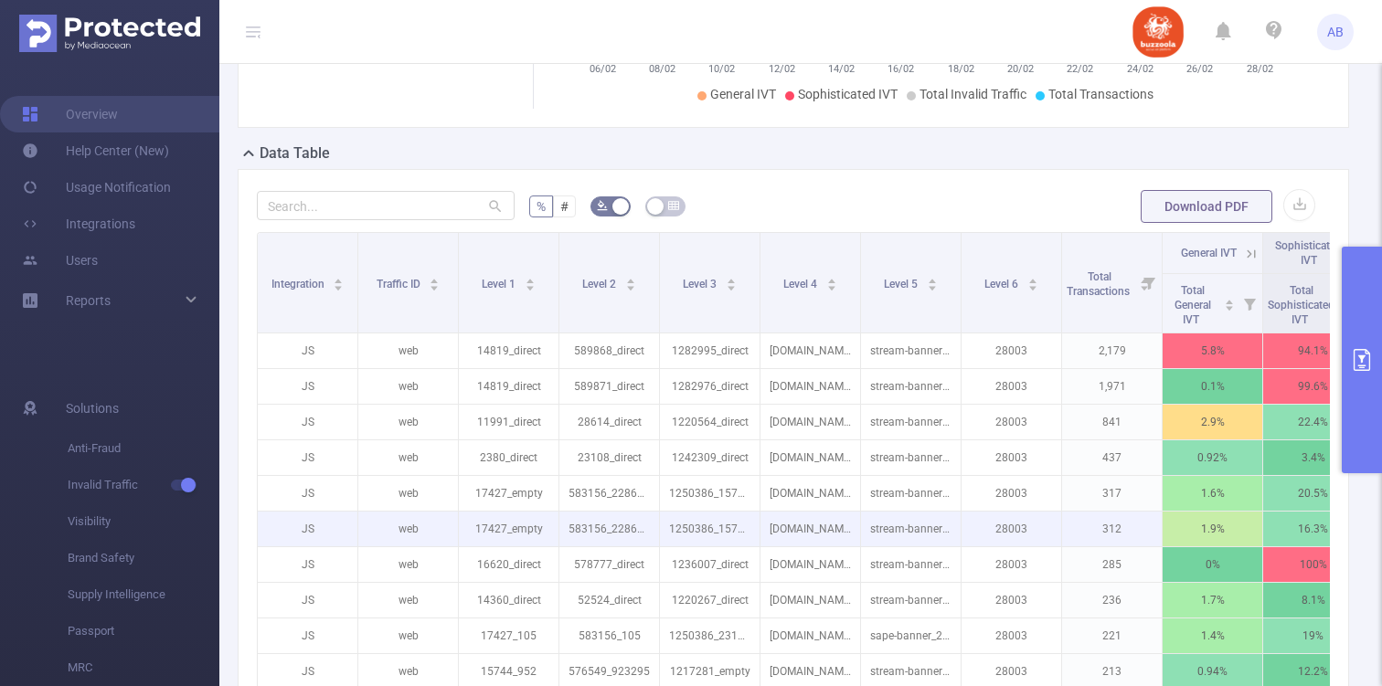
scroll to position [418, 0]
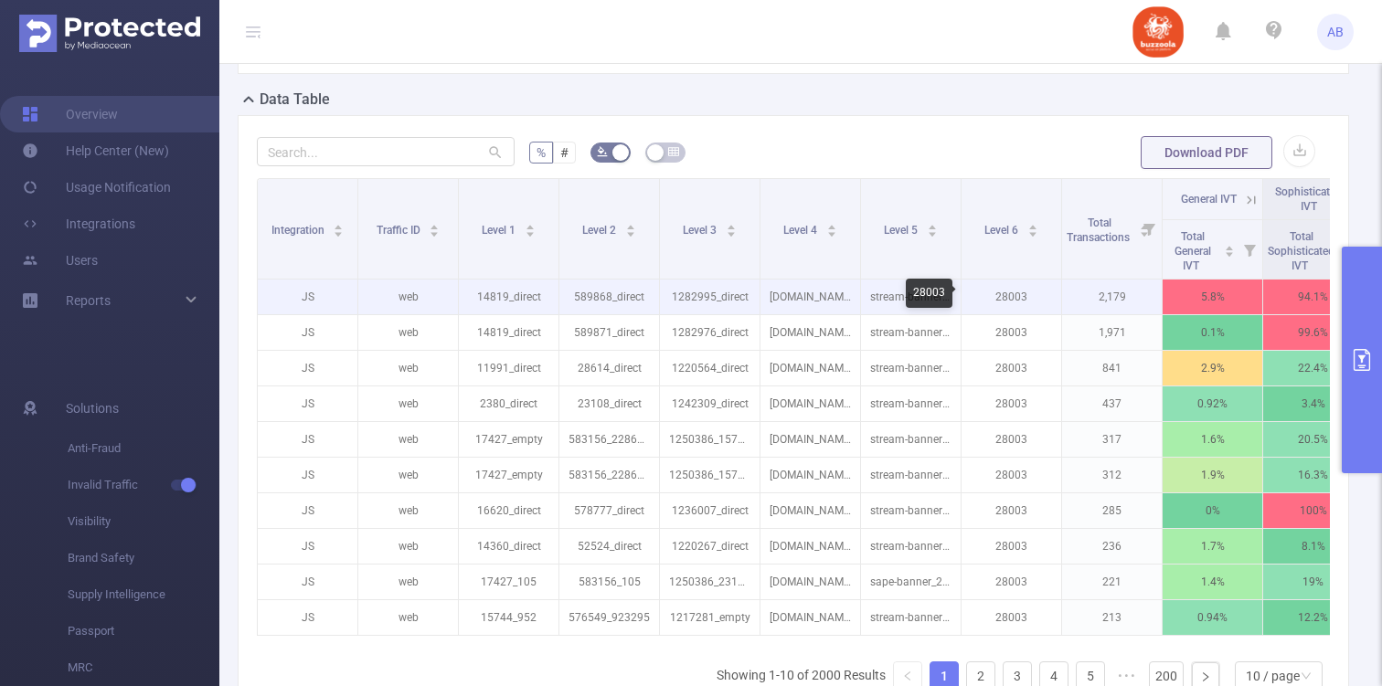
click at [1013, 302] on p "28003" at bounding box center [1011, 297] width 100 height 35
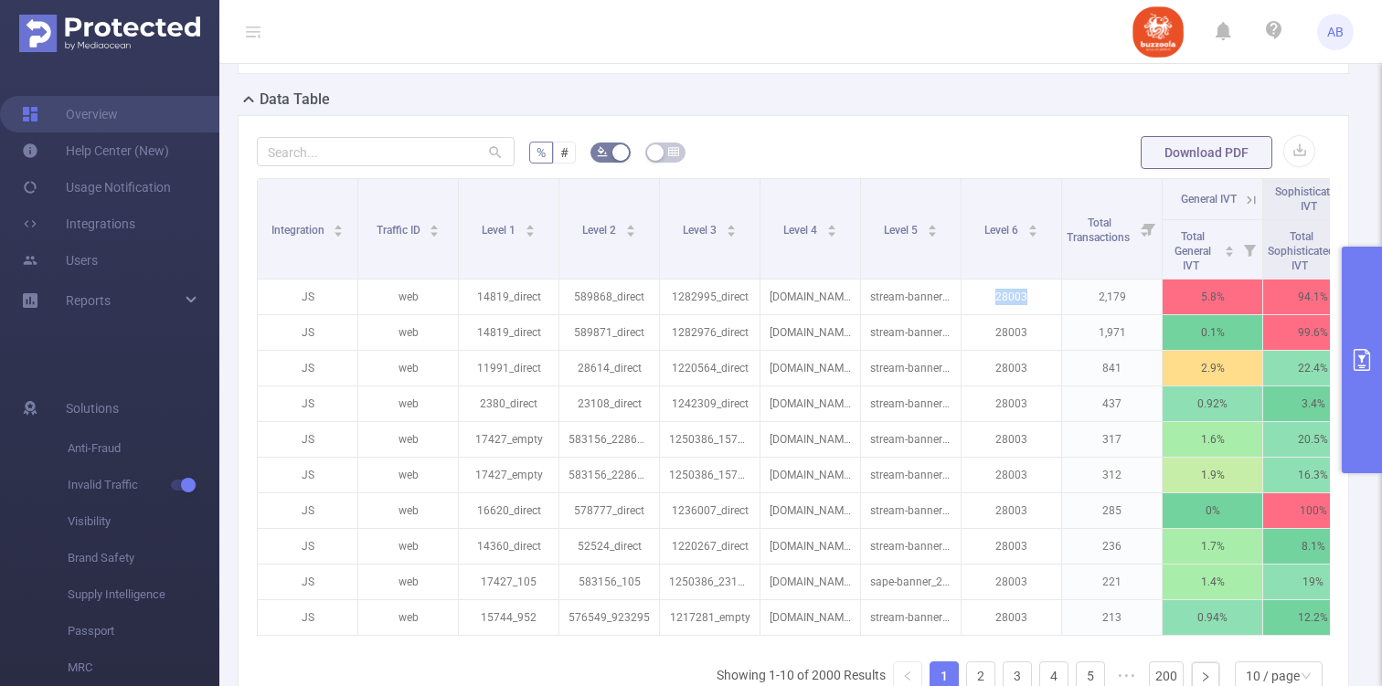
copy p "28003"
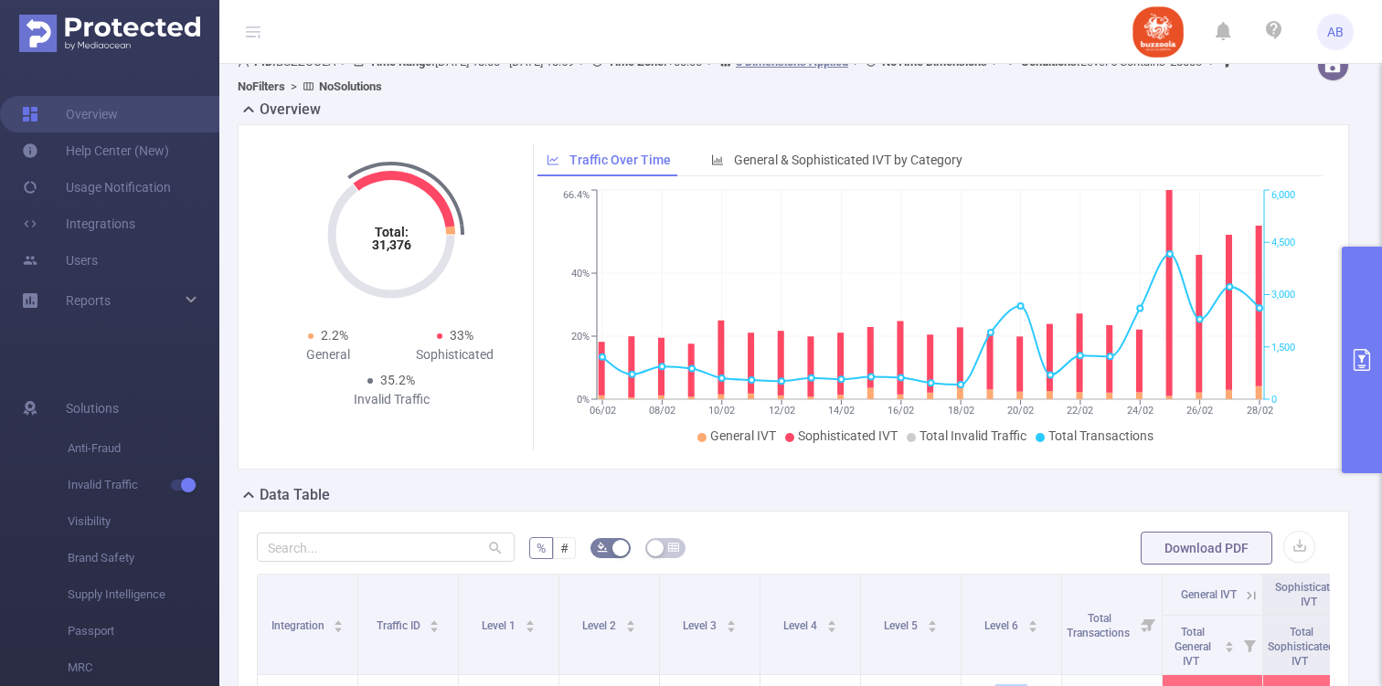
scroll to position [0, 0]
